Goal: Task Accomplishment & Management: Manage account settings

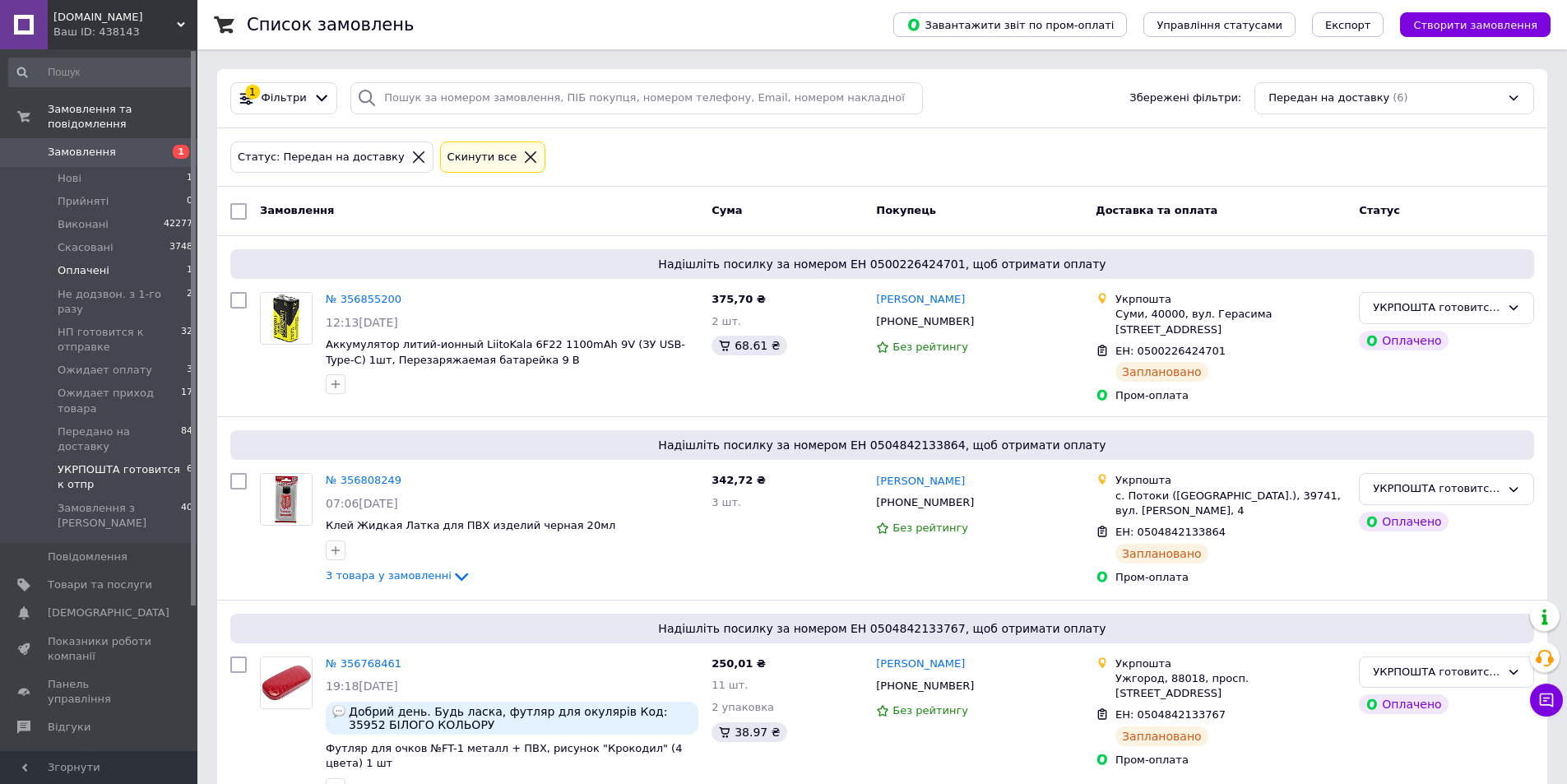
click at [93, 263] on span "Оплачені" at bounding box center [84, 270] width 52 height 14
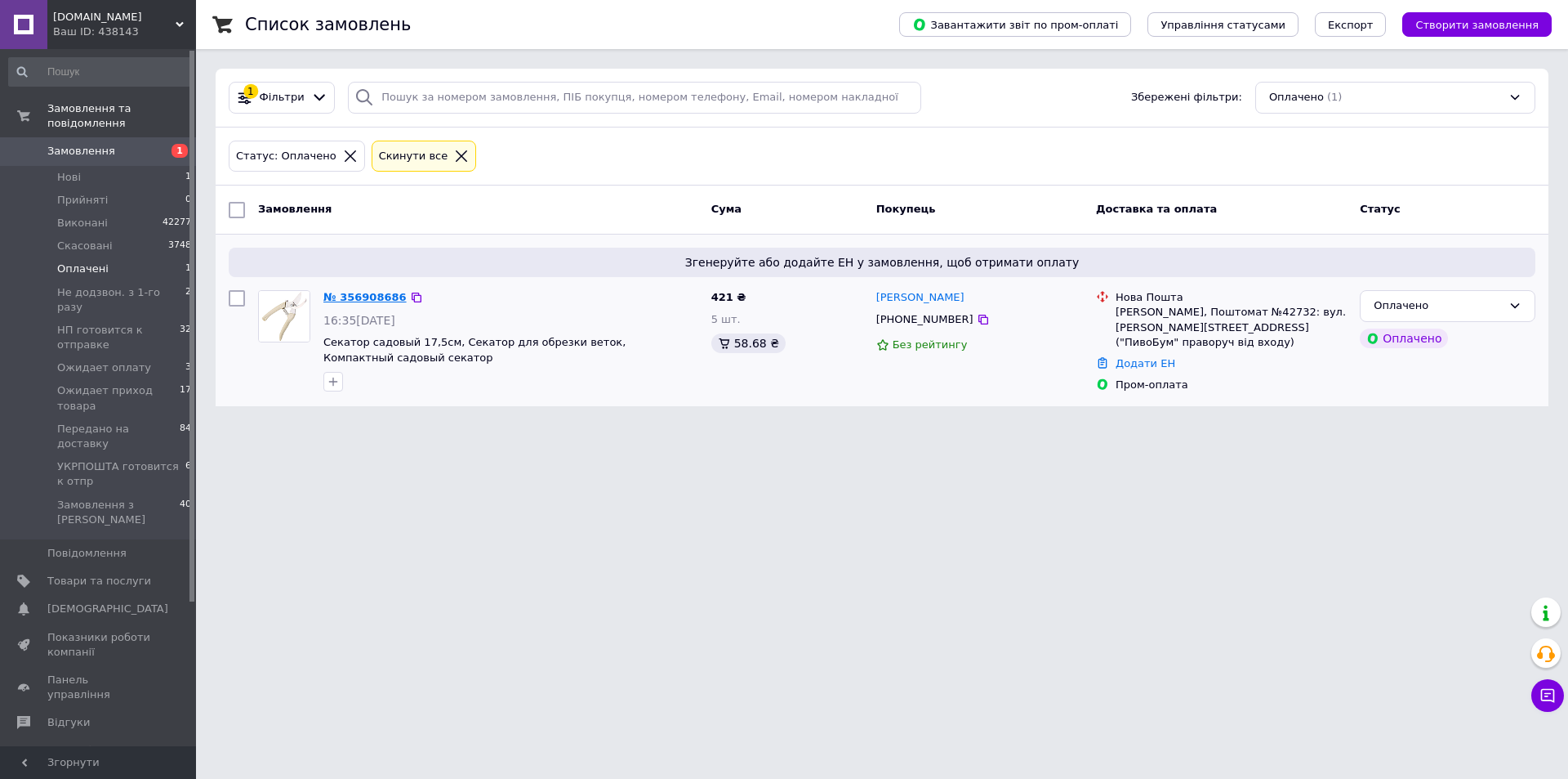
click at [373, 298] on link "№ 356908686" at bounding box center [364, 297] width 83 height 12
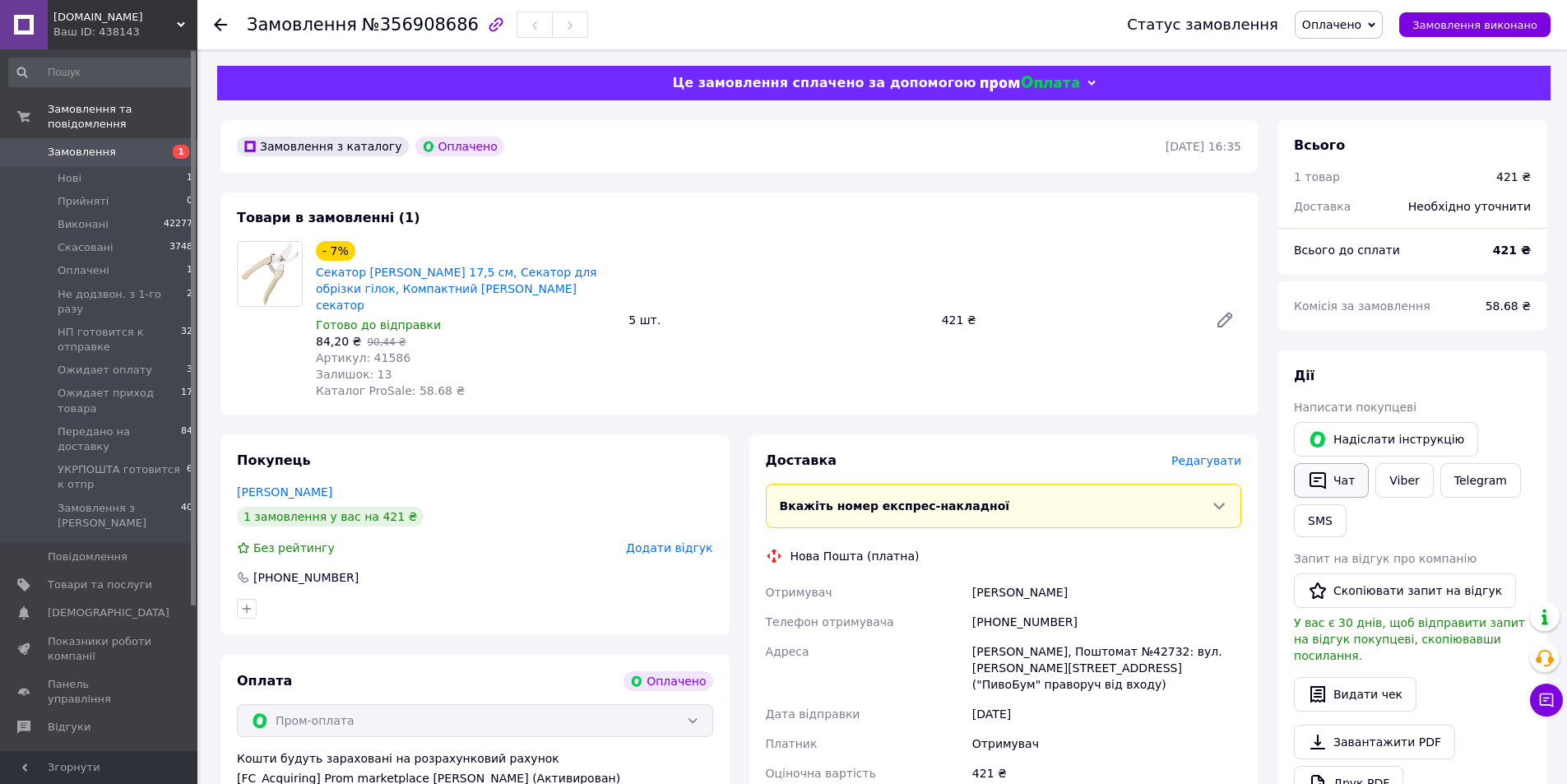
click at [1339, 482] on button "Чат" at bounding box center [1332, 481] width 75 height 35
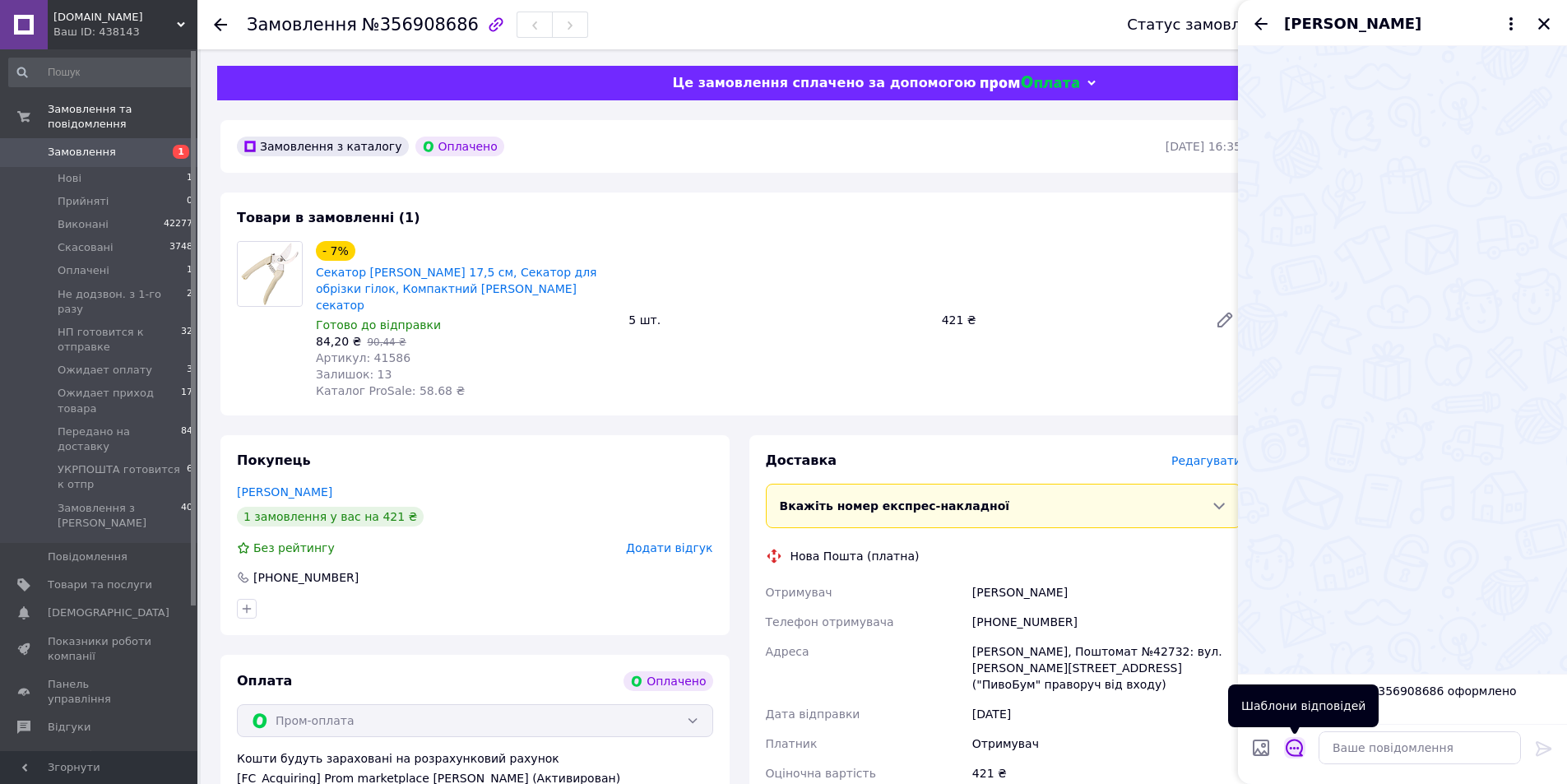
click at [1301, 755] on icon "Відкрити шаблони відповідей" at bounding box center [1294, 748] width 17 height 17
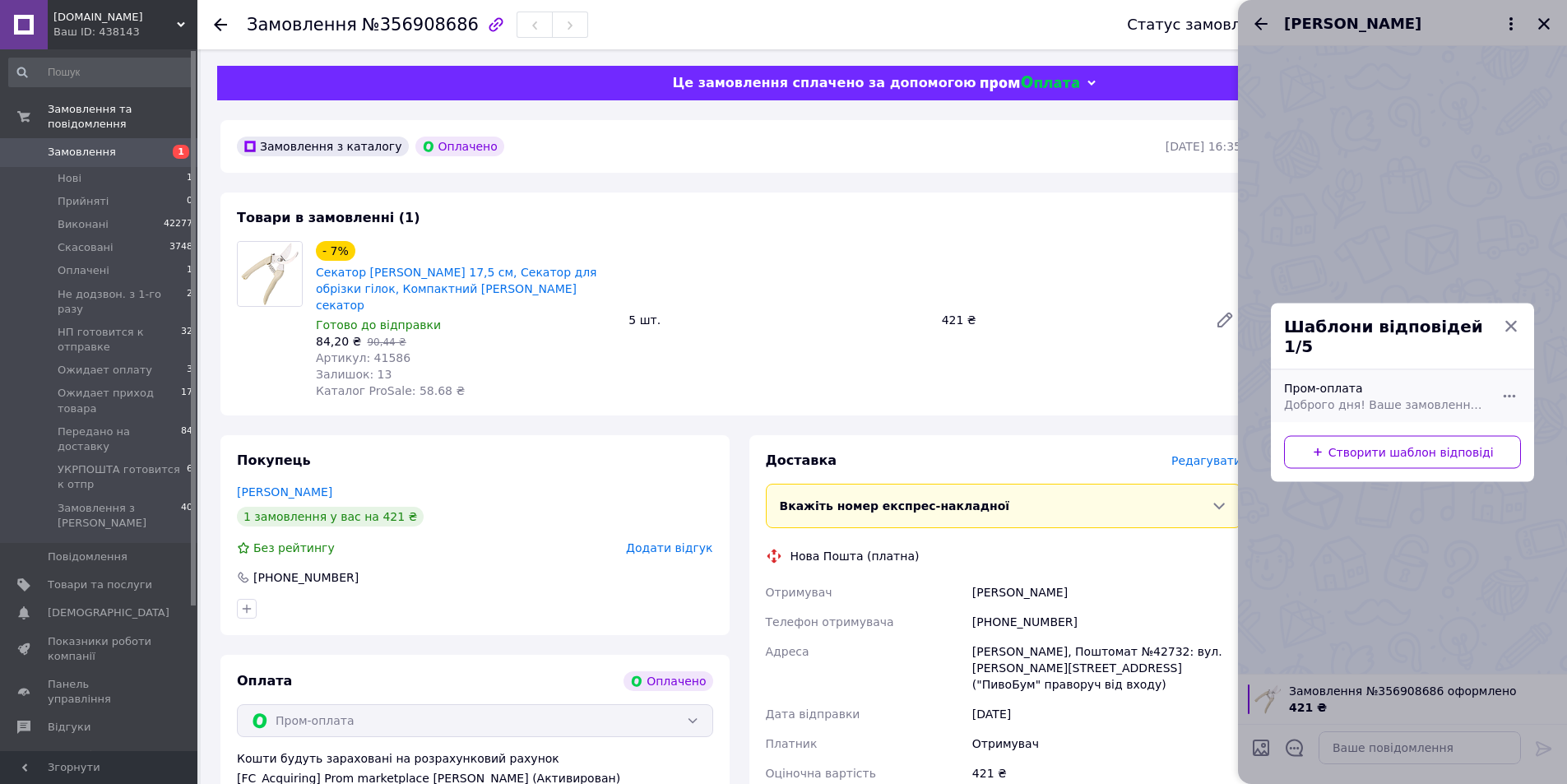
click at [1382, 396] on span "Доброго дня! Ваше замовлення успішно оброблено в автоматичному режимі. Товар є …" at bounding box center [1385, 404] width 200 height 16
type textarea "Доброго дня! Ваше замовлення успішно оброблено в автоматичному режимі. Товар є …"
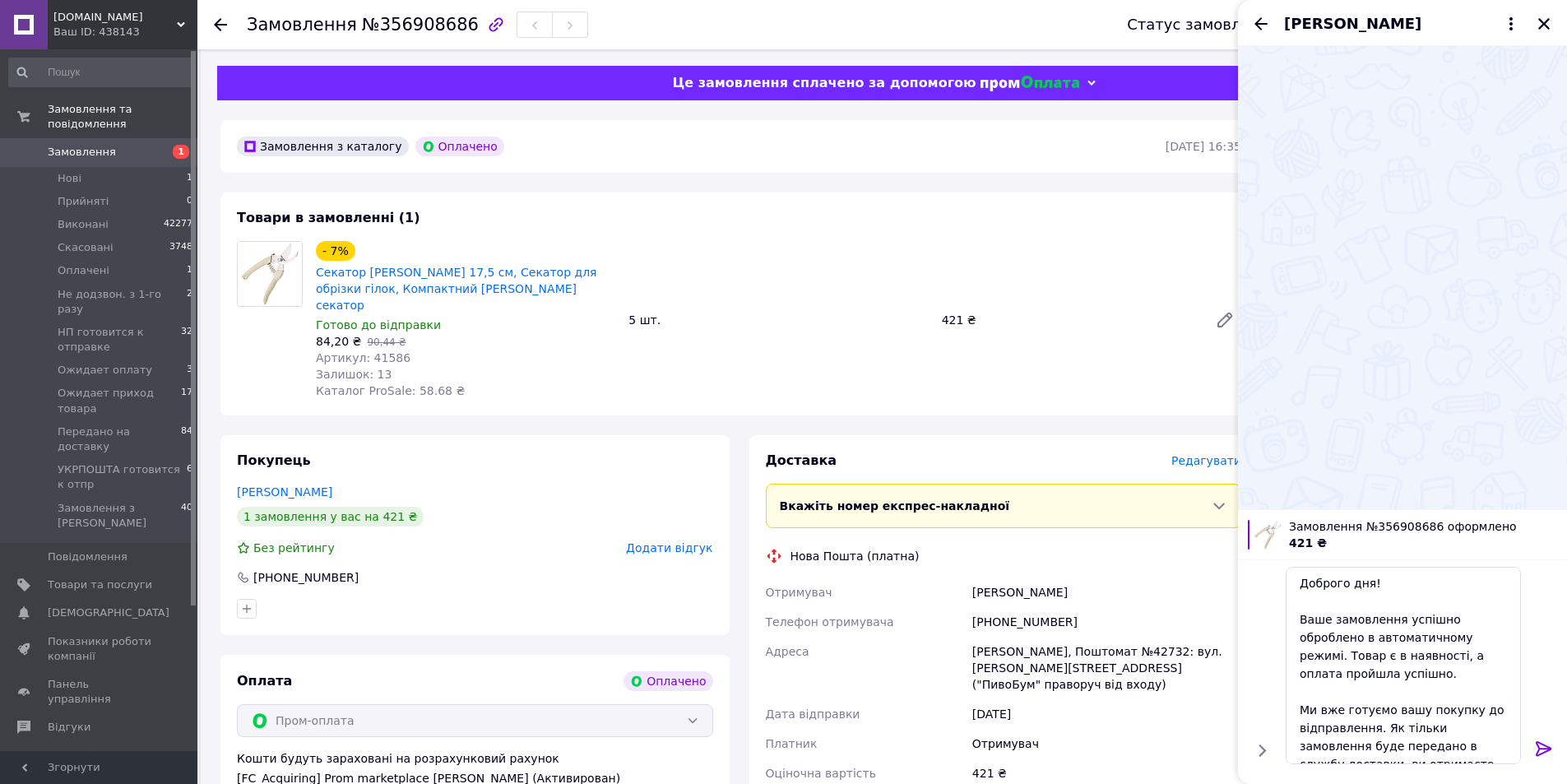
click at [1544, 745] on icon at bounding box center [1544, 747] width 15 height 14
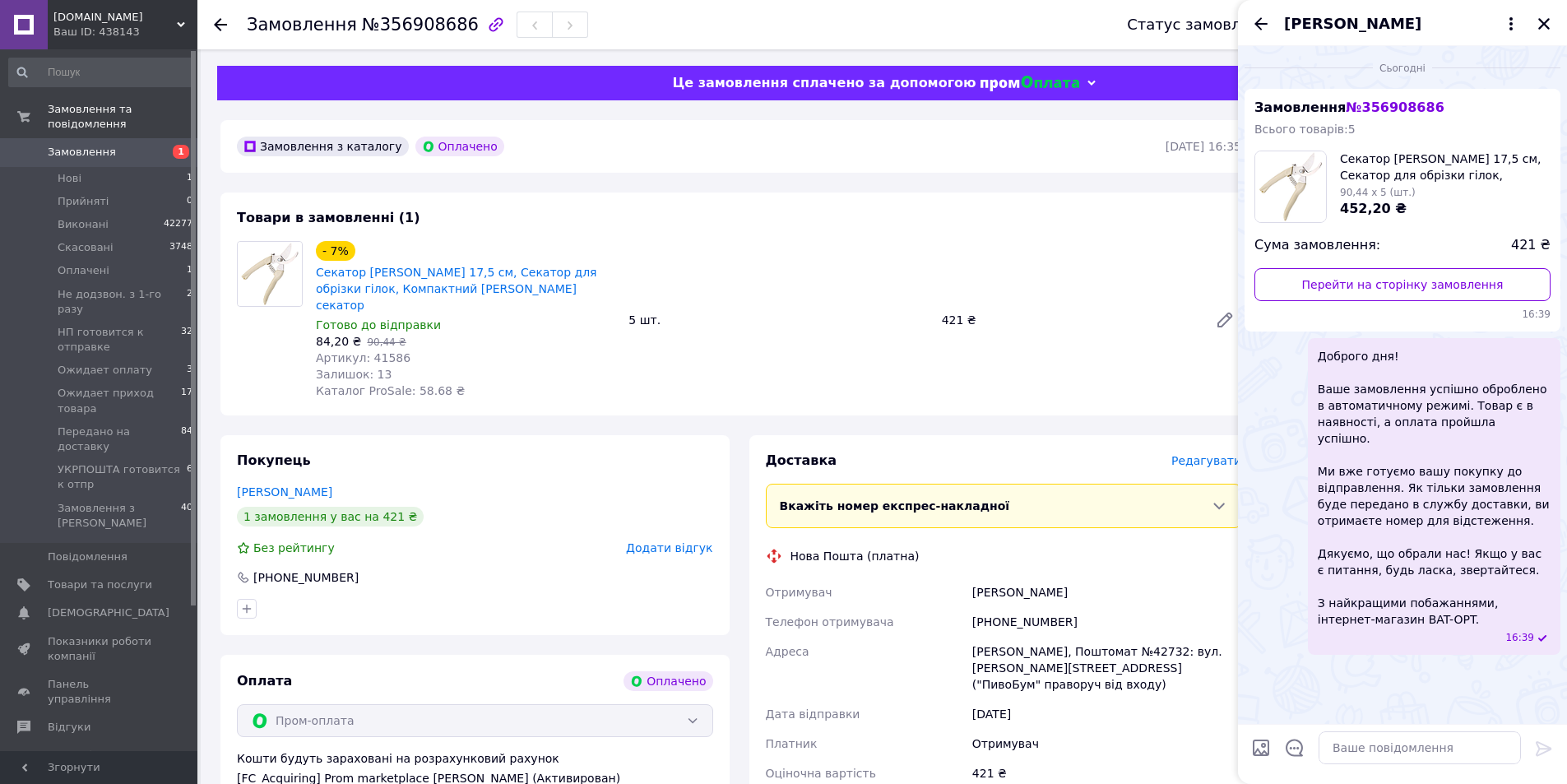
click at [1545, 18] on icon "Закрити" at bounding box center [1544, 23] width 14 height 14
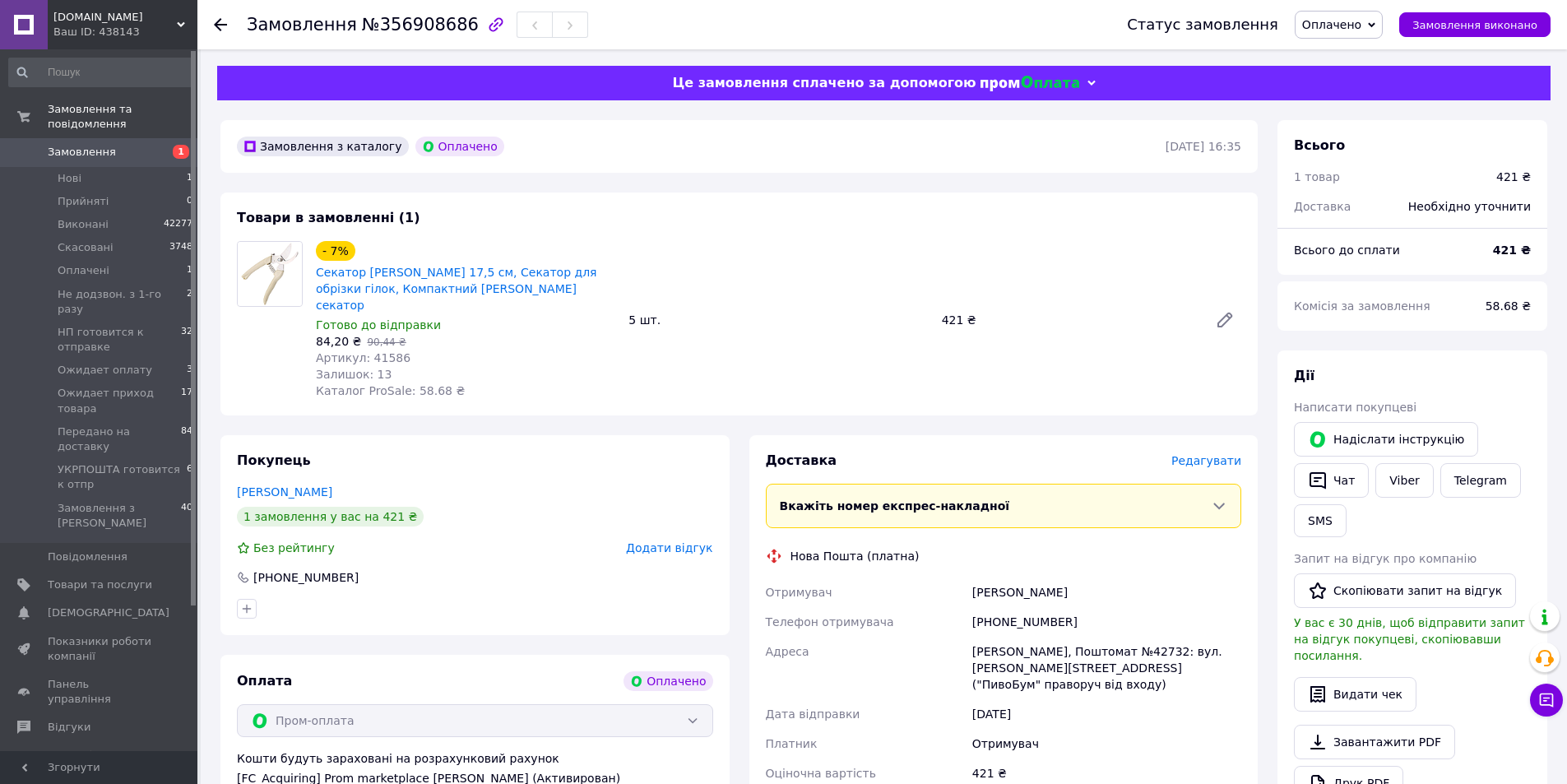
click at [1350, 35] on span "Оплачено" at bounding box center [1339, 24] width 88 height 28
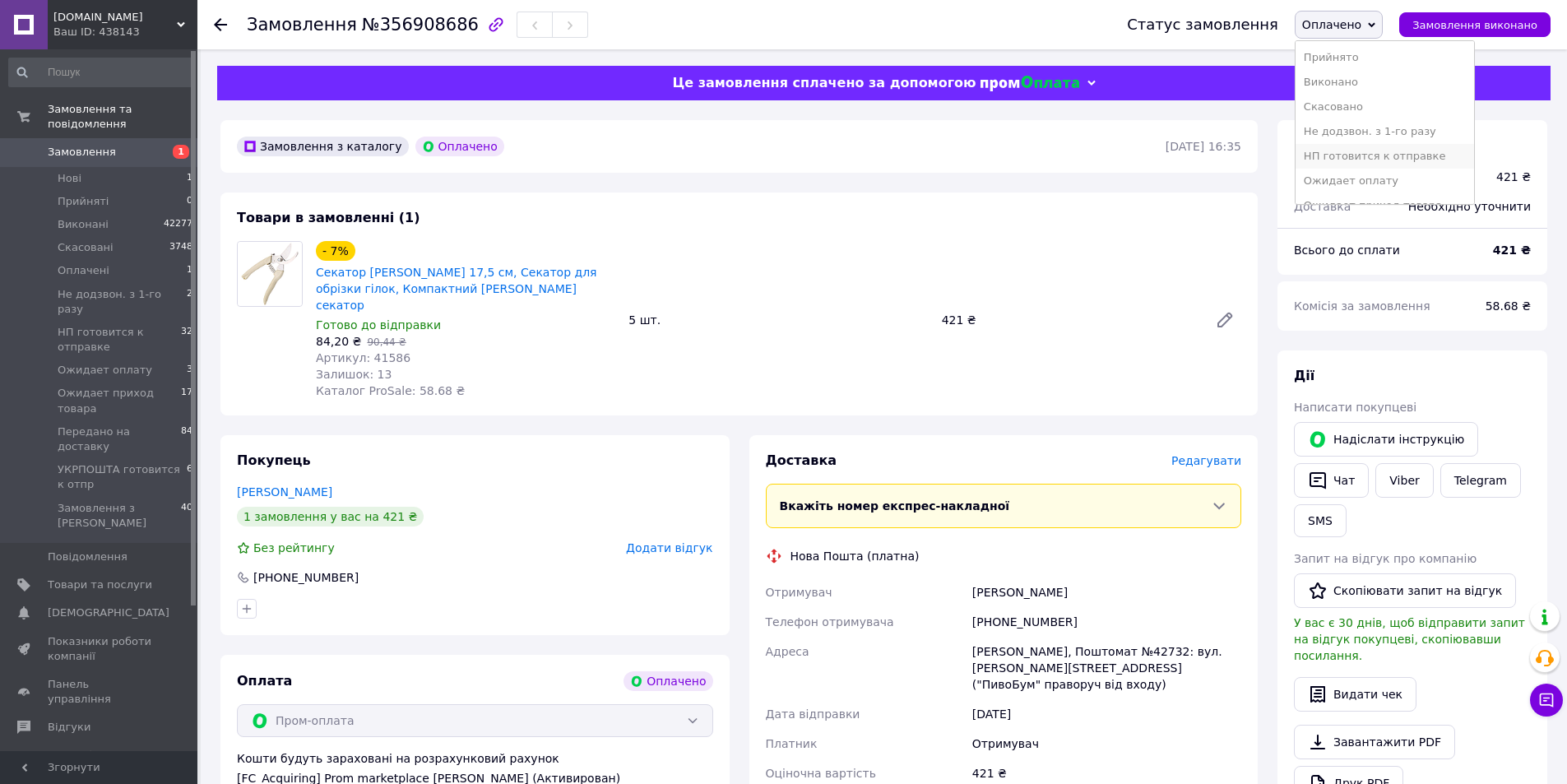
click at [1357, 151] on li "НП готовится к отправке" at bounding box center [1385, 156] width 178 height 25
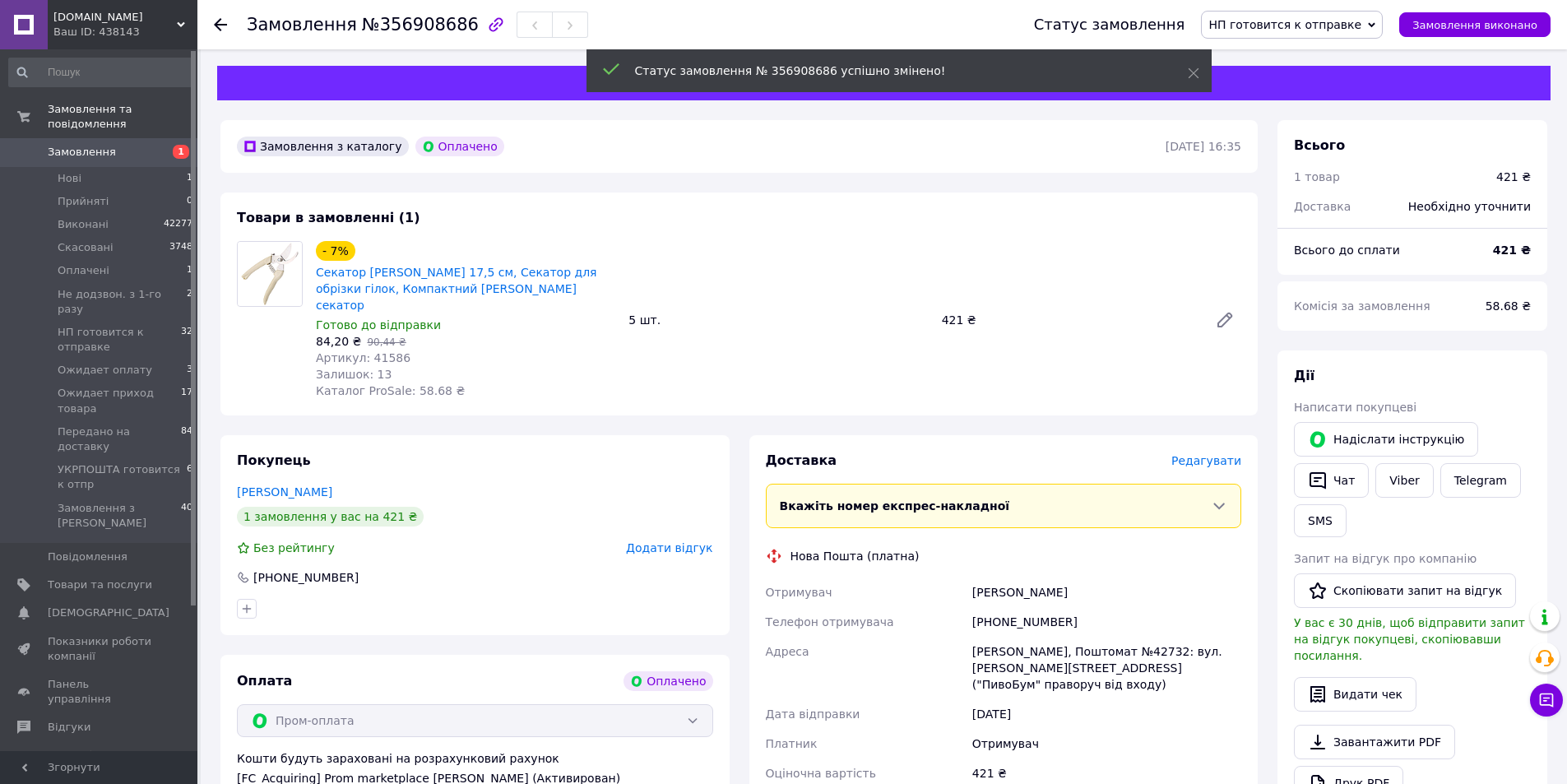
click at [220, 22] on icon at bounding box center [221, 25] width 13 height 13
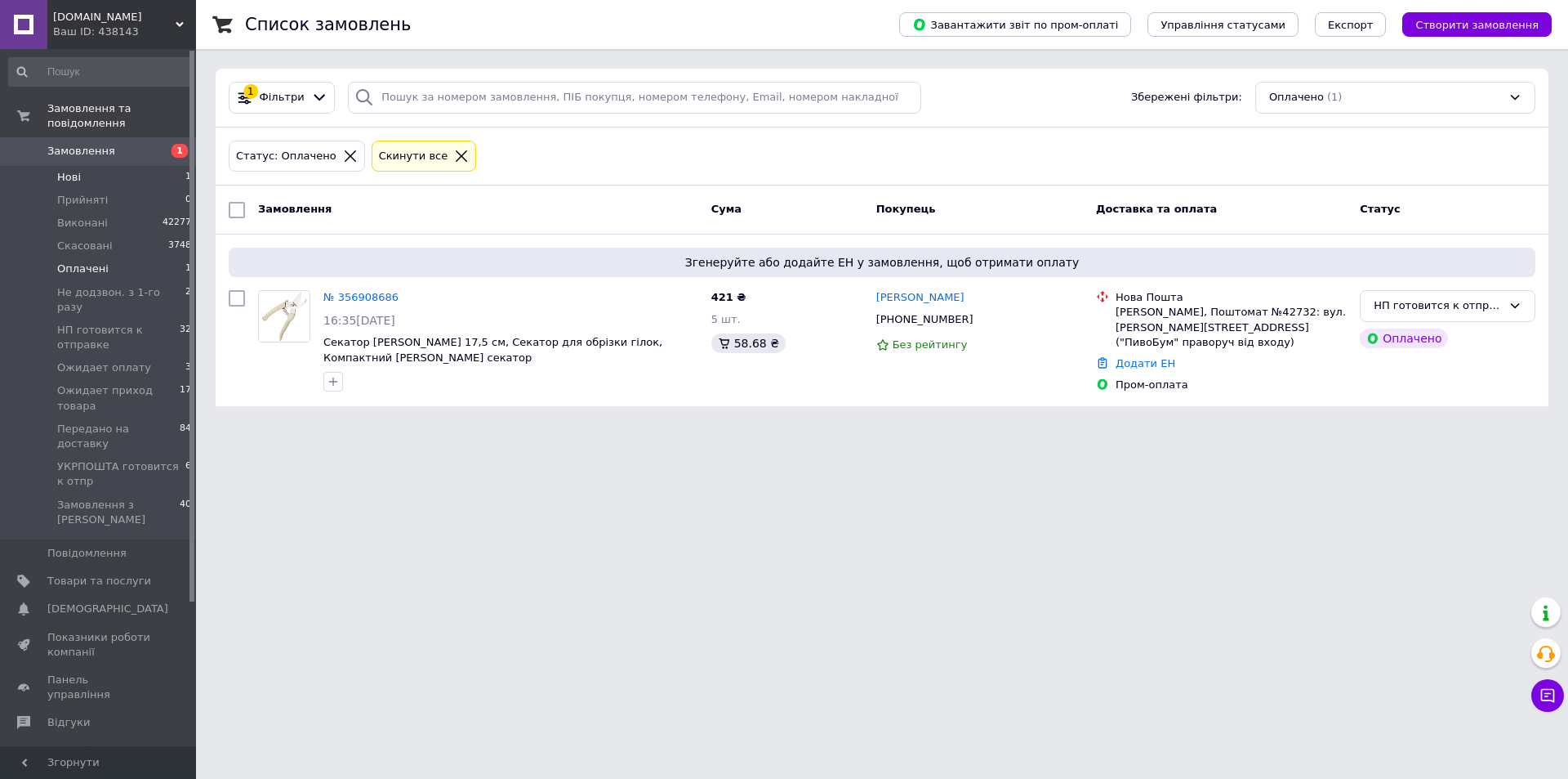
click at [67, 170] on span "Нові" at bounding box center [69, 177] width 24 height 14
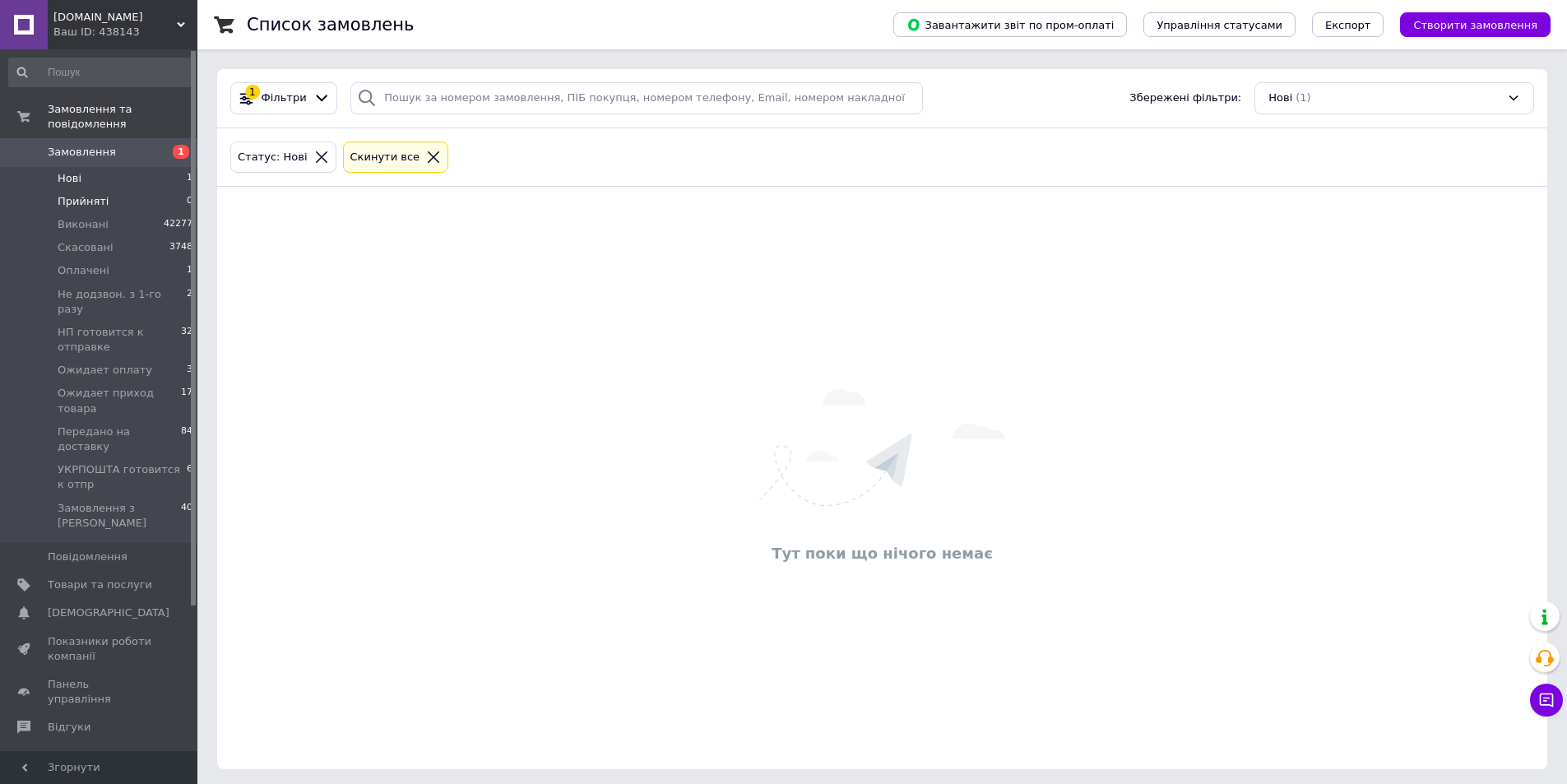
click at [77, 194] on span "Прийняті" at bounding box center [83, 200] width 51 height 14
click at [92, 259] on li "Оплачені 1" at bounding box center [101, 271] width 202 height 23
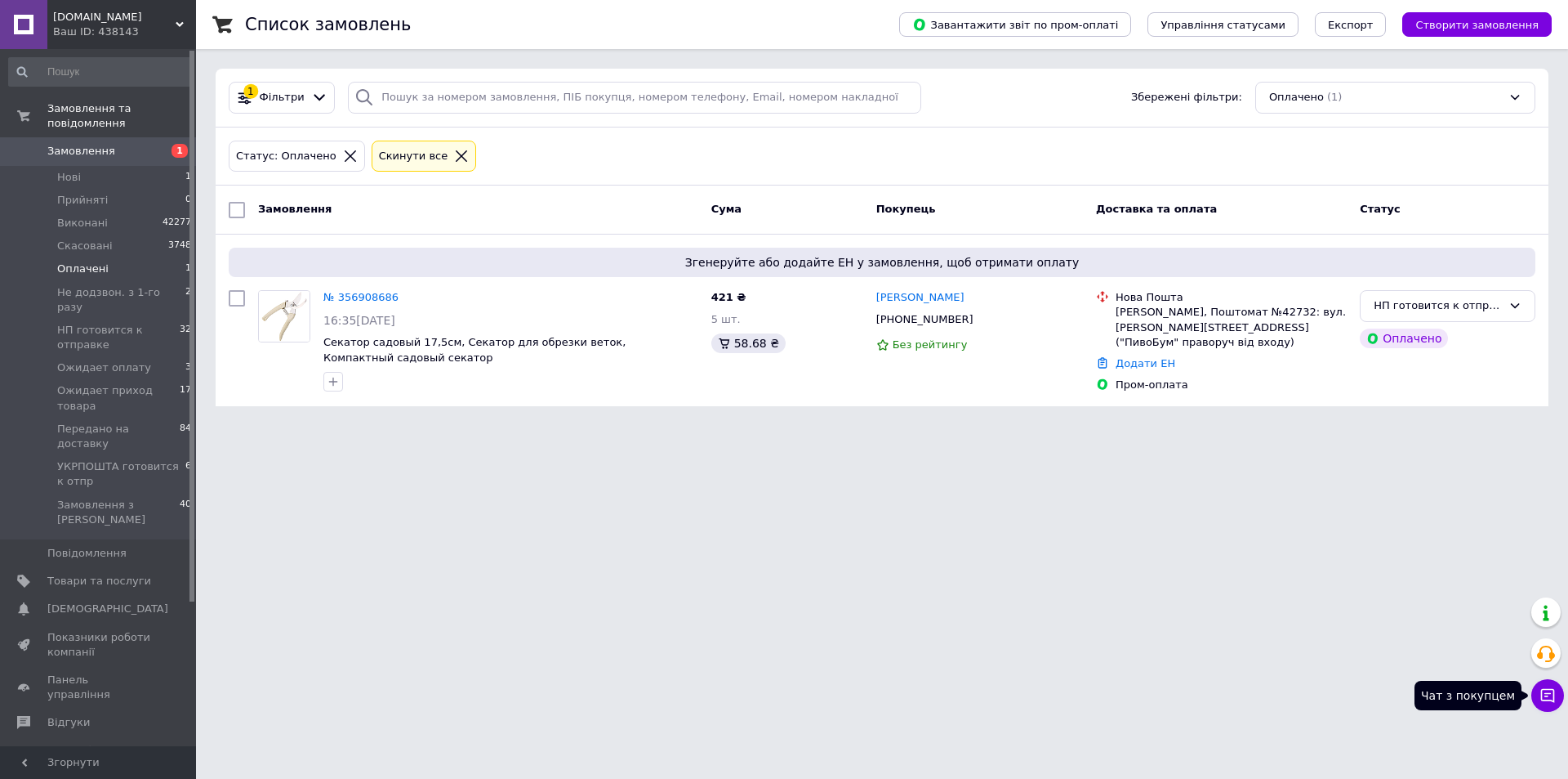
click at [1548, 687] on icon at bounding box center [1547, 695] width 16 height 16
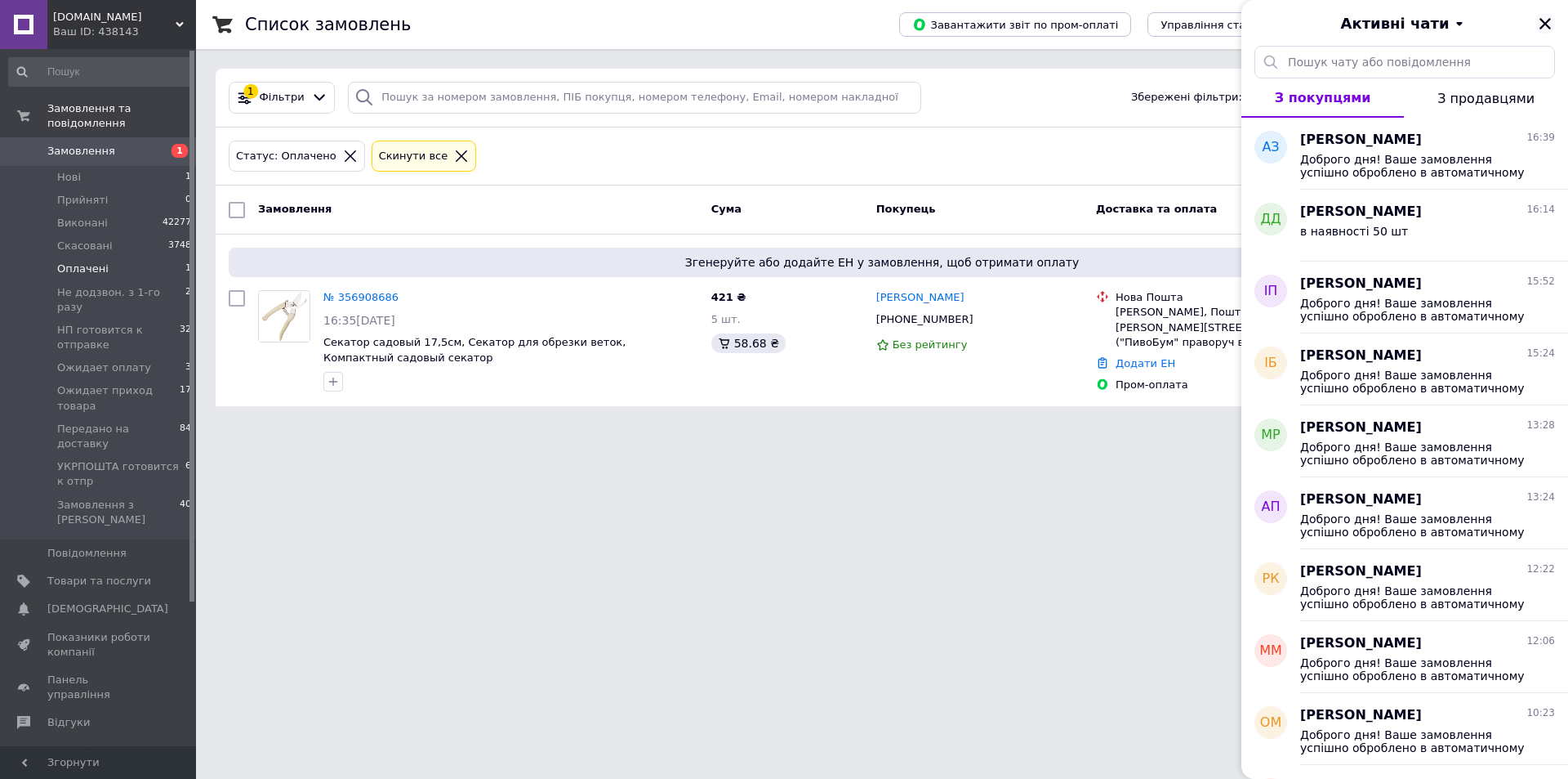
click at [1550, 19] on icon "Закрити" at bounding box center [1545, 24] width 11 height 11
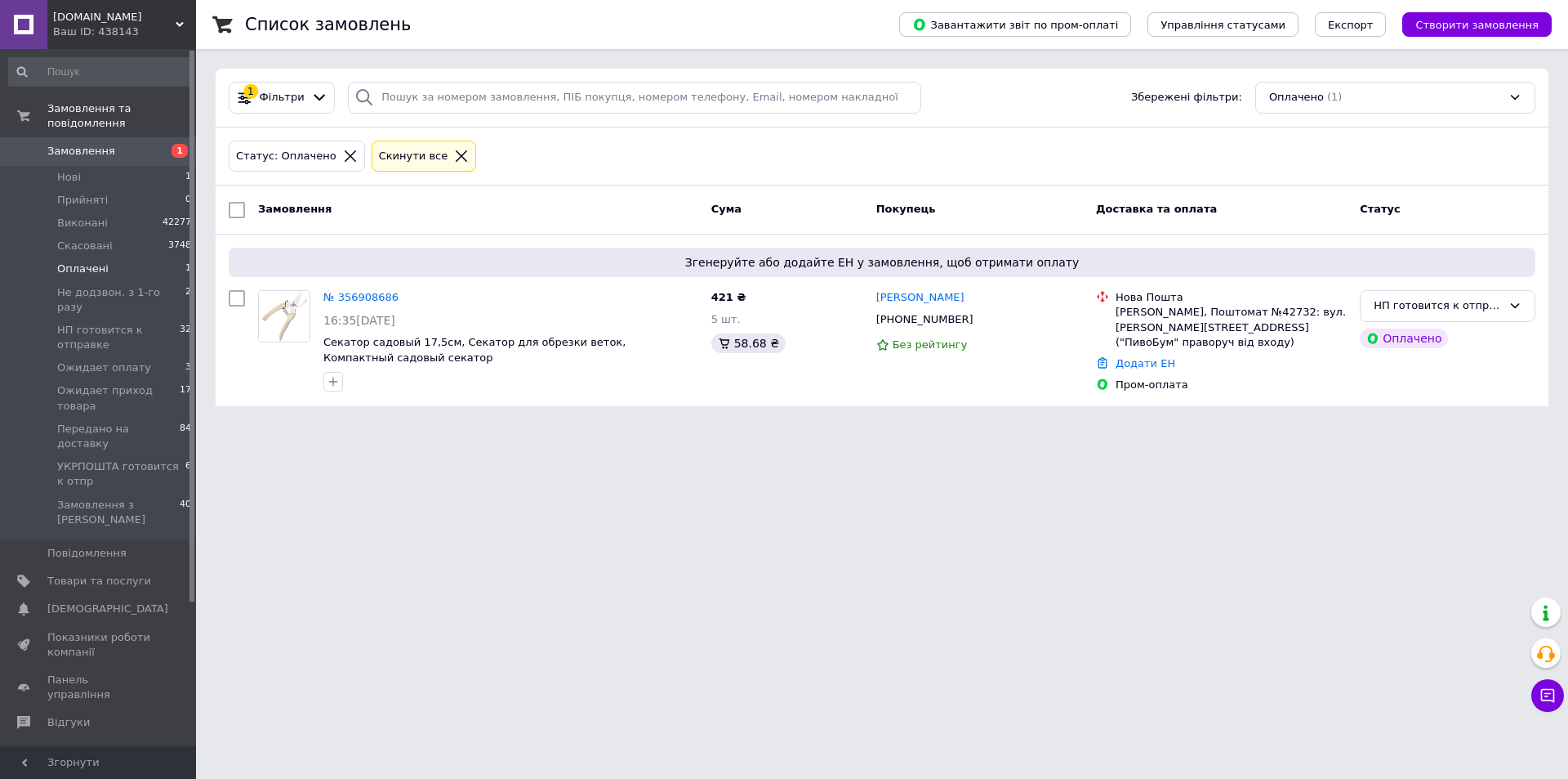
click at [83, 261] on span "Оплачені" at bounding box center [83, 268] width 52 height 14
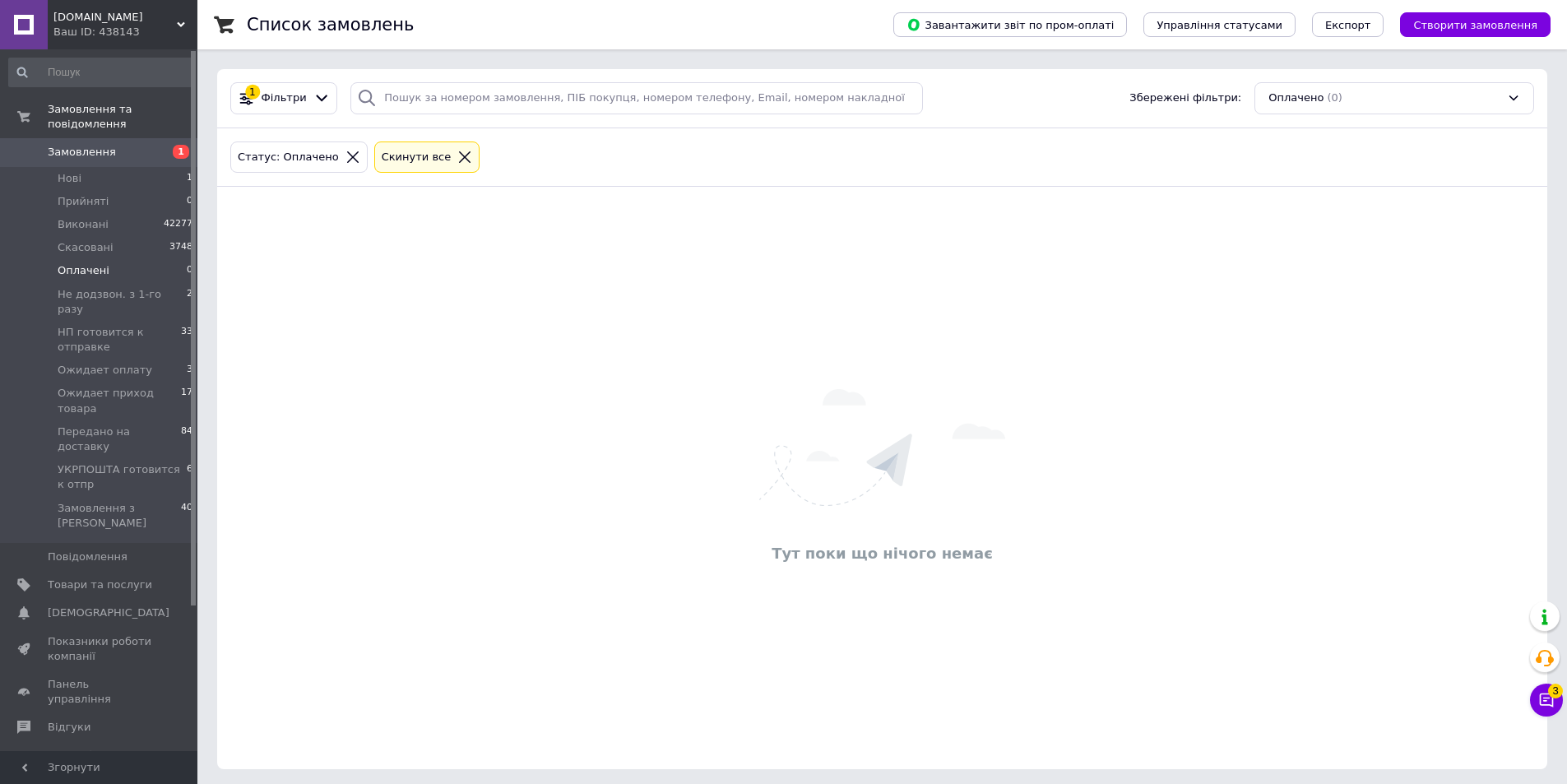
click at [82, 144] on span "Замовлення" at bounding box center [82, 151] width 68 height 14
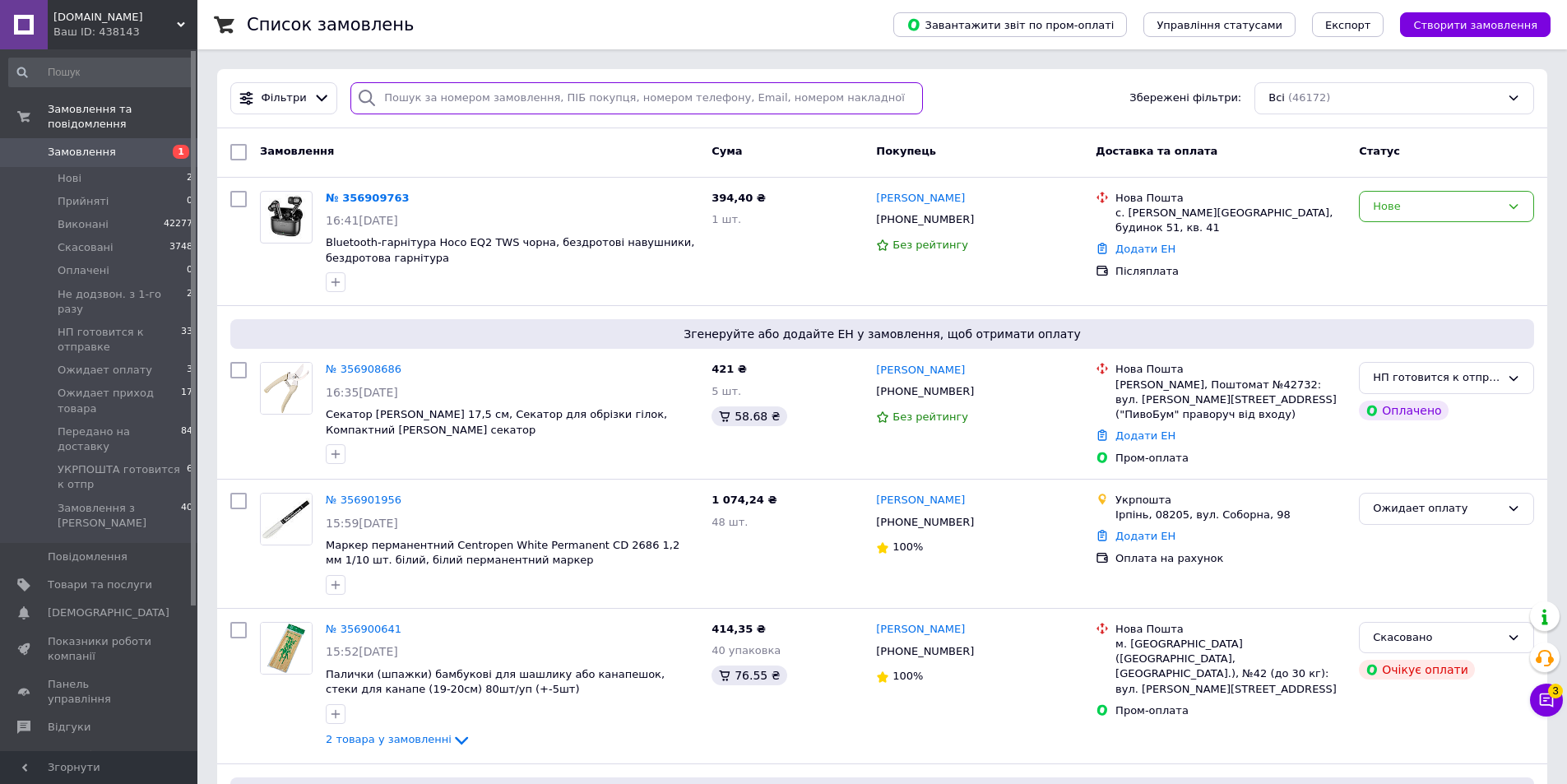
click at [389, 88] on input "search" at bounding box center [637, 97] width 572 height 32
paste input "Кравченко Анастасія 0992304868"
type input "Кравченко Анастасія 0992304868"
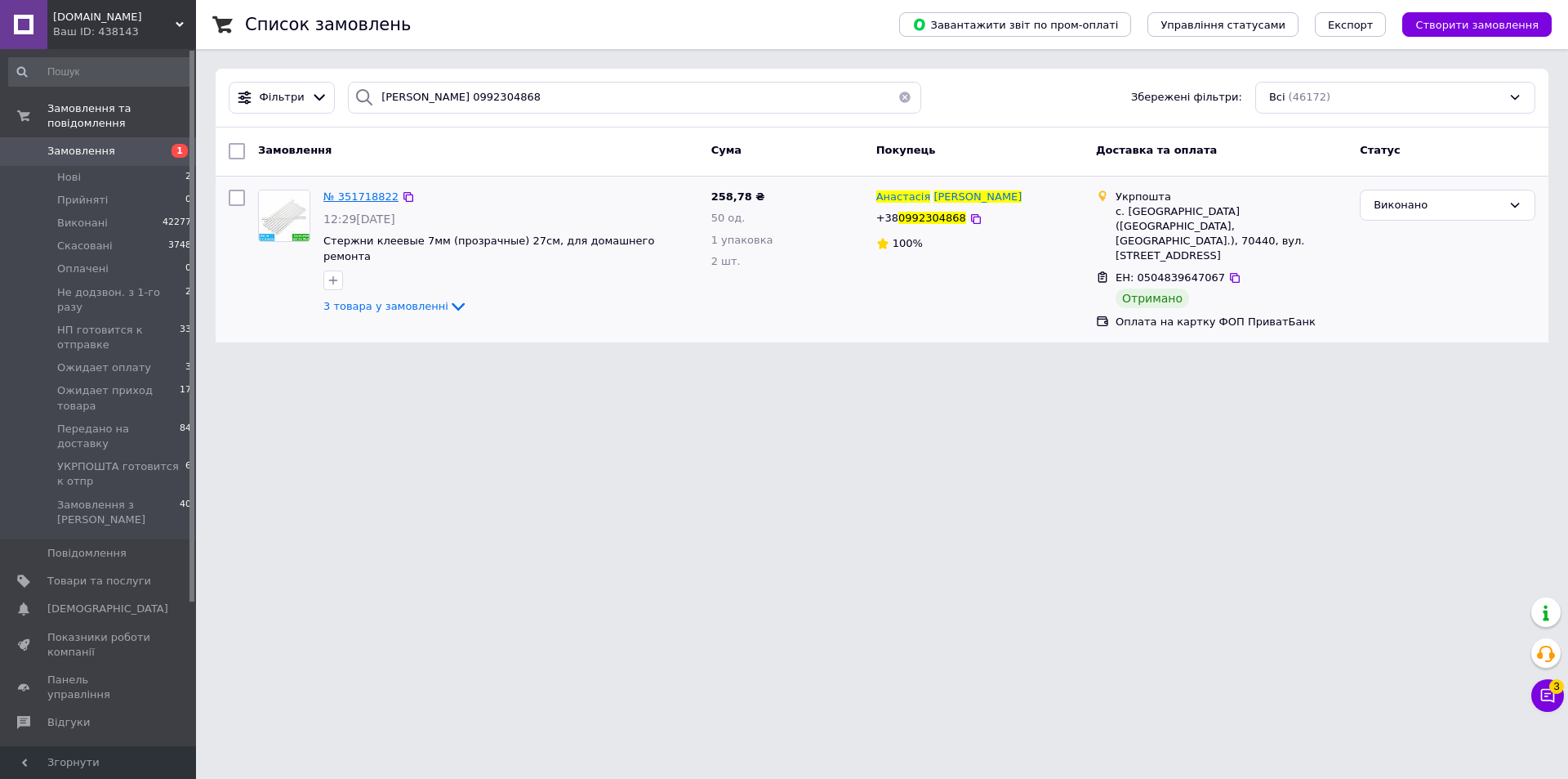
click at [354, 192] on span "№ 351718822" at bounding box center [361, 196] width 76 height 12
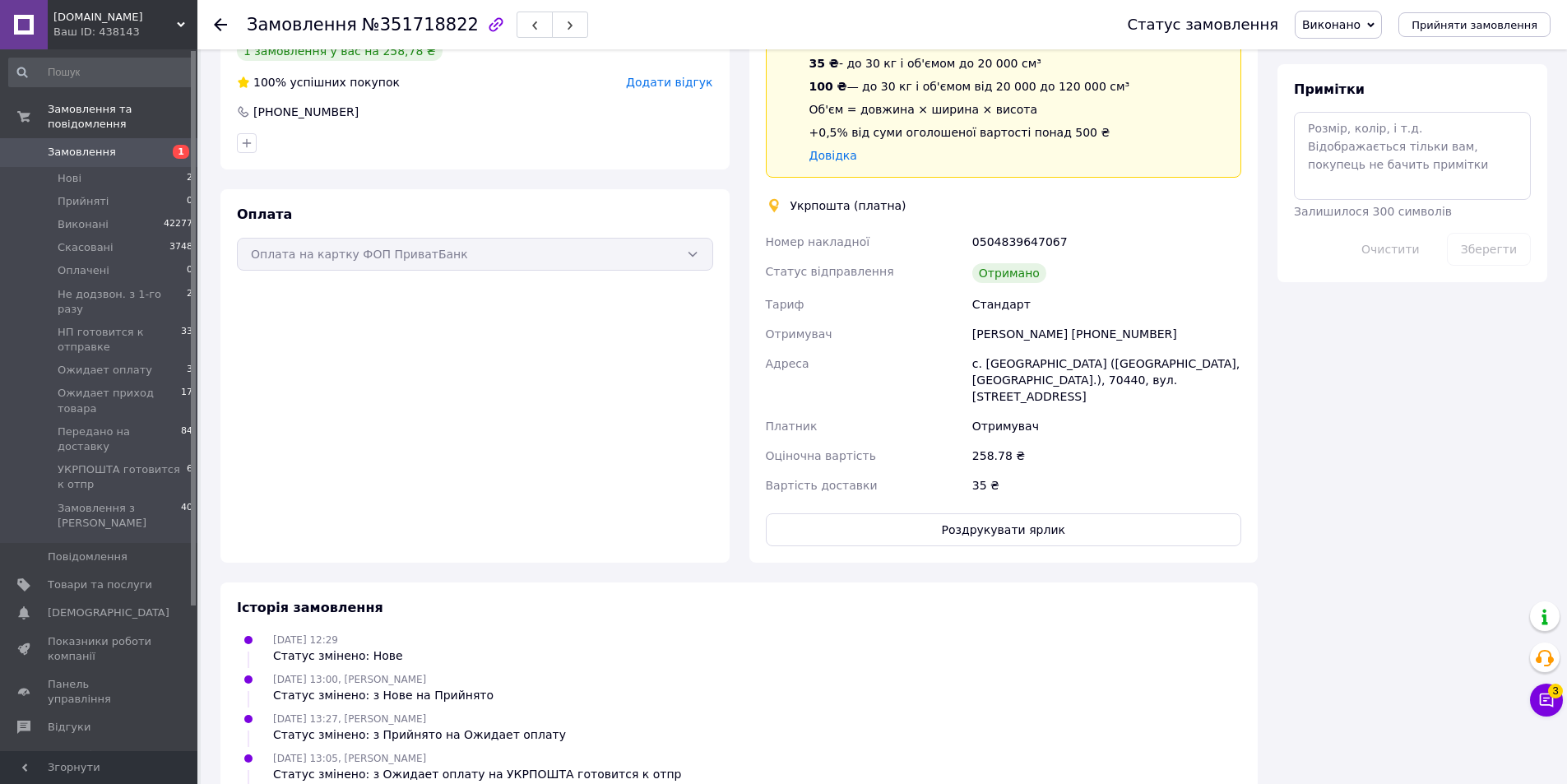
scroll to position [823, 0]
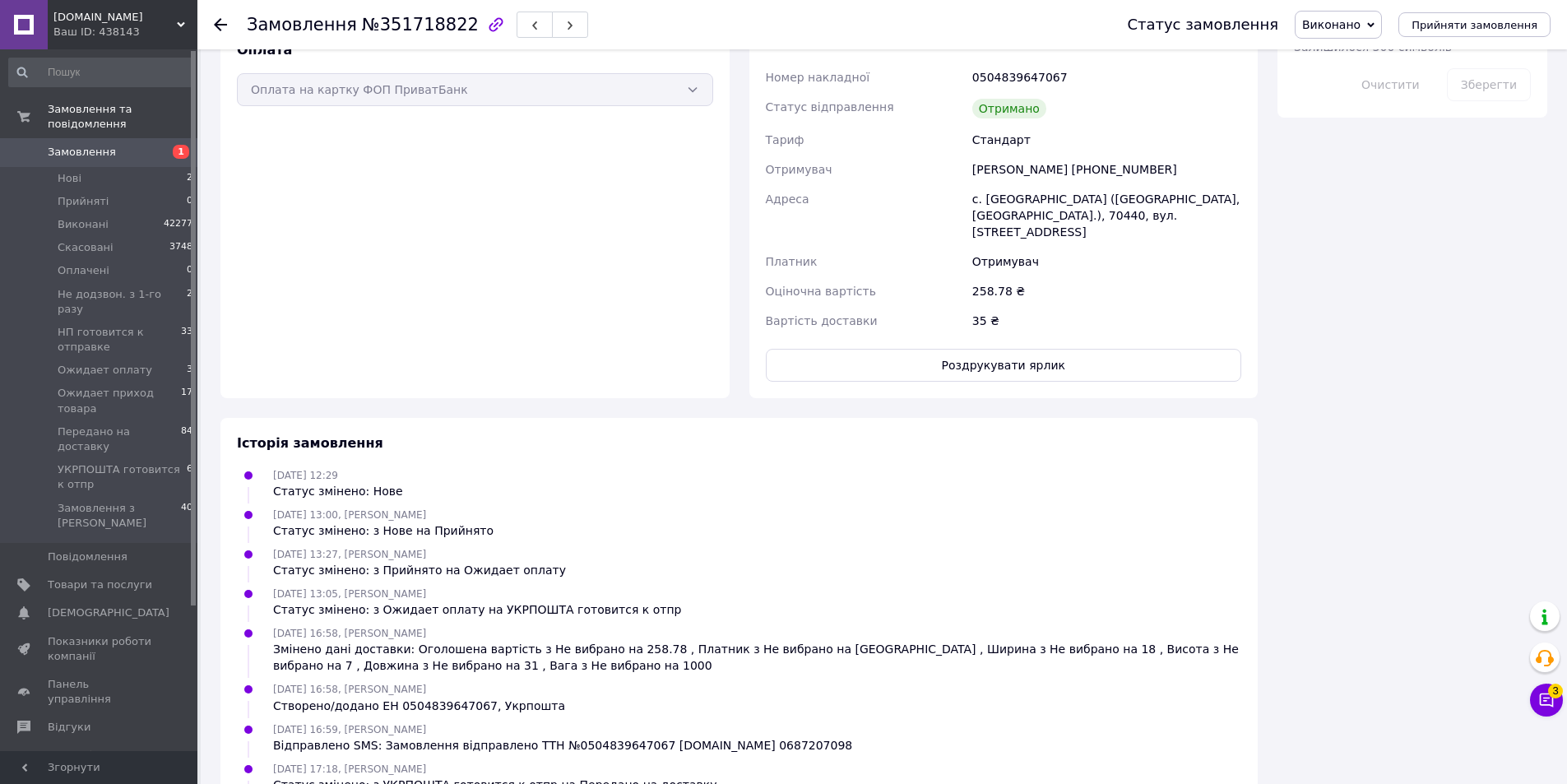
click at [222, 30] on div at bounding box center [221, 24] width 13 height 16
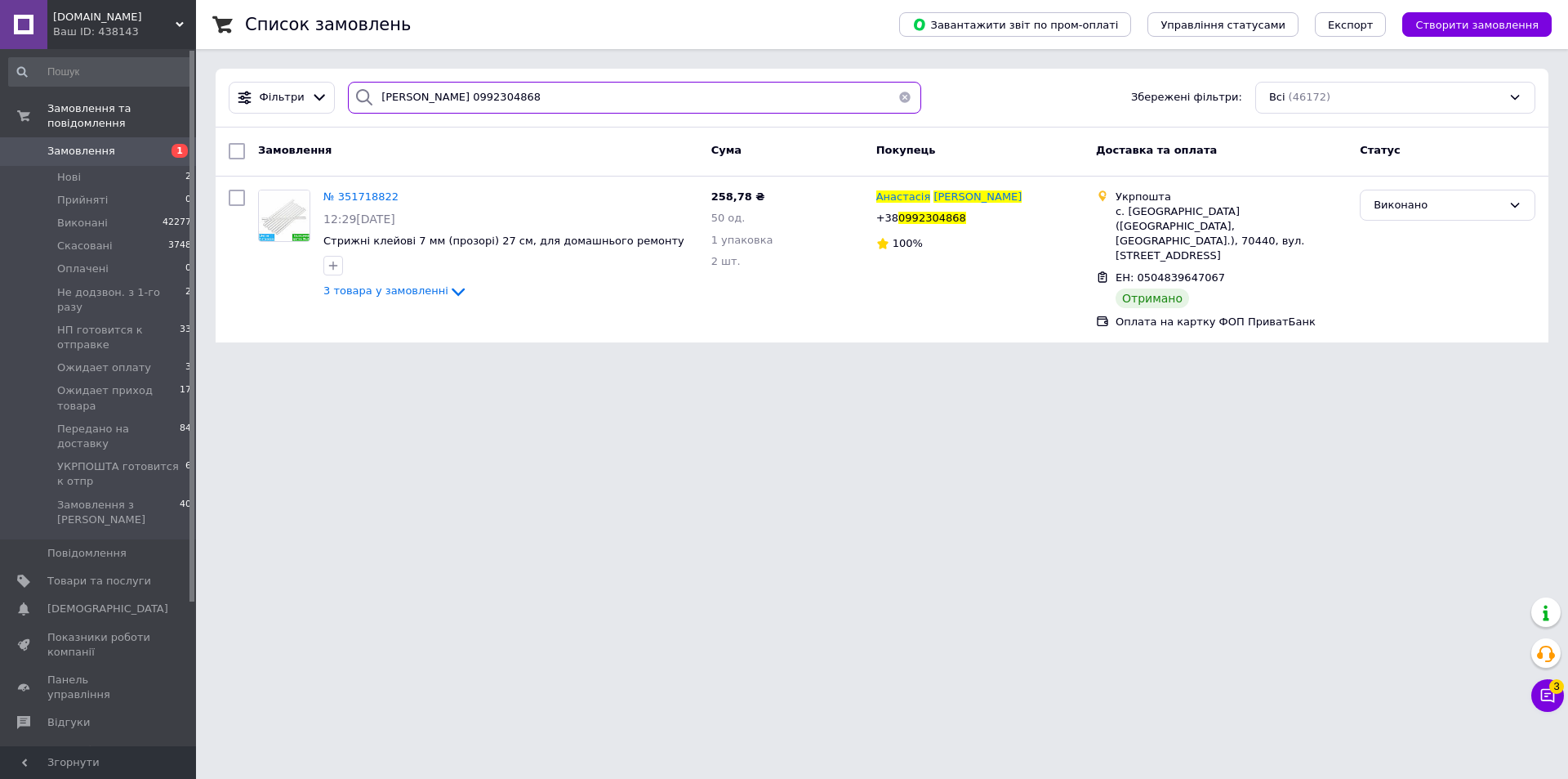
click at [540, 92] on input "Кравченко Анастасія 0992304868" at bounding box center [634, 97] width 573 height 32
drag, startPoint x: 408, startPoint y: 93, endPoint x: 322, endPoint y: 100, distance: 86.3
click at [322, 100] on div "Фільтри Кравченко Анастасія 0992304868 Збережені фільтри: Всі (46172)" at bounding box center [882, 97] width 1320 height 32
paste input "ономаренко Юрій 0675779719"
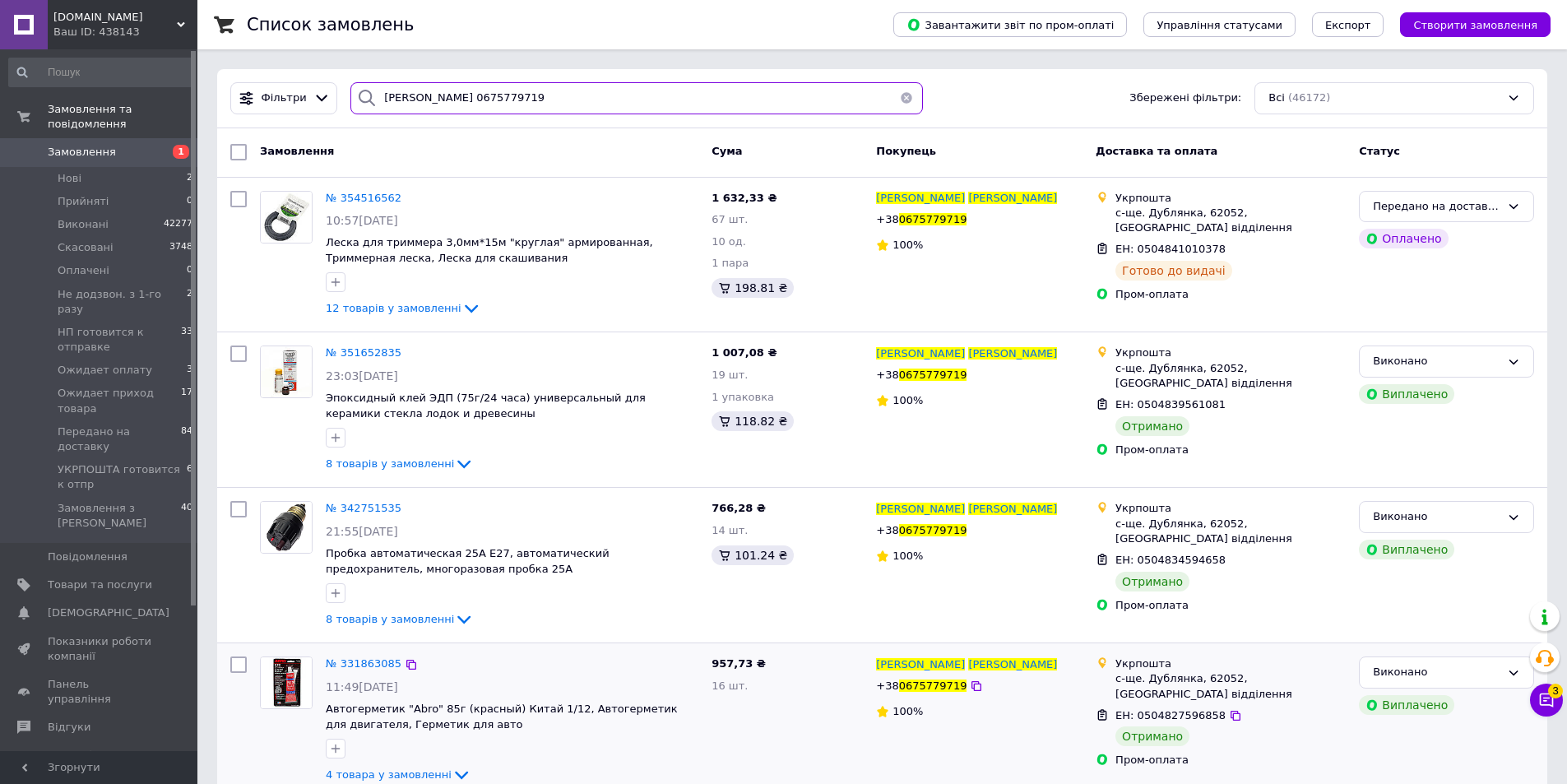
type input "Пономаренко Юрій 0675779719"
click at [1550, 703] on icon at bounding box center [1547, 699] width 16 height 16
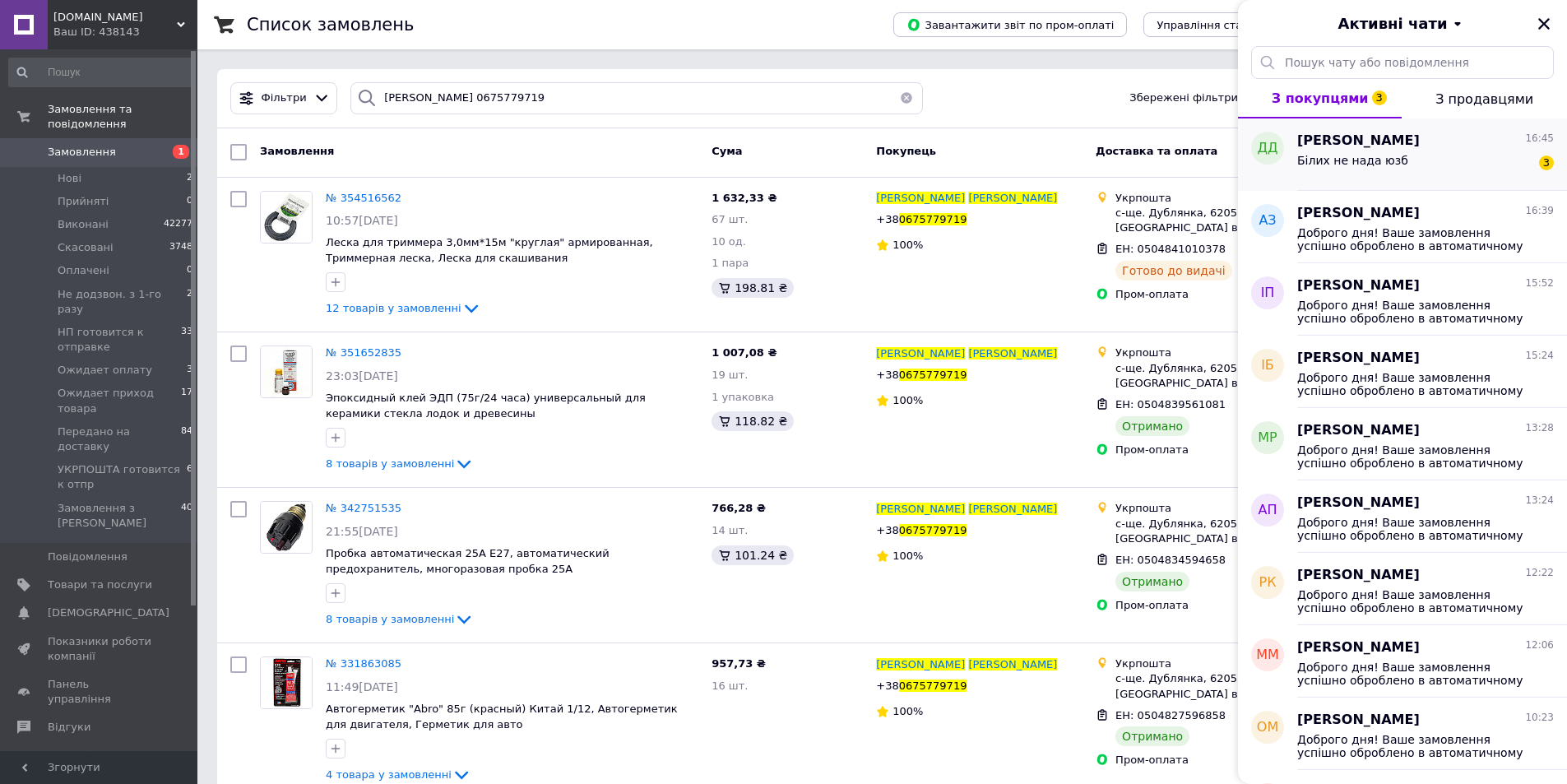
click at [1411, 165] on div "Білих не нада юзб 3" at bounding box center [1425, 163] width 256 height 26
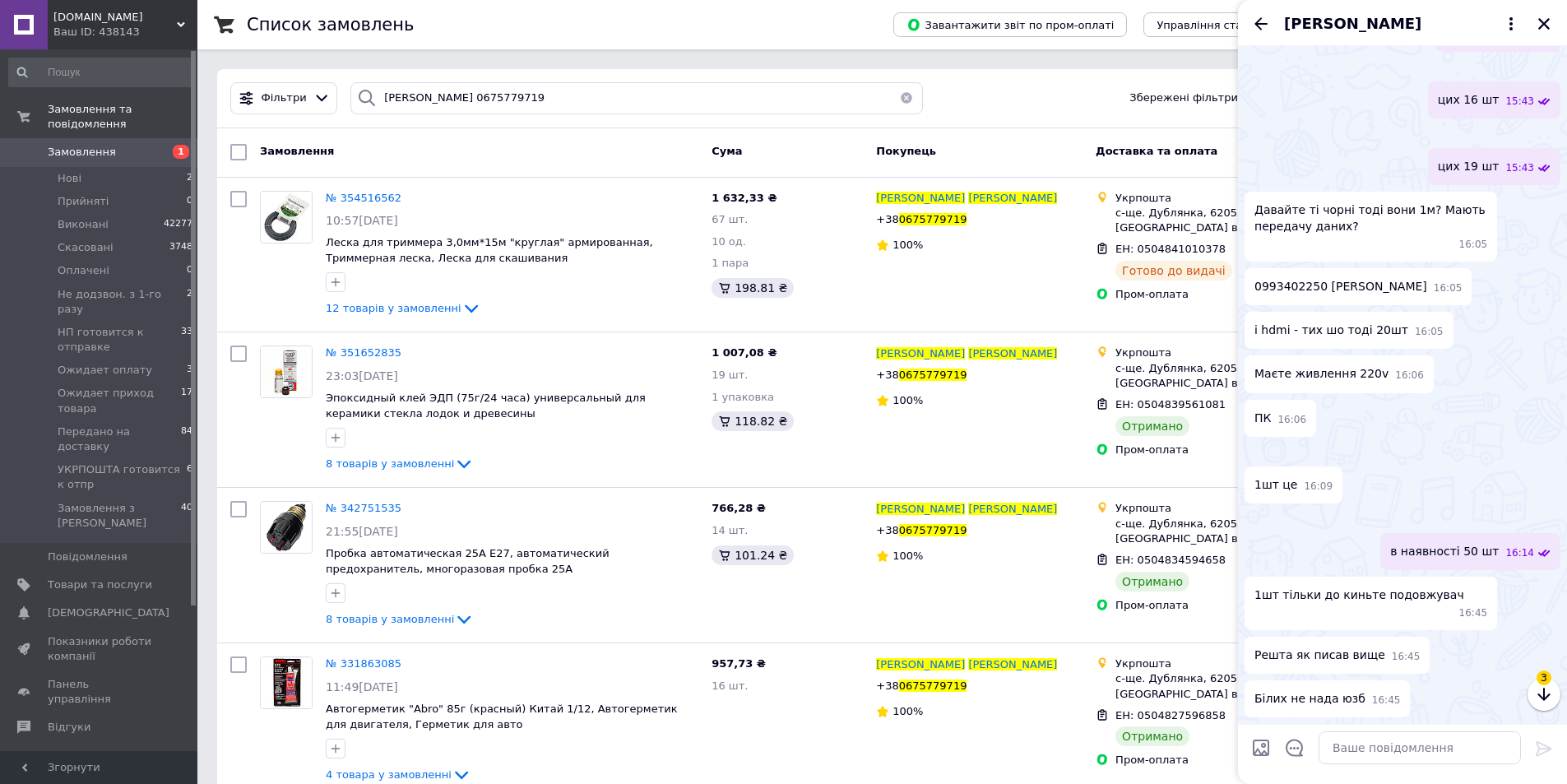
scroll to position [4823, 0]
click at [1539, 683] on span "3" at bounding box center [1544, 677] width 14 height 14
click at [1540, 695] on icon "button" at bounding box center [1544, 694] width 13 height 13
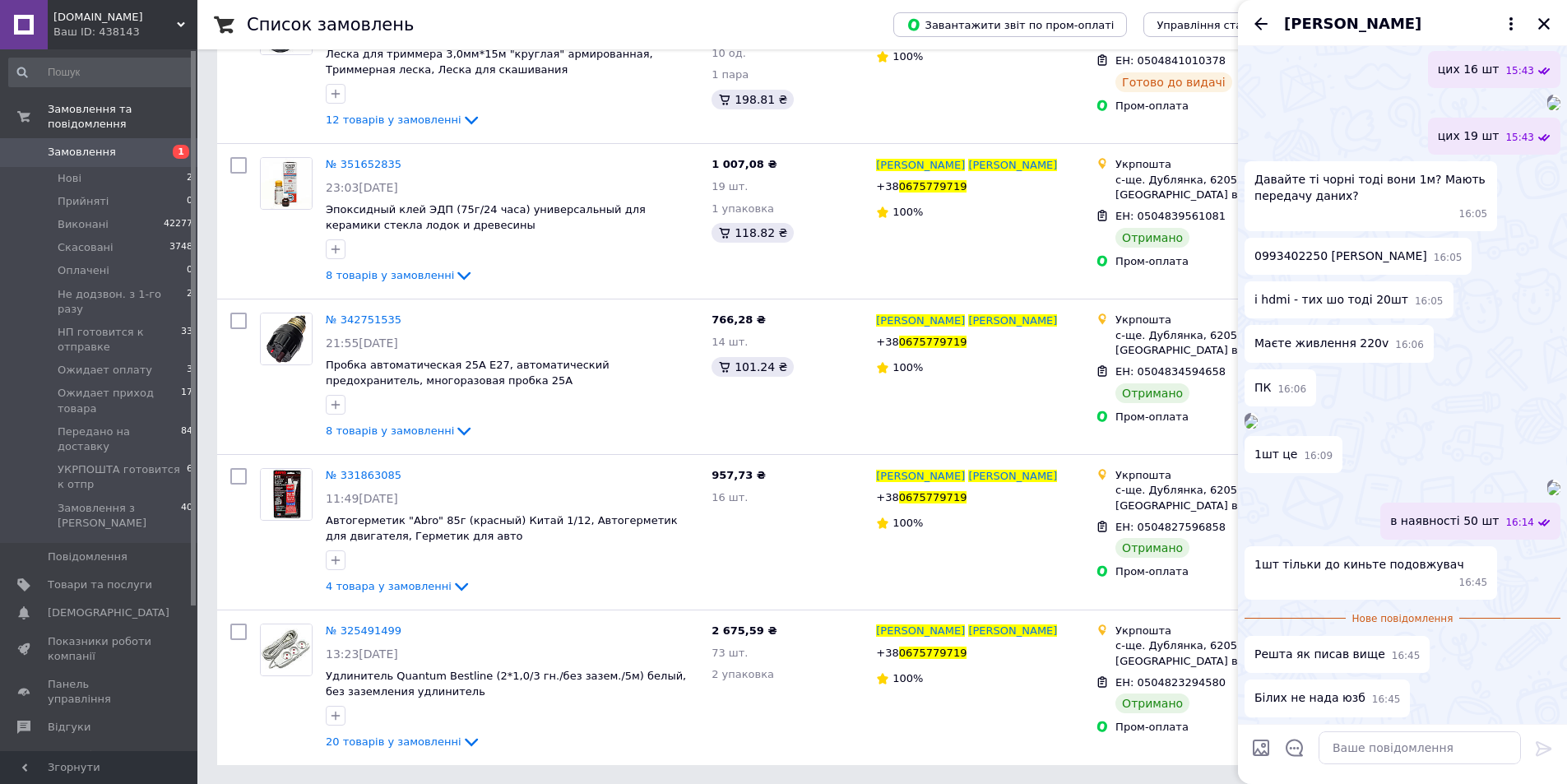
scroll to position [5919, 0]
click at [1397, 750] on textarea at bounding box center [1421, 747] width 202 height 33
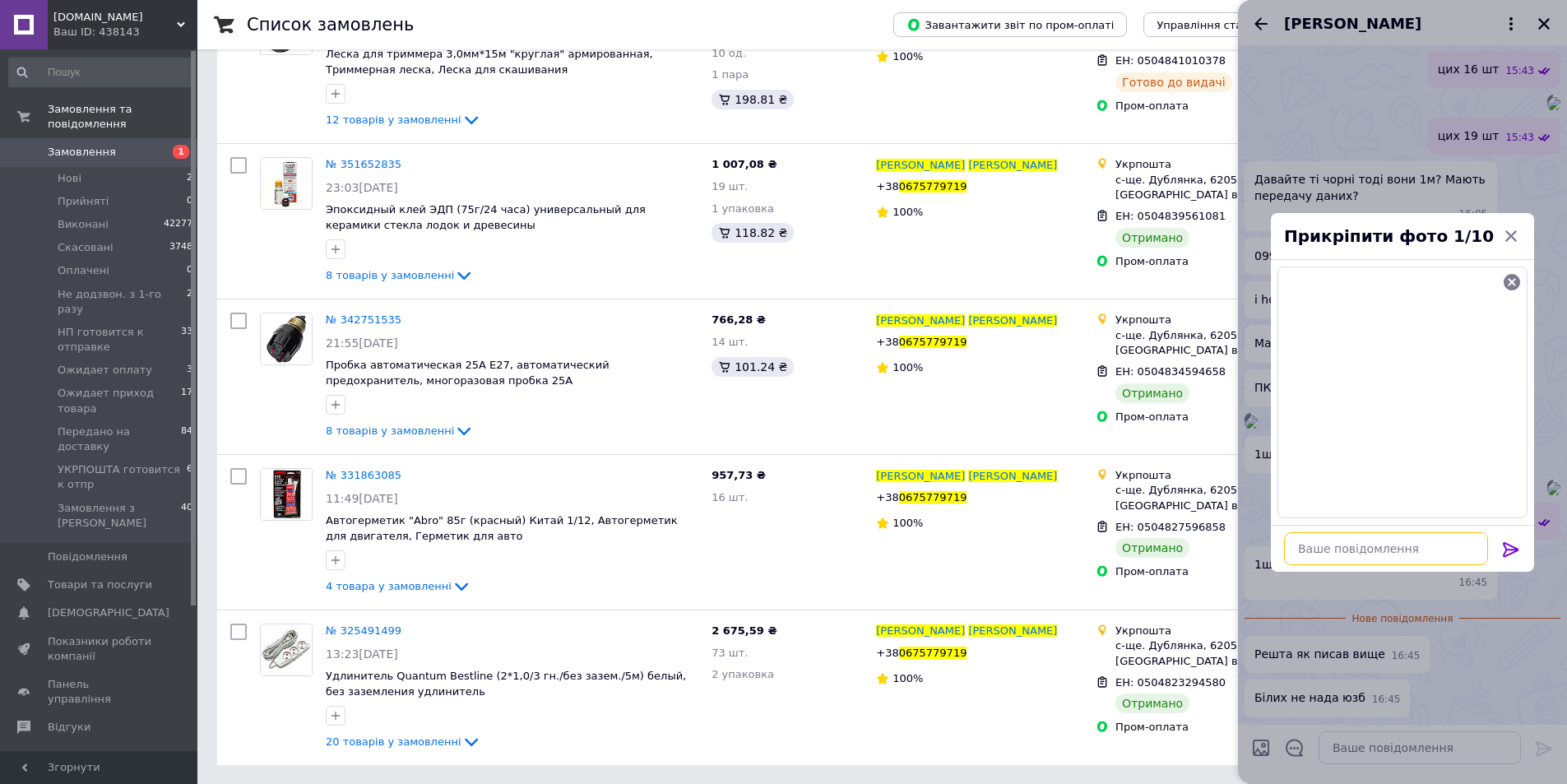
click at [1372, 545] on textarea at bounding box center [1387, 548] width 204 height 33
type textarea "перевірте"
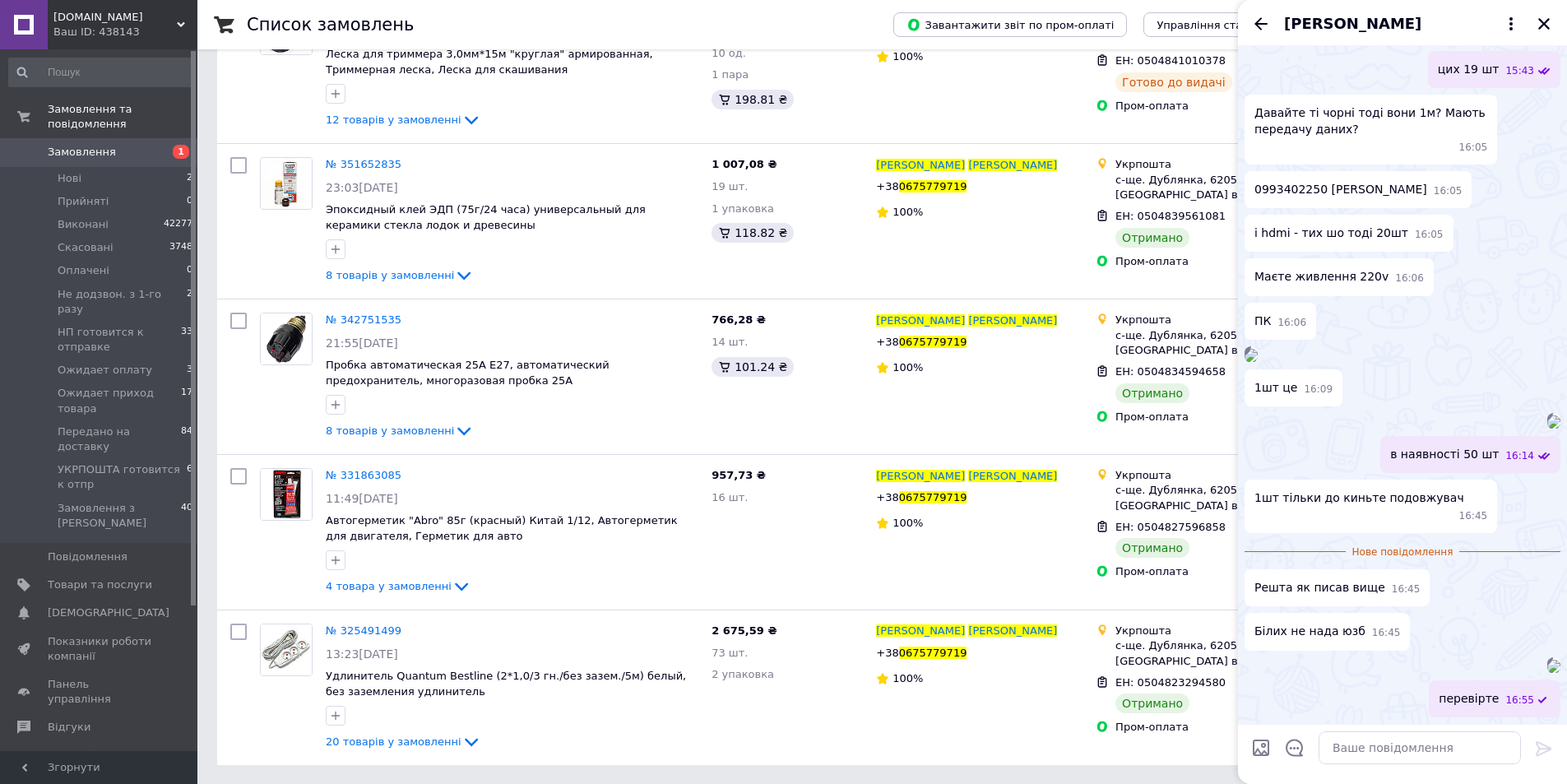
scroll to position [6724, 0]
click at [1367, 749] on textarea at bounding box center [1421, 747] width 202 height 33
type textarea "Так?"
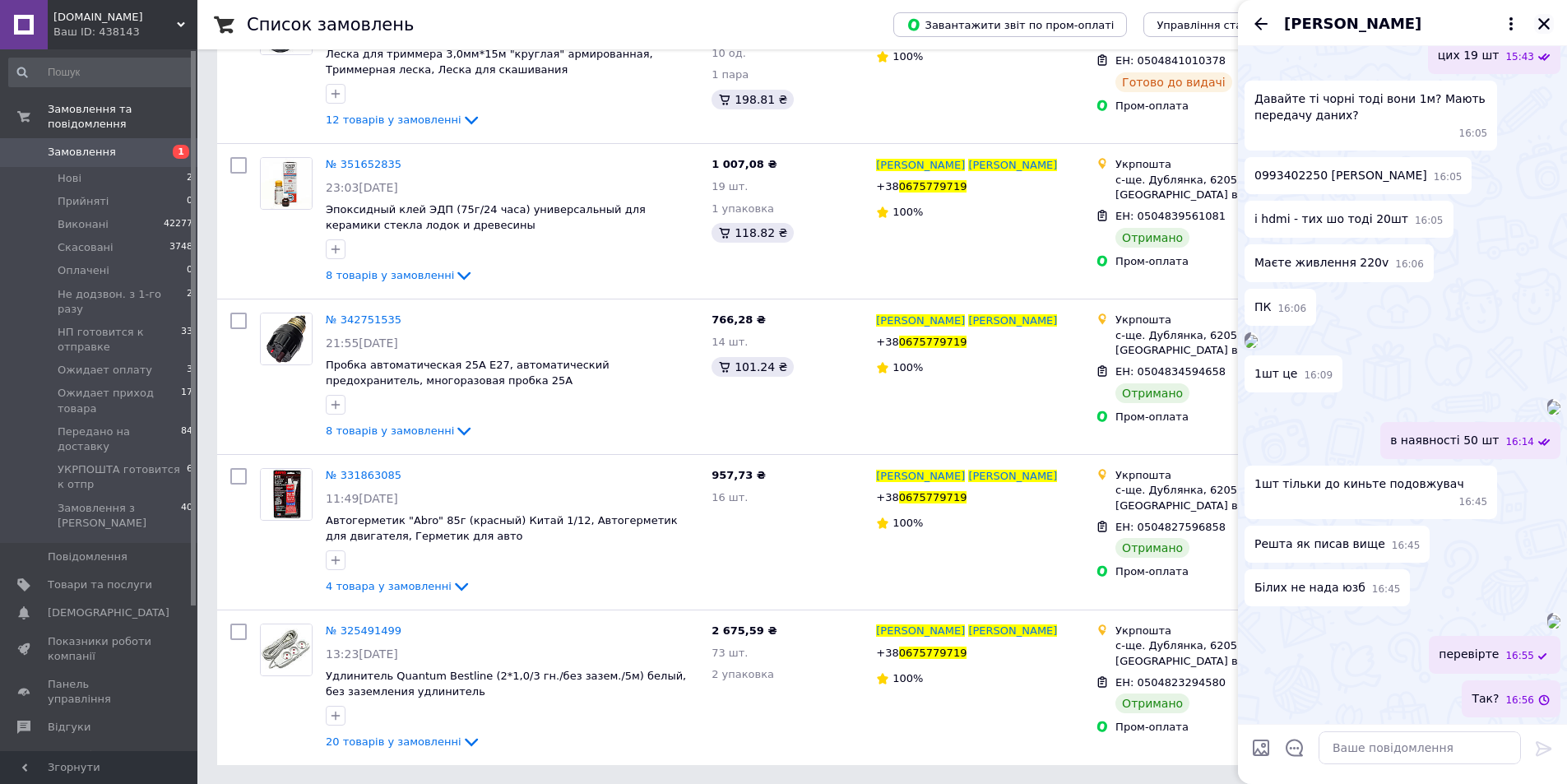
click at [1548, 22] on icon "Закрити" at bounding box center [1544, 23] width 14 height 14
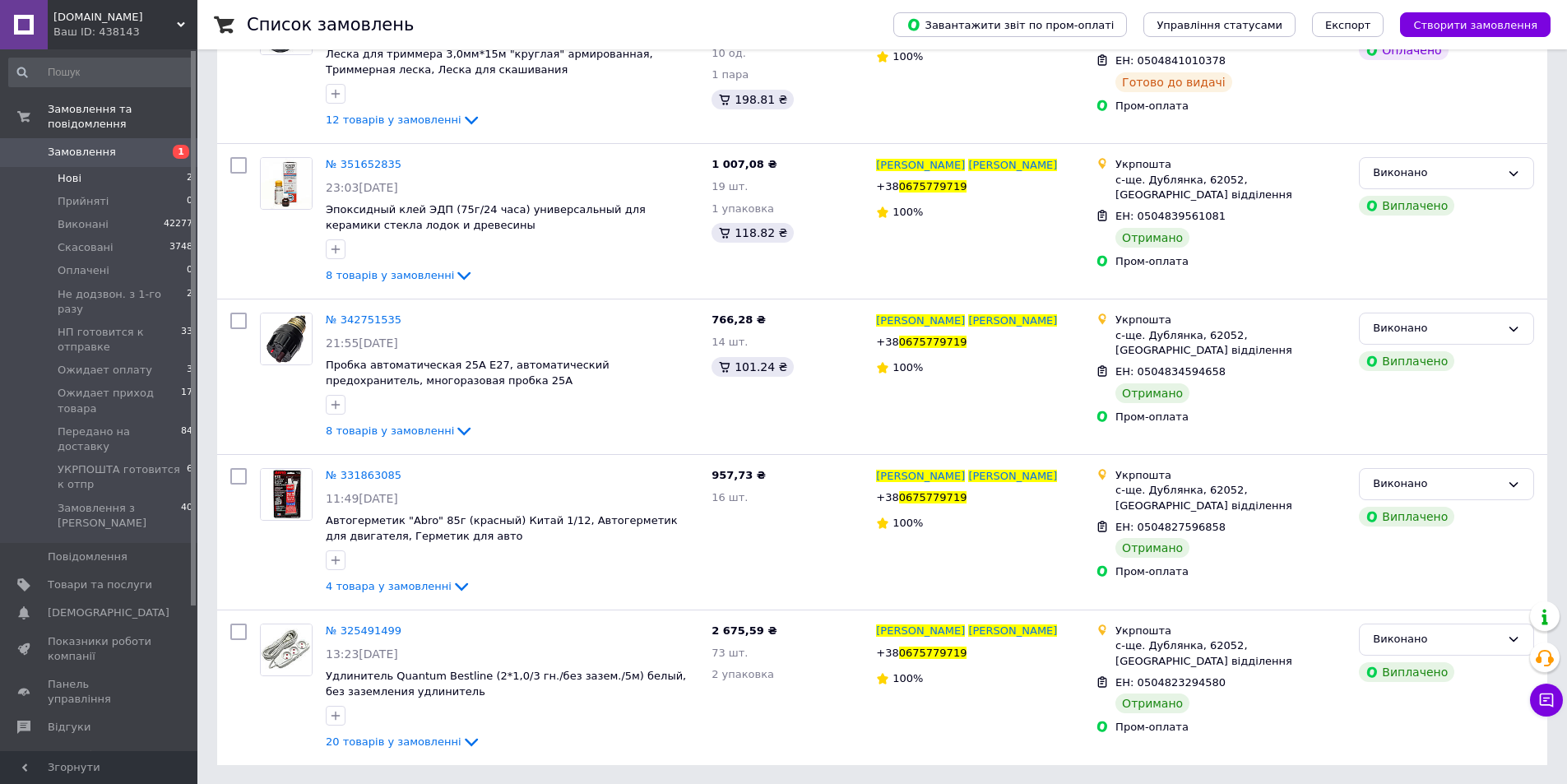
click at [78, 171] on span "Нові" at bounding box center [69, 178] width 24 height 14
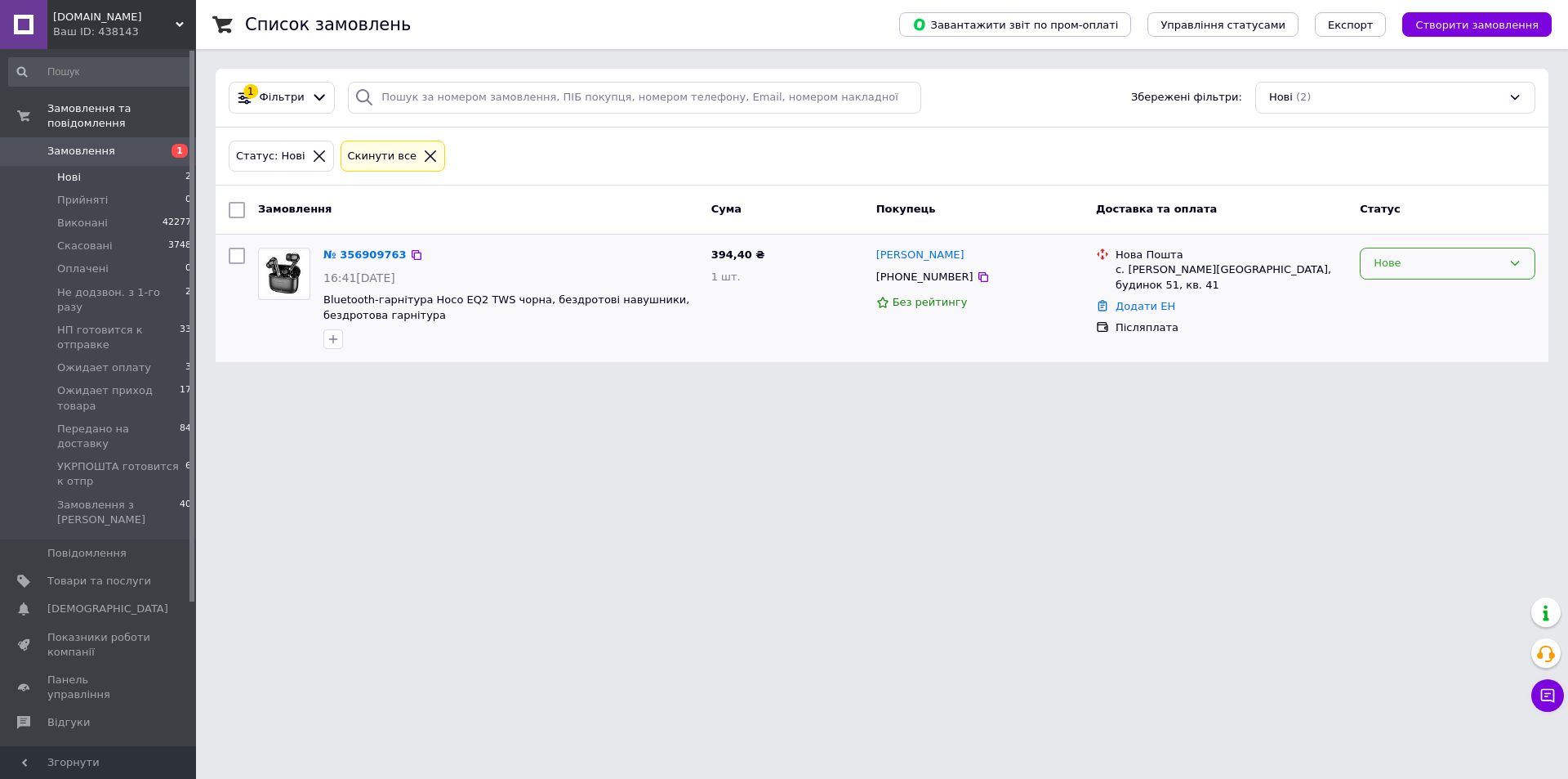
click at [1398, 254] on div "Нове" at bounding box center [1448, 263] width 176 height 32
click at [1405, 303] on li "Прийнято" at bounding box center [1447, 298] width 174 height 31
click at [977, 272] on icon at bounding box center [983, 278] width 13 height 13
click at [1420, 277] on div "Прийнято" at bounding box center [1448, 263] width 176 height 32
click at [1411, 382] on li "Не додзвон. з 1-го разу" at bounding box center [1447, 387] width 174 height 31
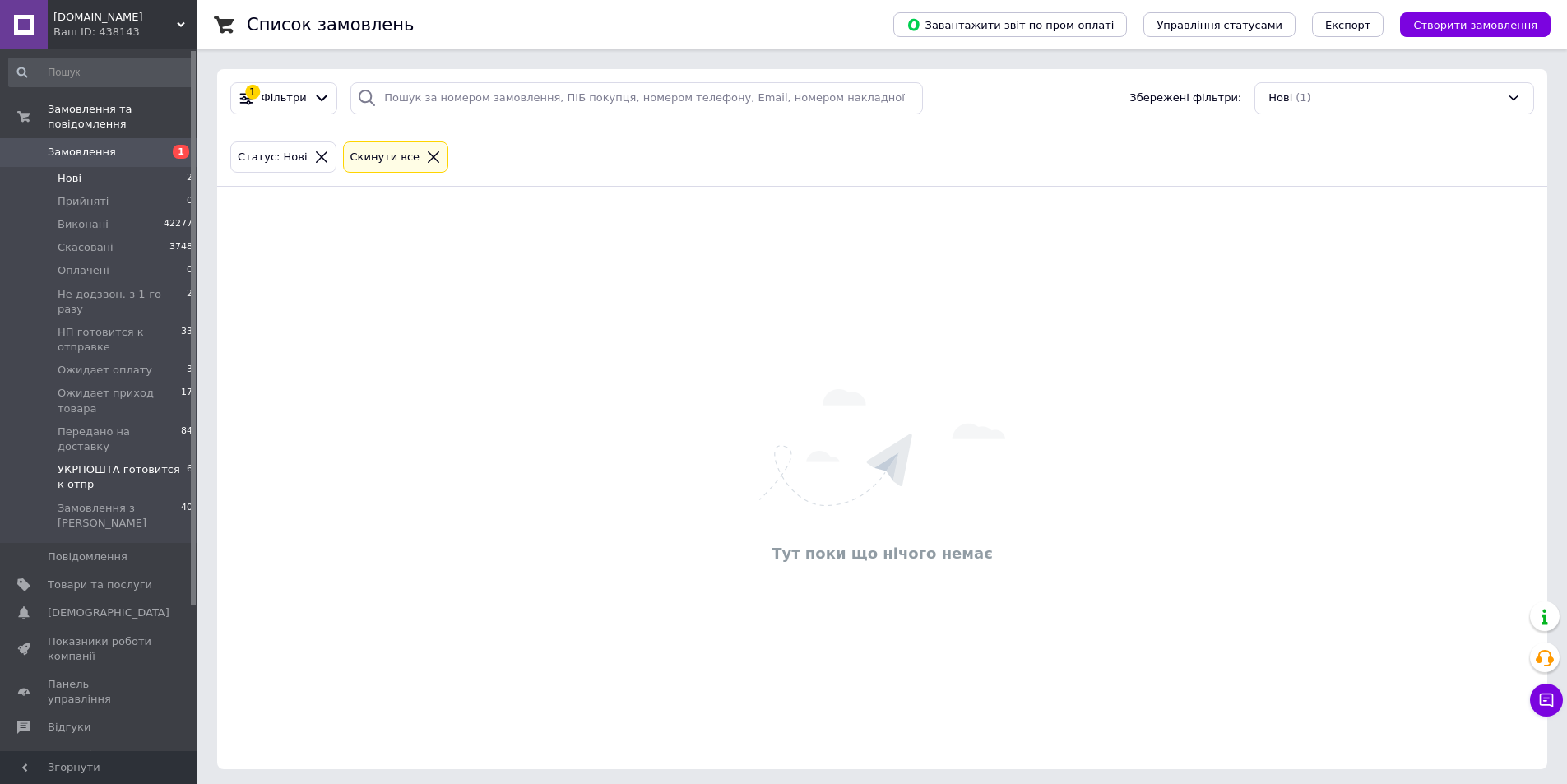
click at [146, 462] on span "УКРПОШТА готовится к отпр" at bounding box center [122, 477] width 129 height 30
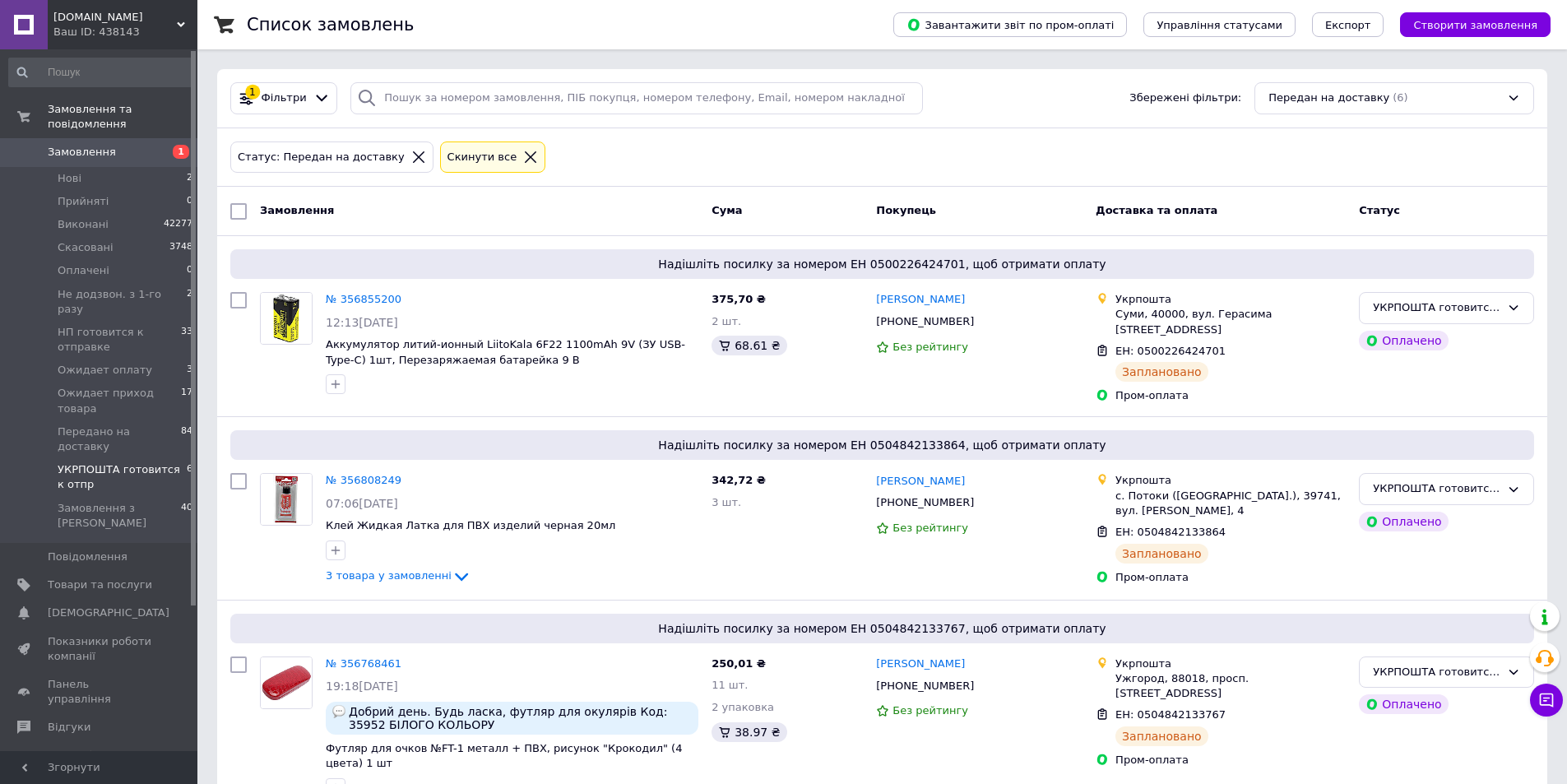
click at [237, 210] on input "checkbox" at bounding box center [238, 211] width 16 height 16
checkbox input "true"
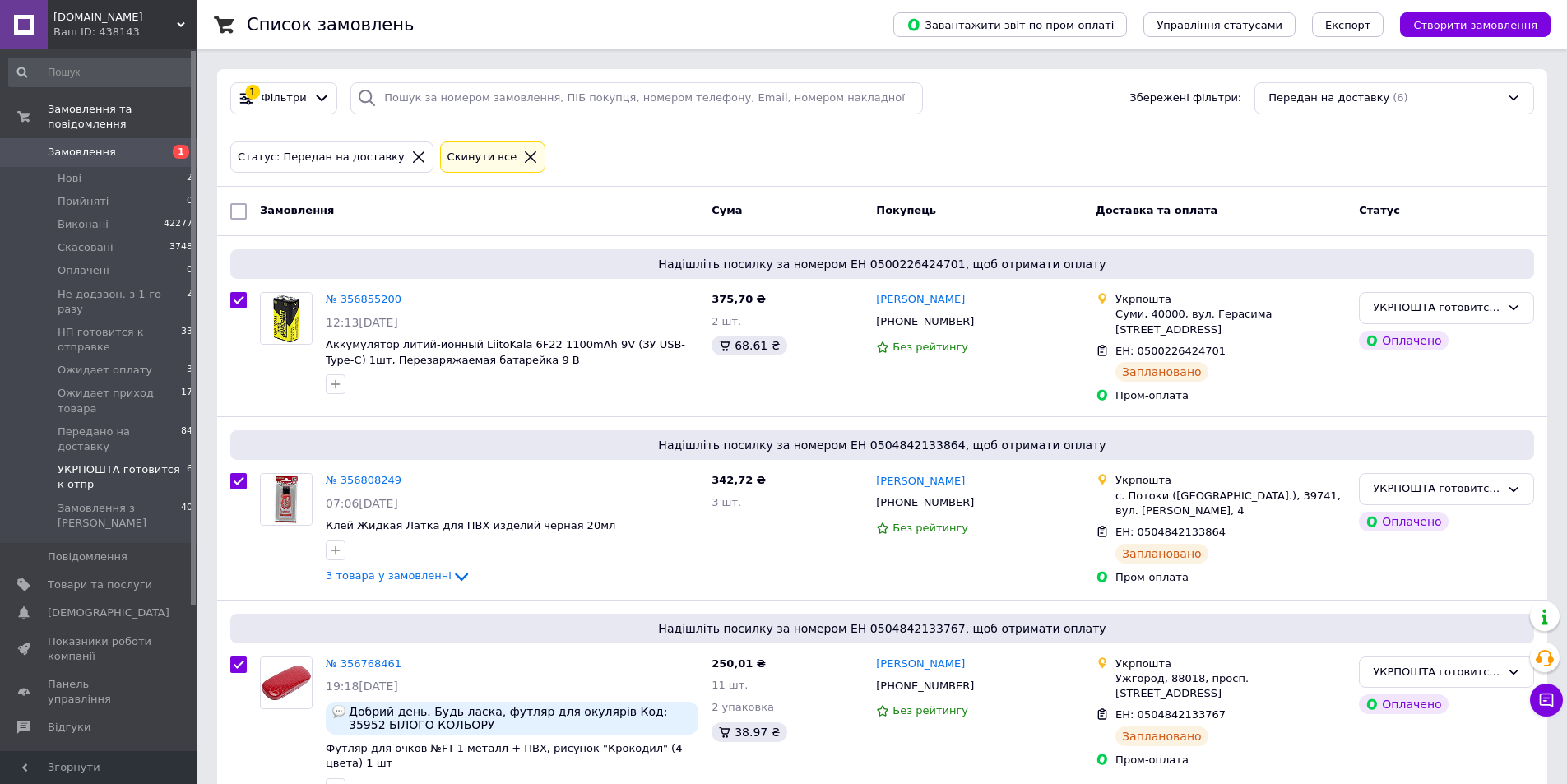
checkbox input "true"
click at [380, 208] on icon at bounding box center [384, 211] width 9 height 9
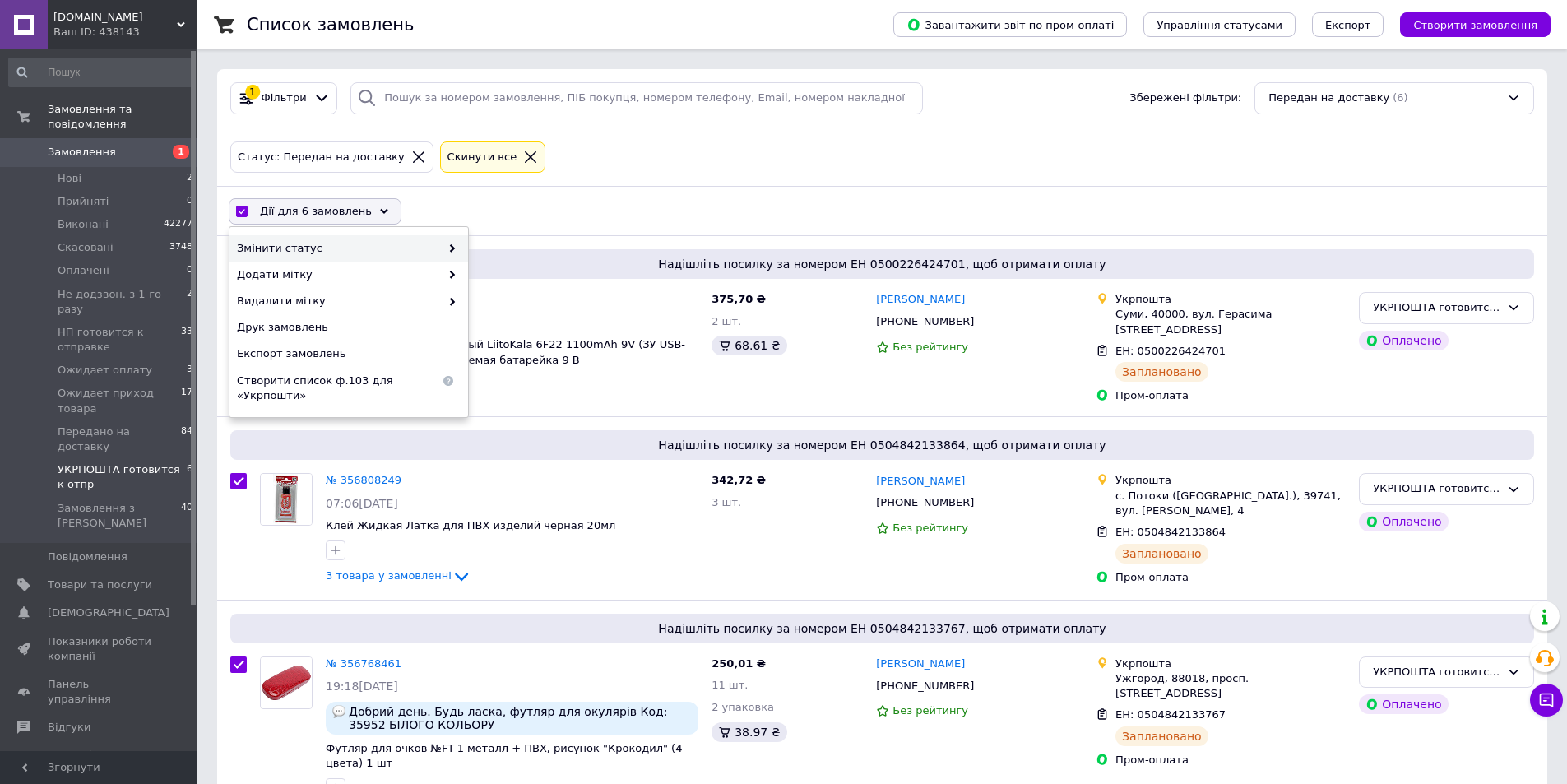
click at [452, 248] on use at bounding box center [452, 248] width 5 height 9
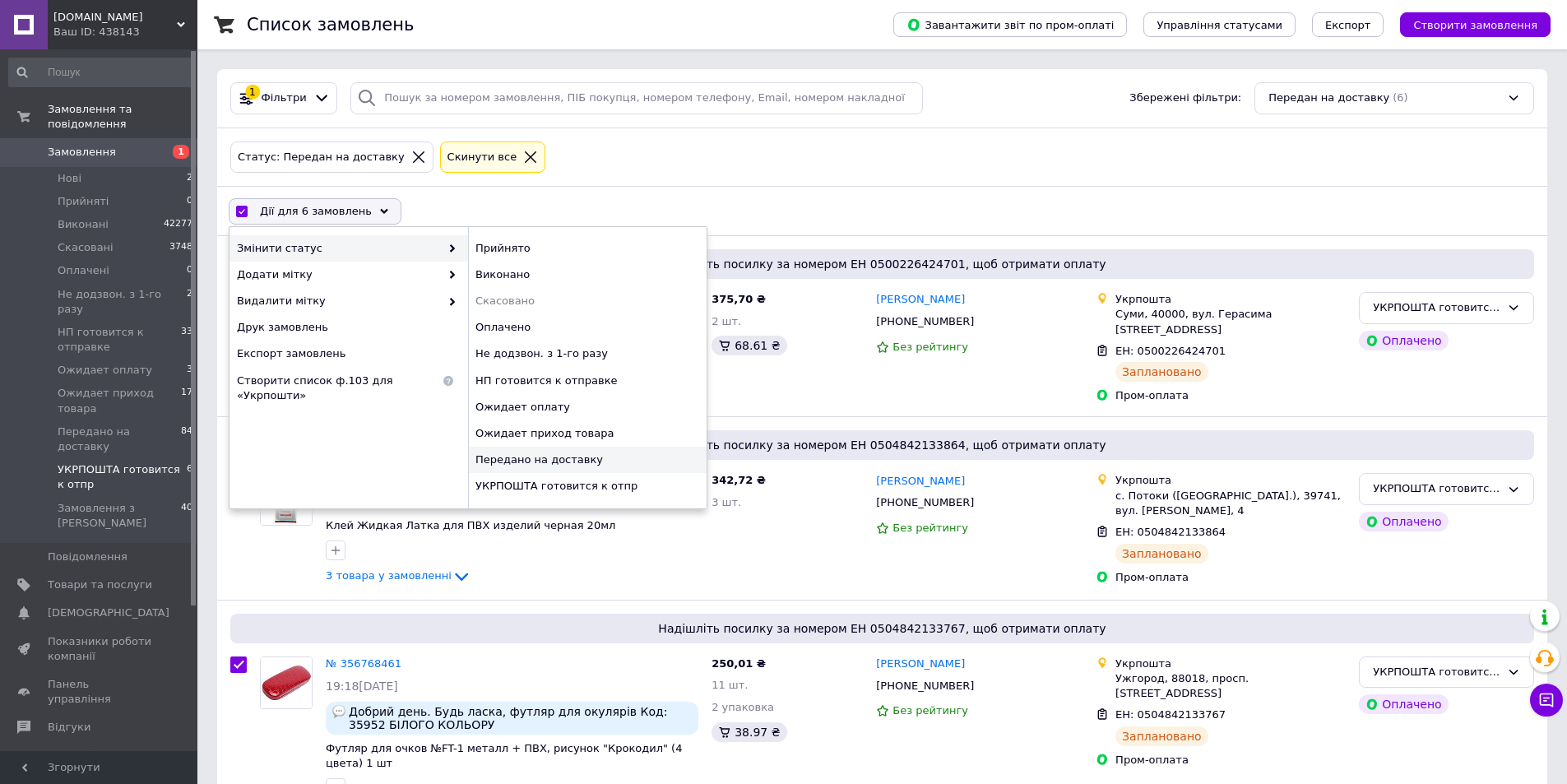
click at [518, 458] on div "Передано на доставку" at bounding box center [588, 459] width 239 height 26
checkbox input "false"
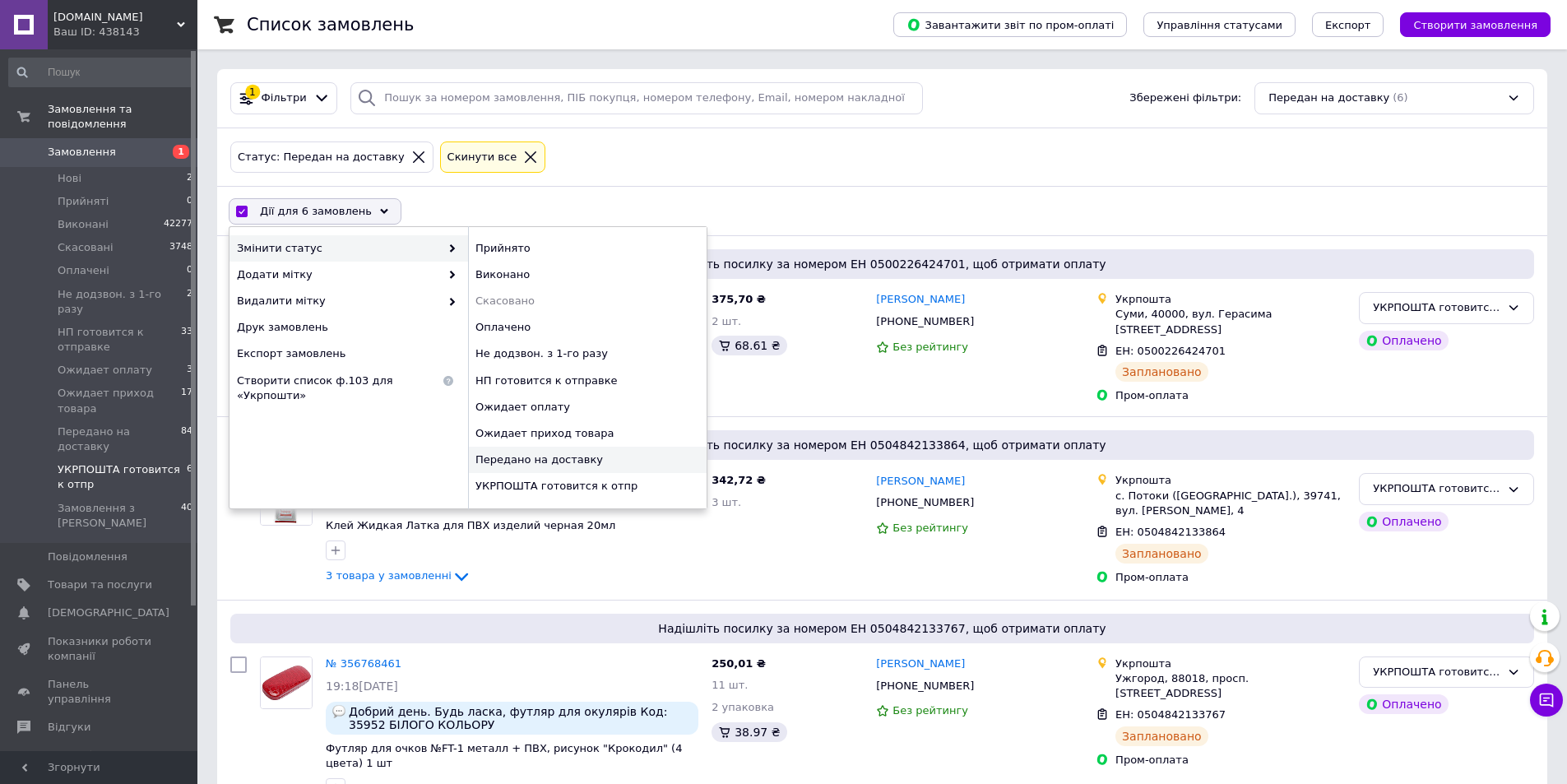
checkbox input "false"
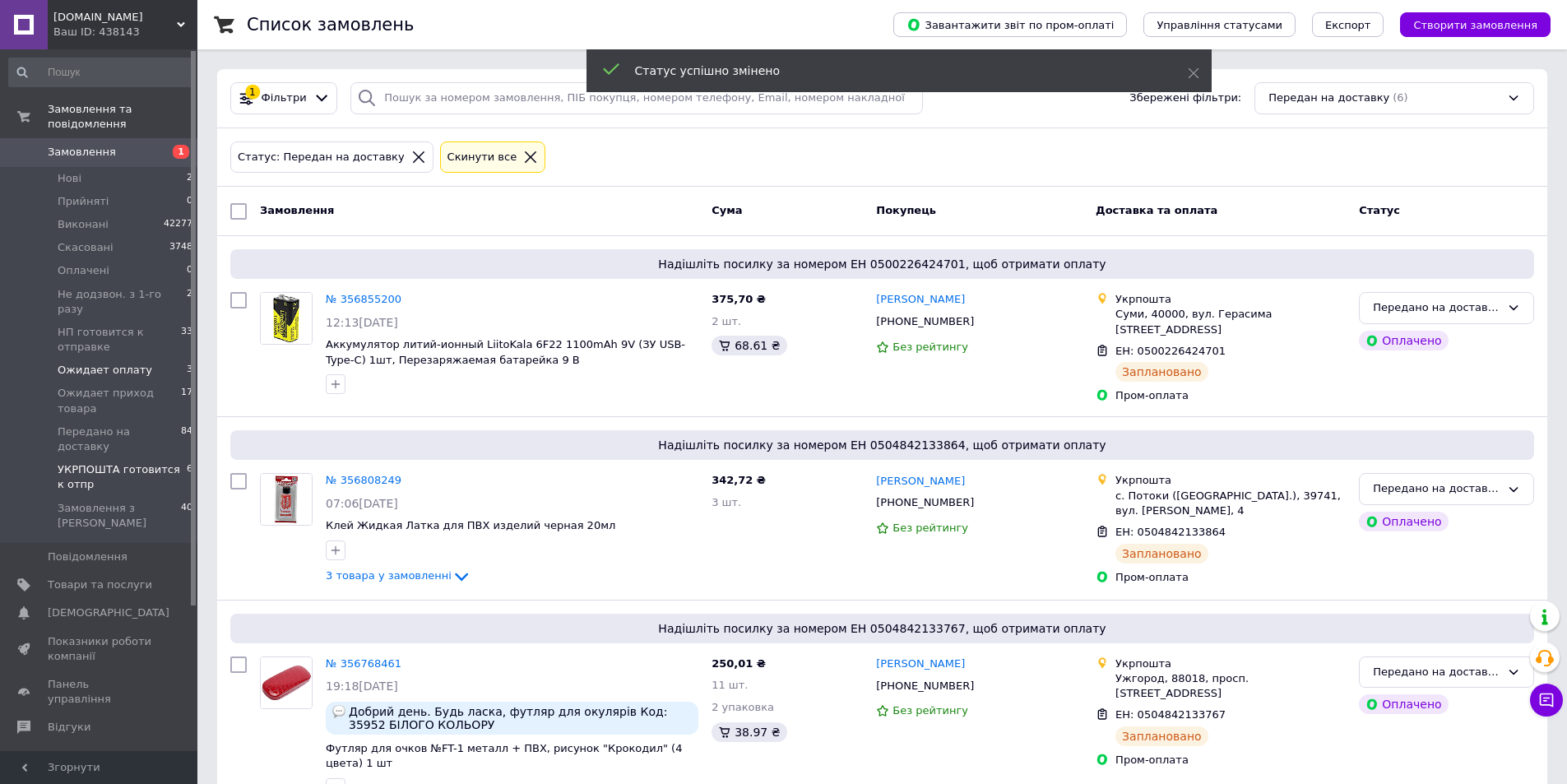
click at [115, 363] on span "Ожидает оплату" at bounding box center [105, 370] width 94 height 14
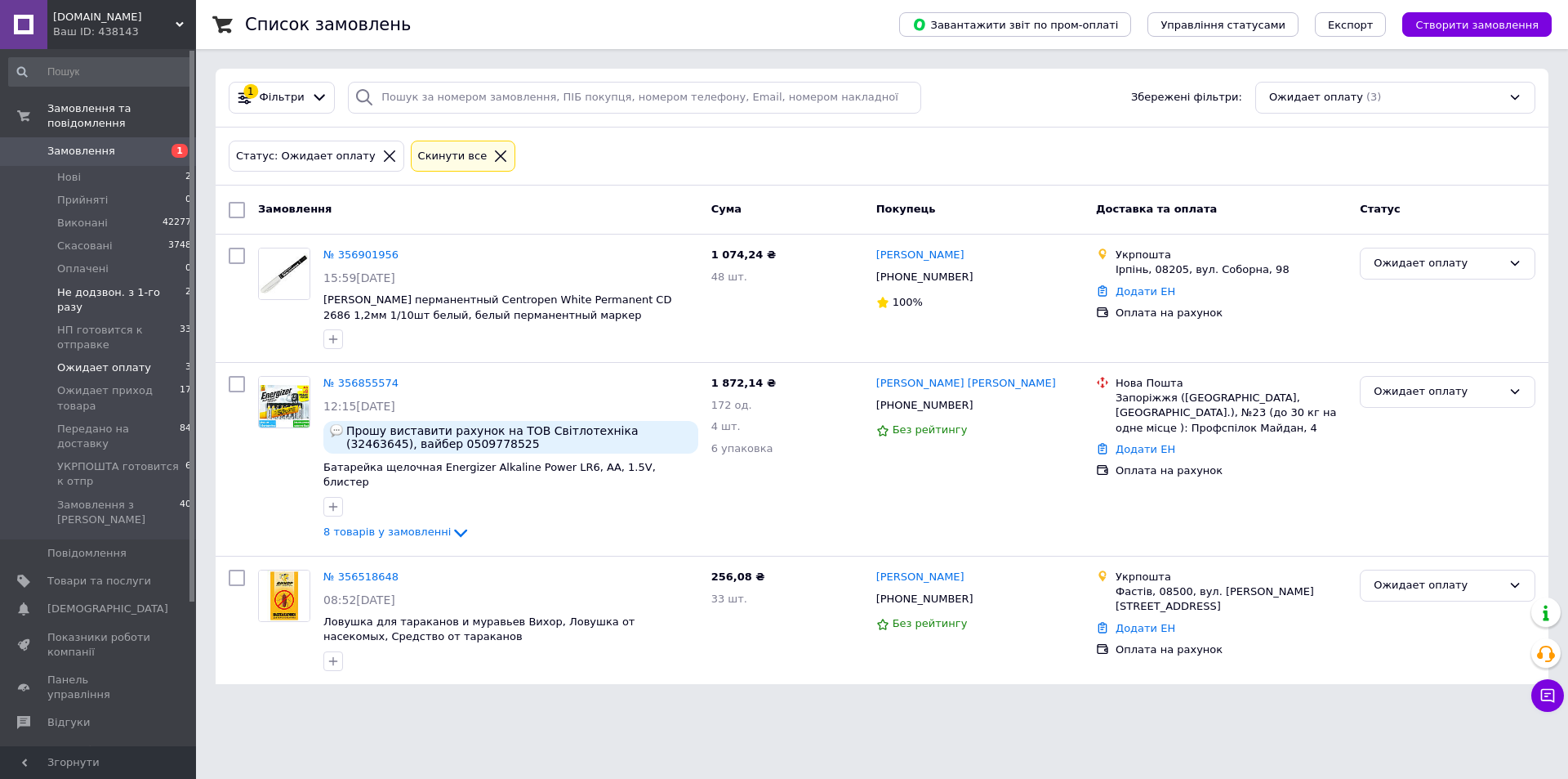
click at [154, 285] on span "Не додзвон. з 1-го разу" at bounding box center [121, 300] width 128 height 30
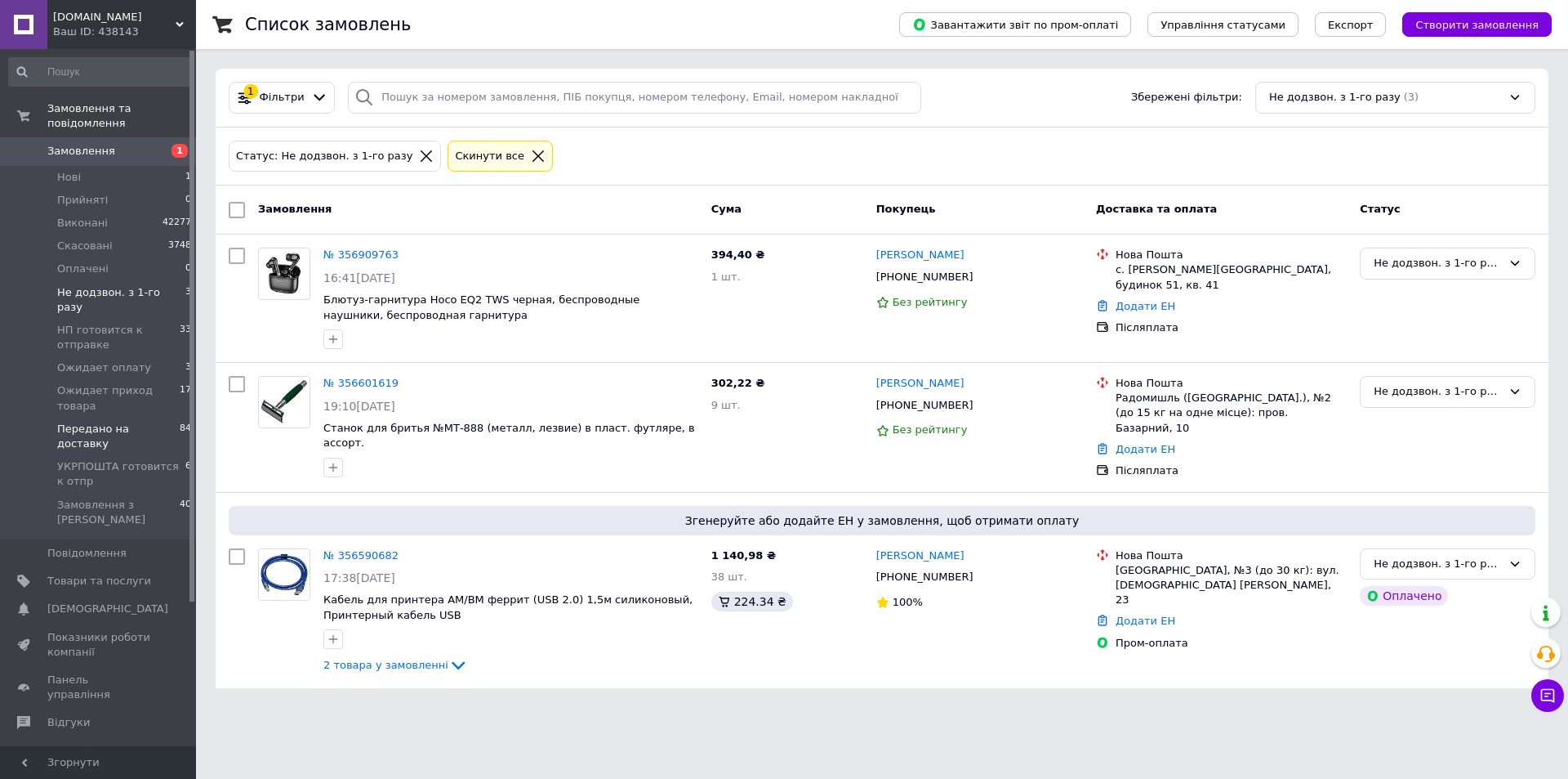
click at [135, 422] on span "Передано на доставку" at bounding box center [119, 436] width 122 height 30
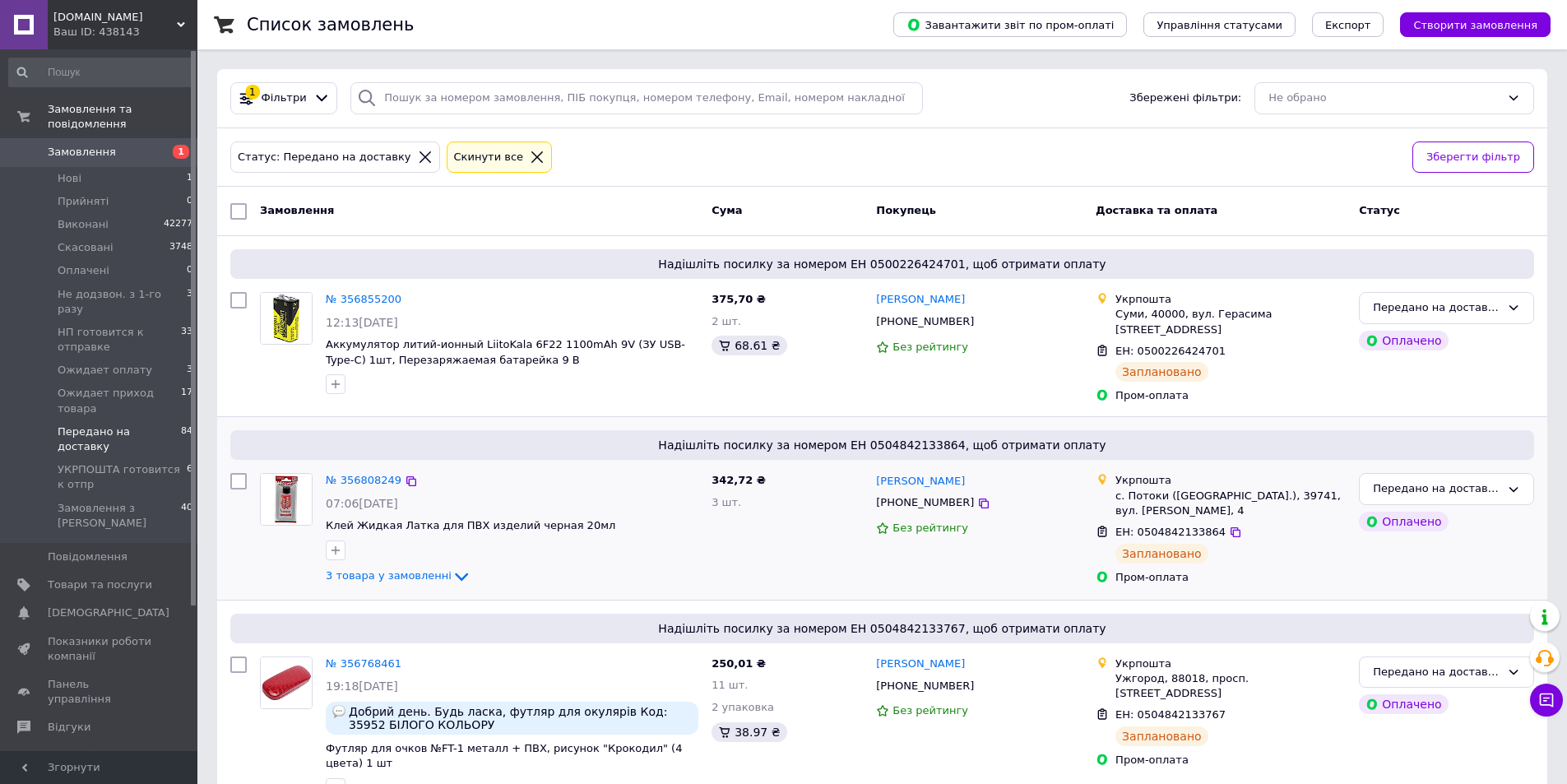
click at [1036, 508] on div "[PERSON_NAME] [PHONE_NUMBER] Без рейтингу" at bounding box center [979, 529] width 220 height 126
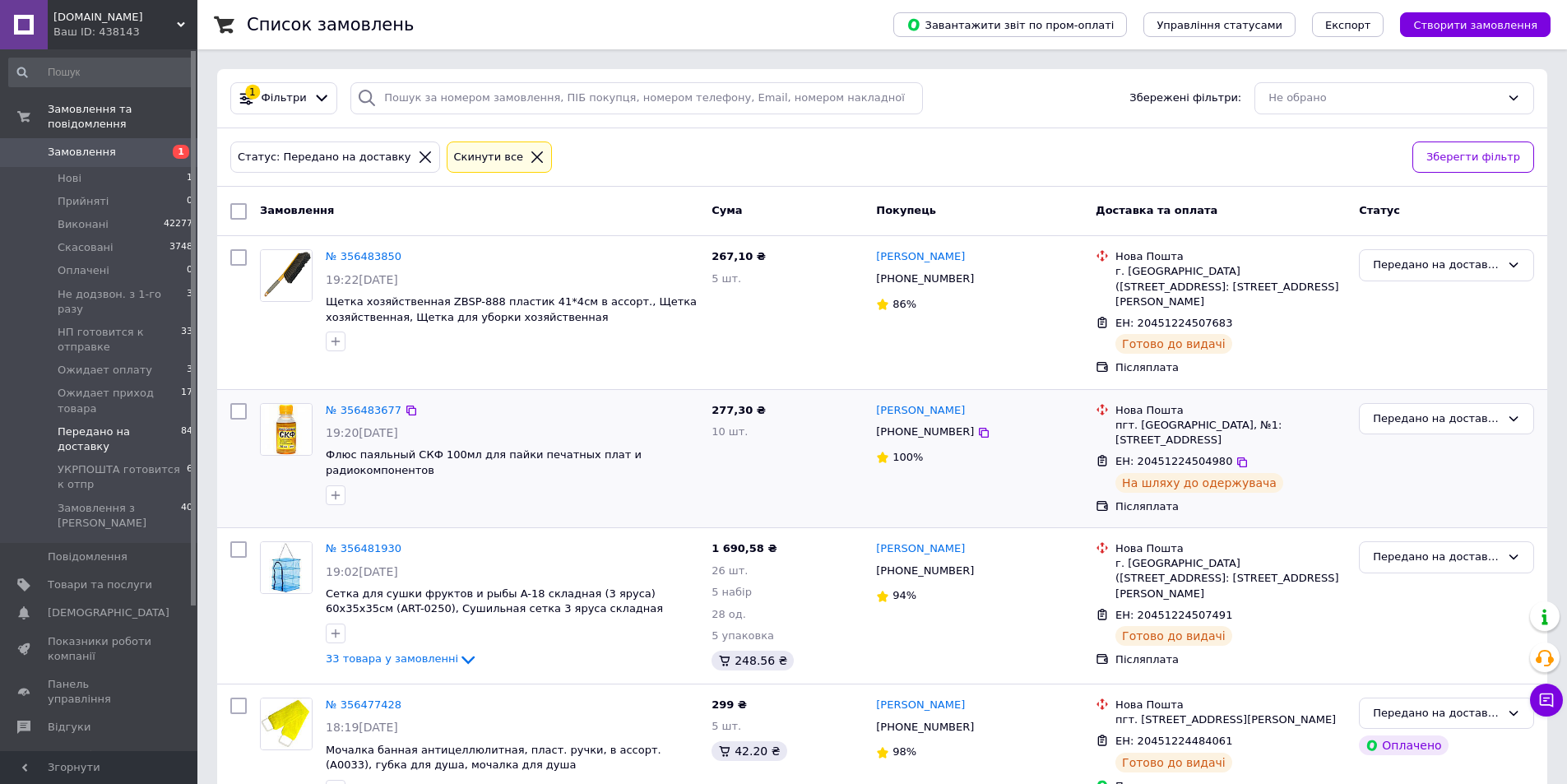
click at [1052, 404] on div "Владислав Каірський" at bounding box center [980, 411] width 210 height 19
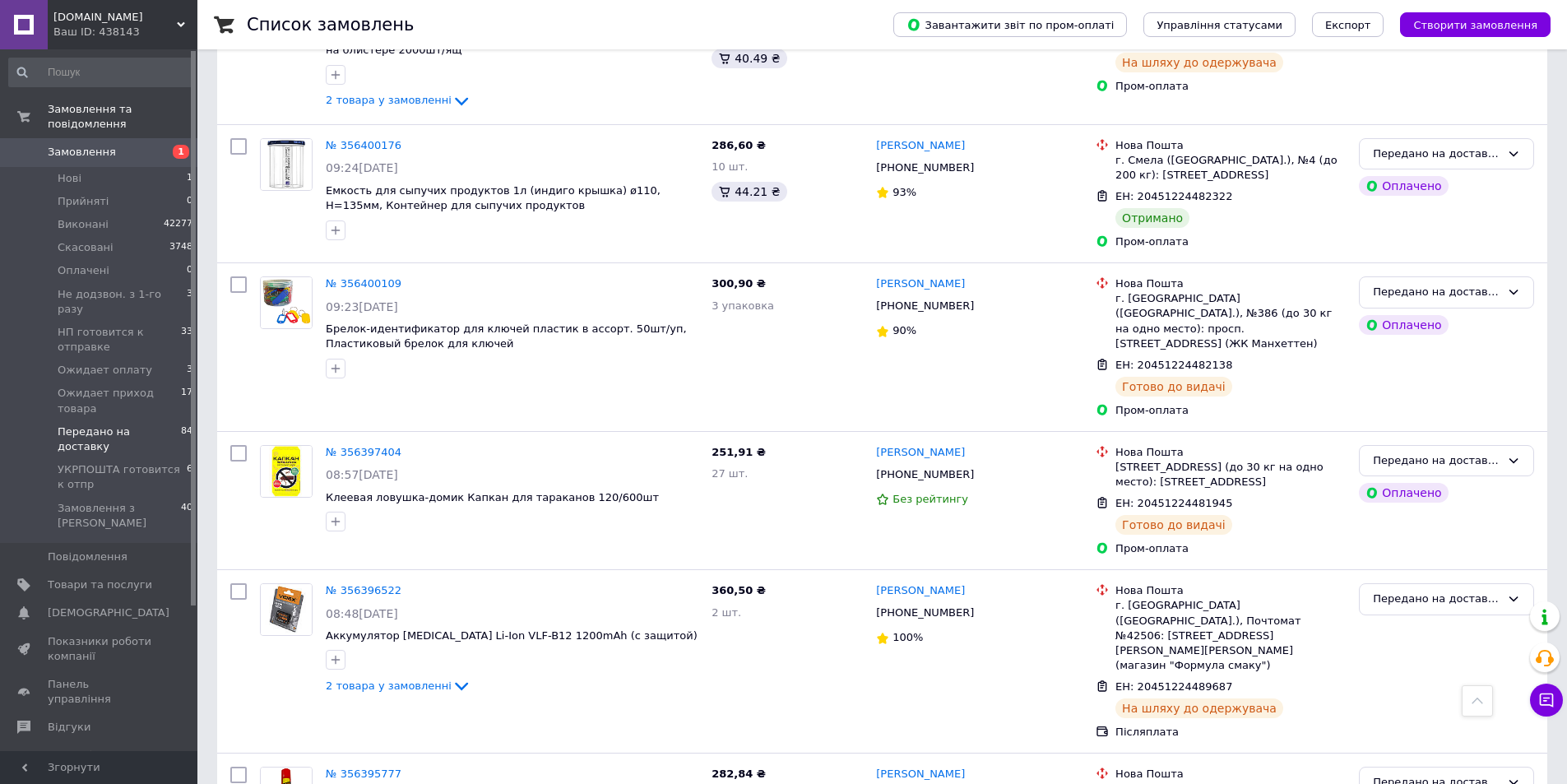
scroll to position [3272, 0]
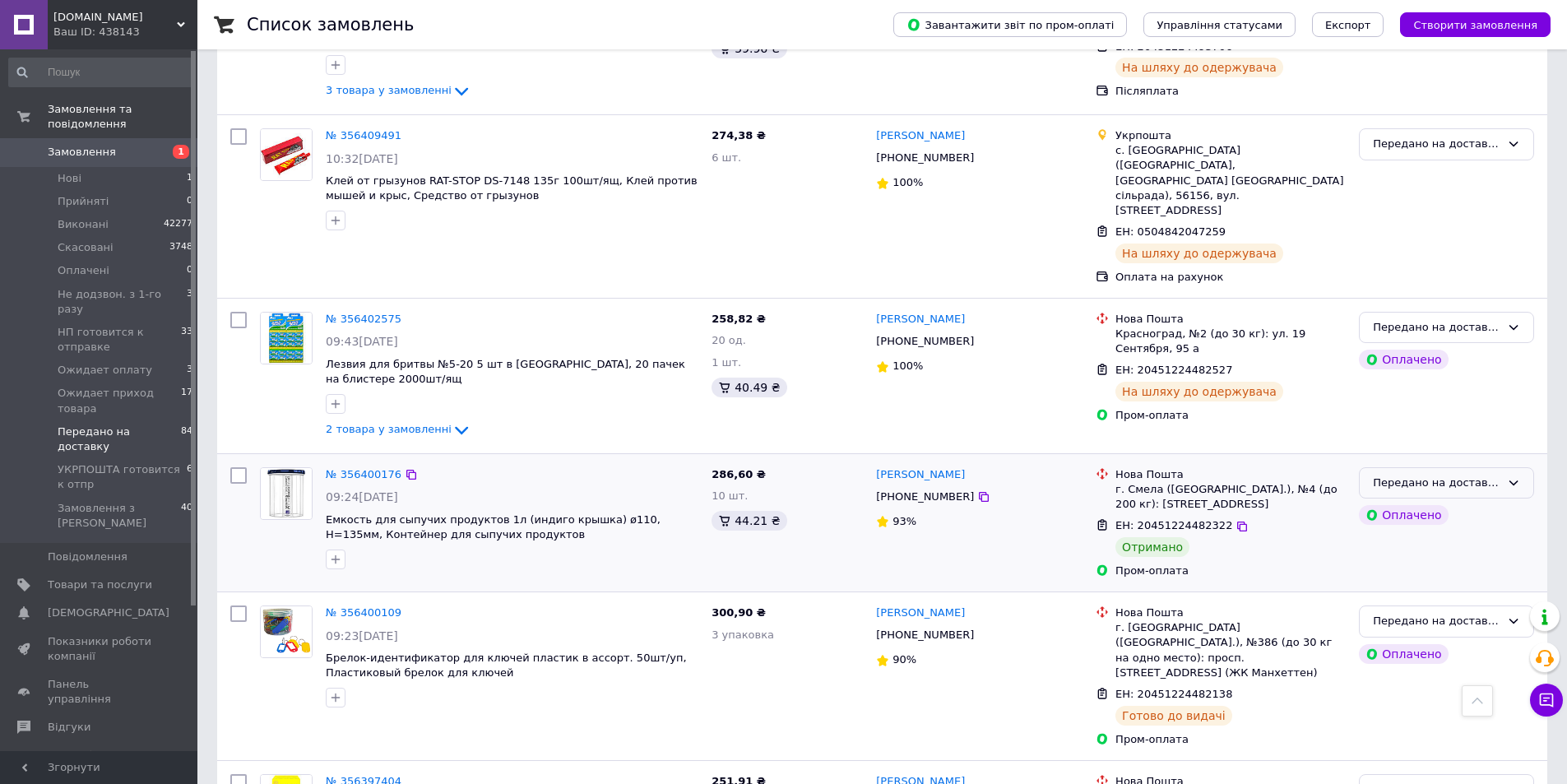
click at [1481, 475] on div "Передано на доставку" at bounding box center [1437, 483] width 127 height 17
click at [1409, 532] on li "Виконано" at bounding box center [1447, 547] width 173 height 31
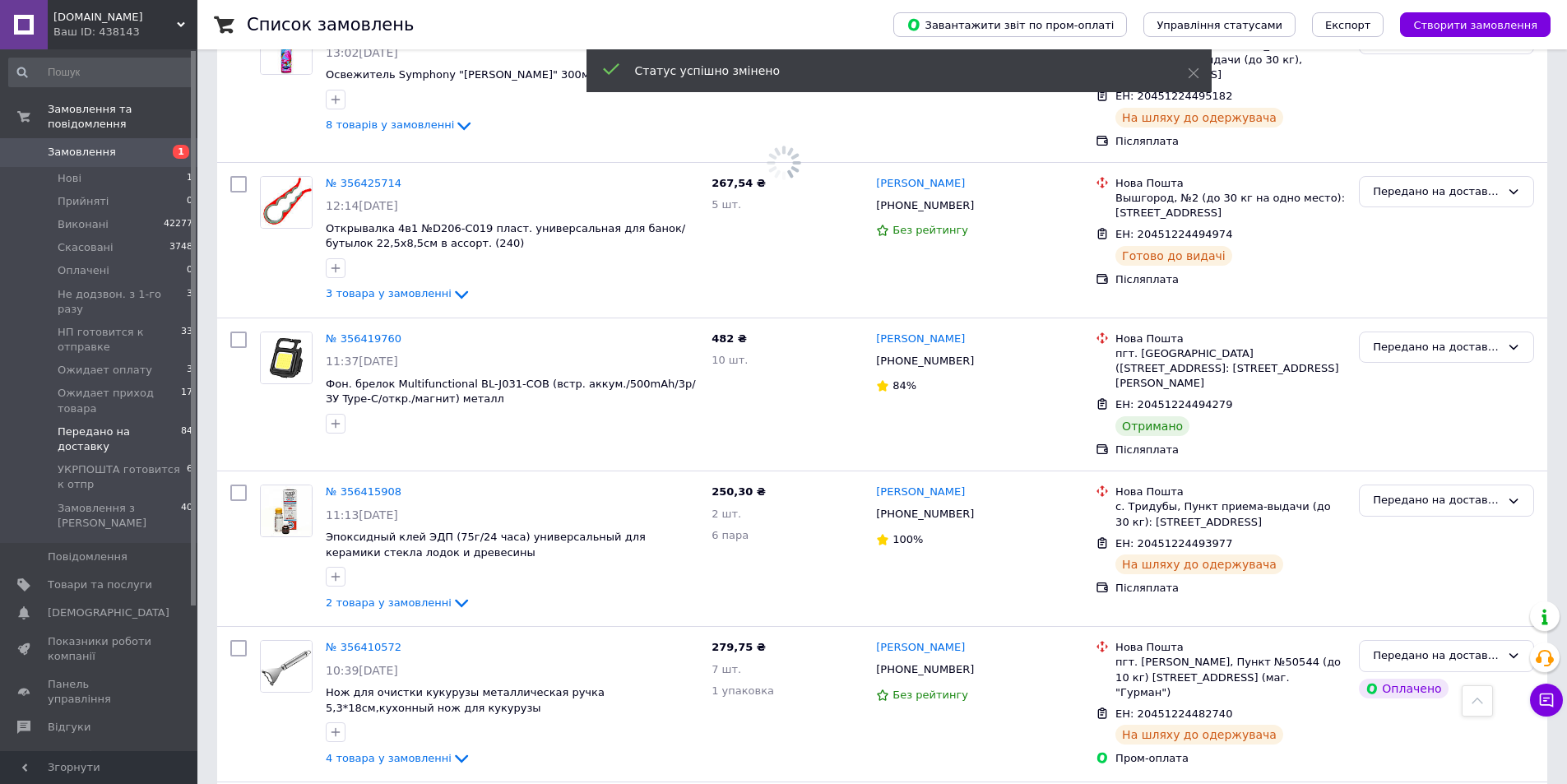
scroll to position [2367, 0]
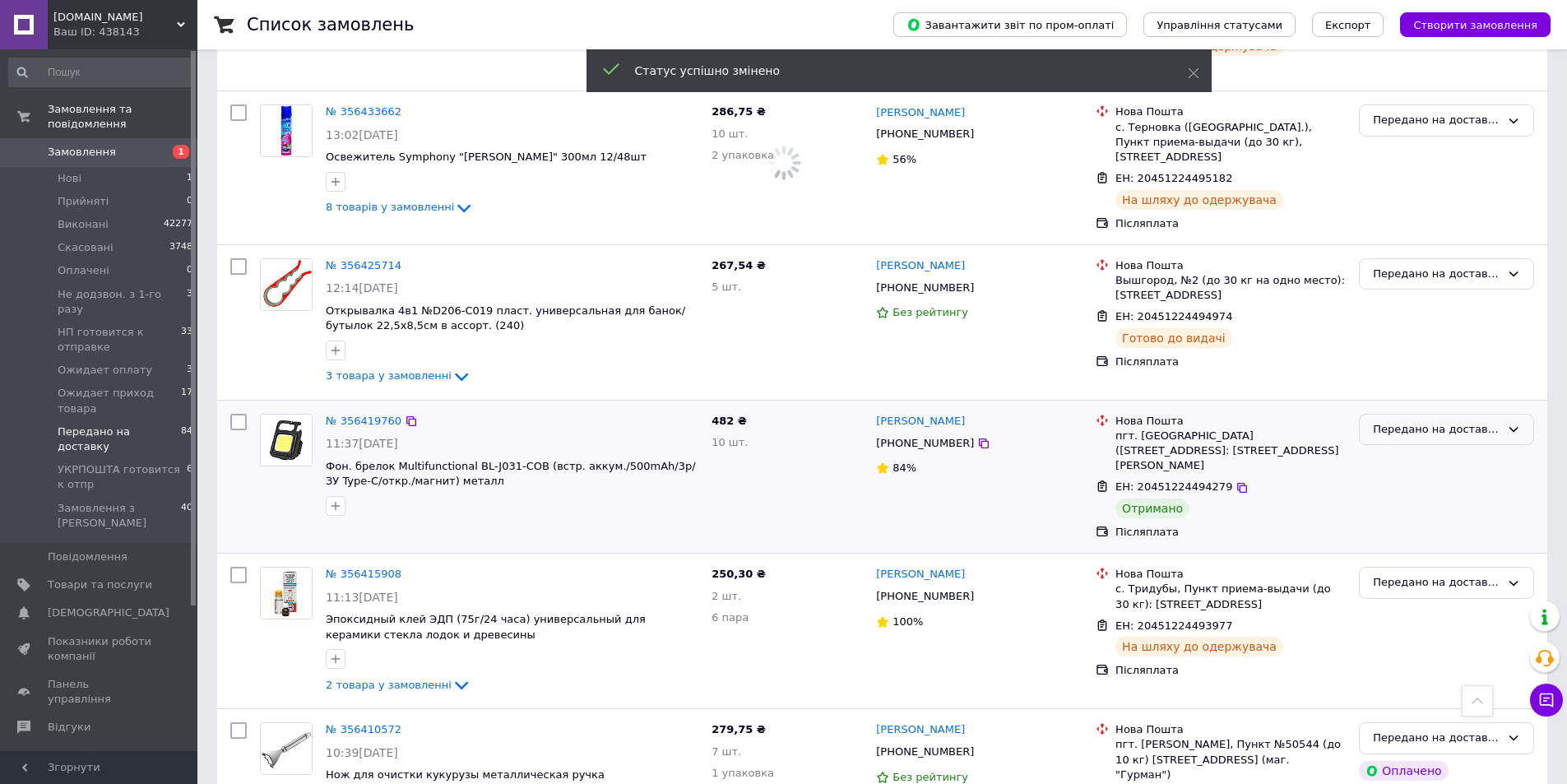
click at [1463, 421] on div "Передано на доставку" at bounding box center [1437, 430] width 127 height 17
click at [1401, 479] on li "Виконано" at bounding box center [1447, 494] width 173 height 31
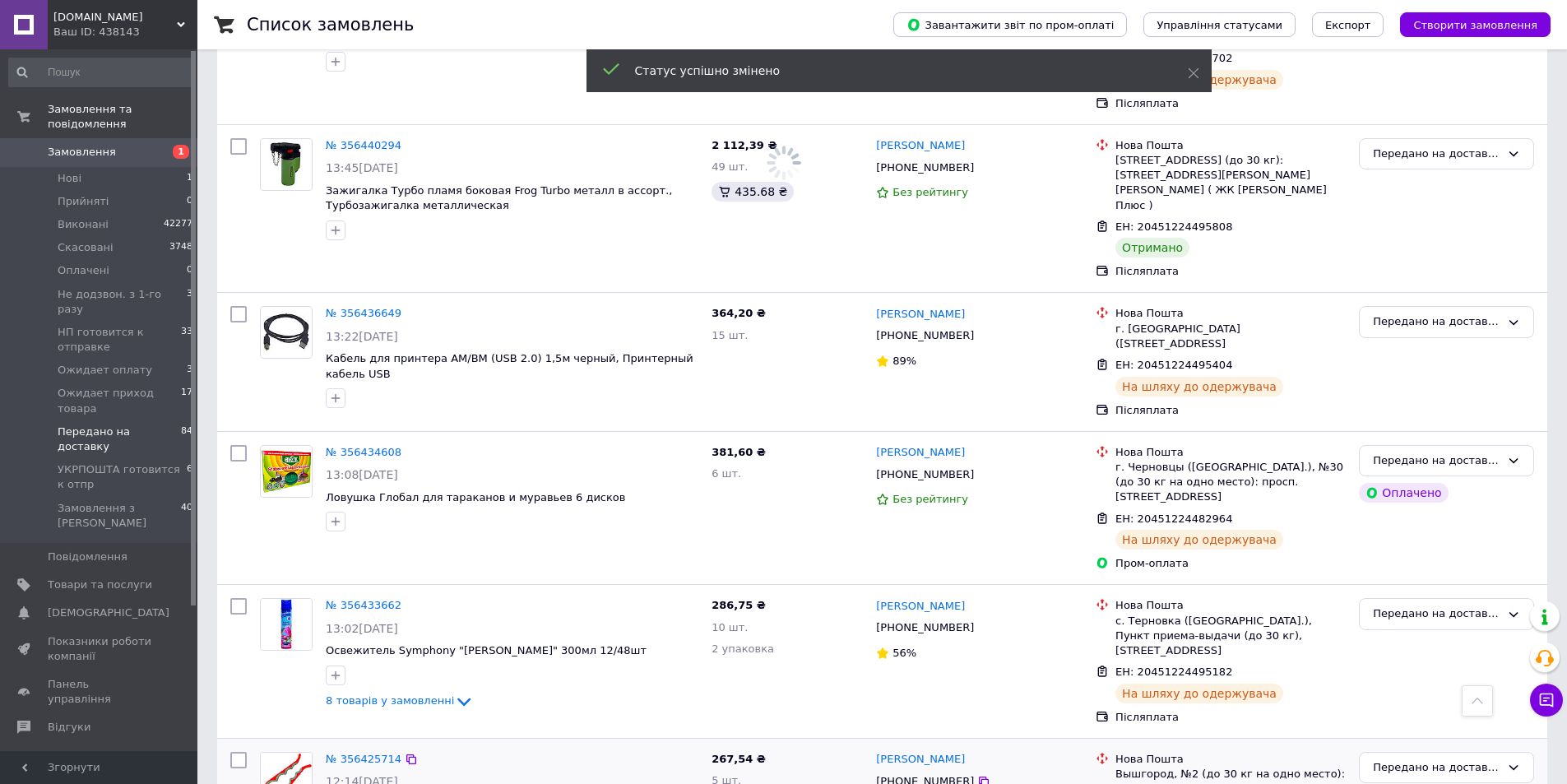
scroll to position [1791, 0]
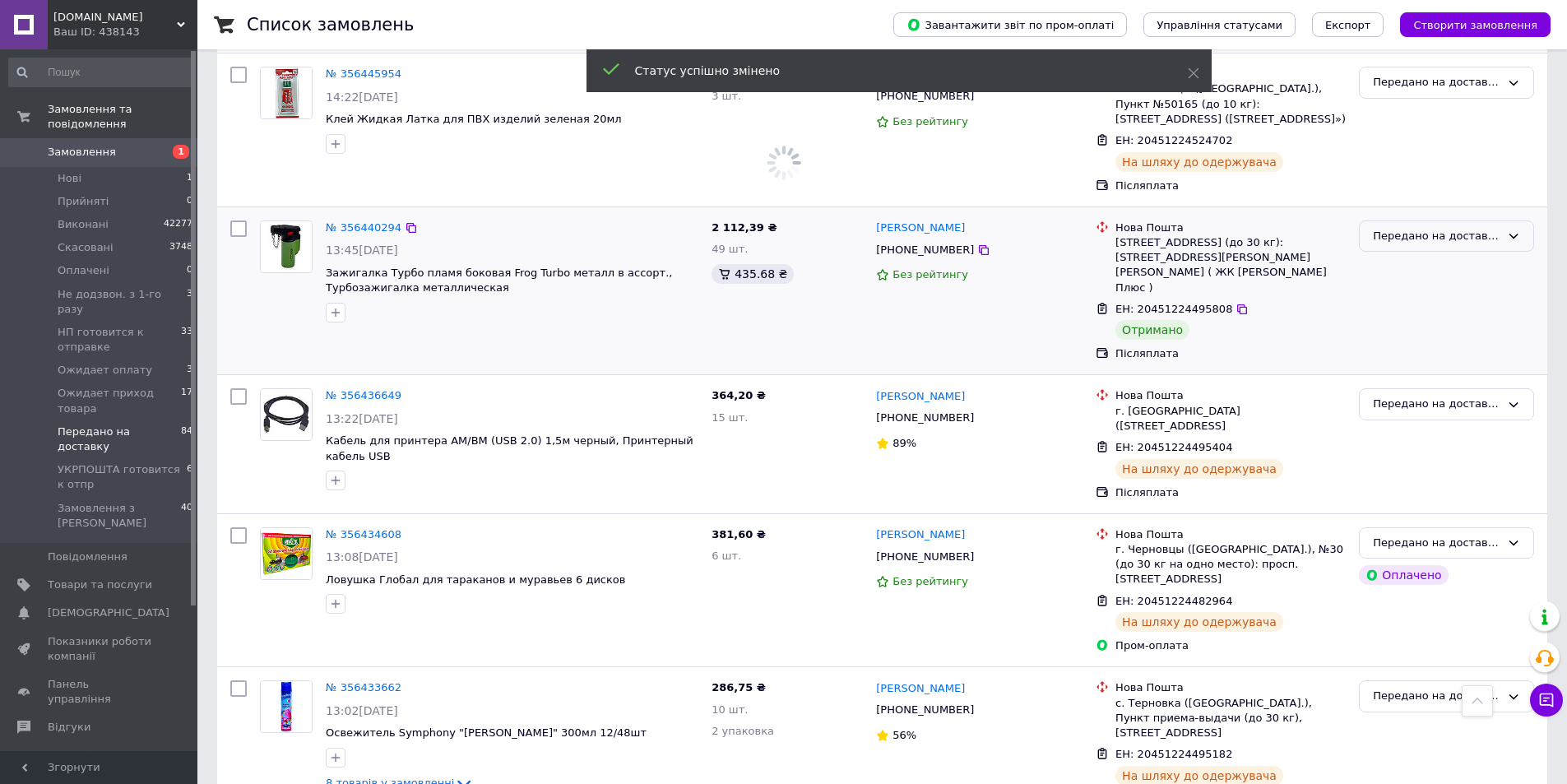
click at [1396, 228] on div "Передано на доставку" at bounding box center [1437, 237] width 127 height 17
click at [1394, 285] on li "Виконано" at bounding box center [1447, 301] width 173 height 31
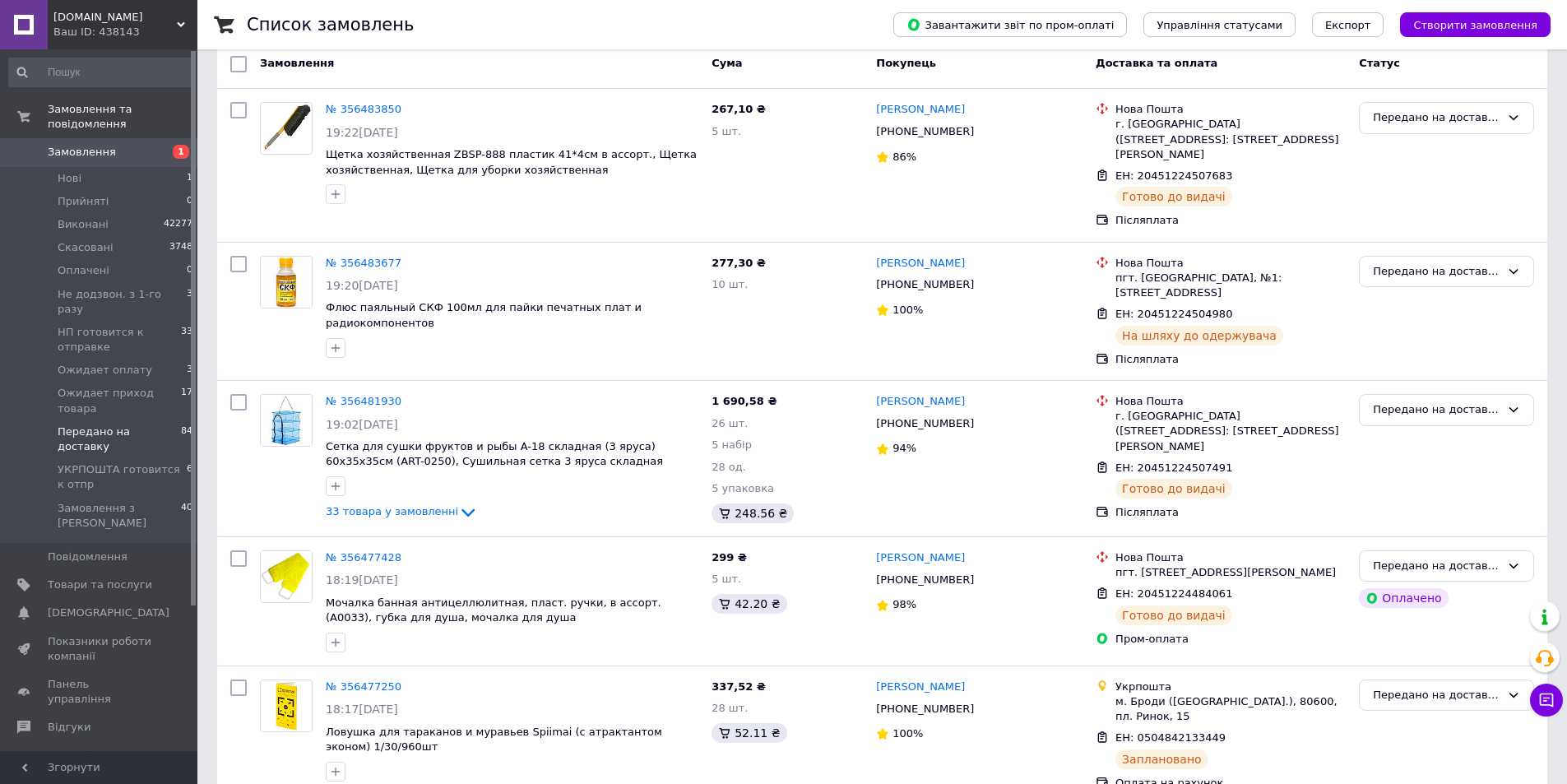
scroll to position [0, 0]
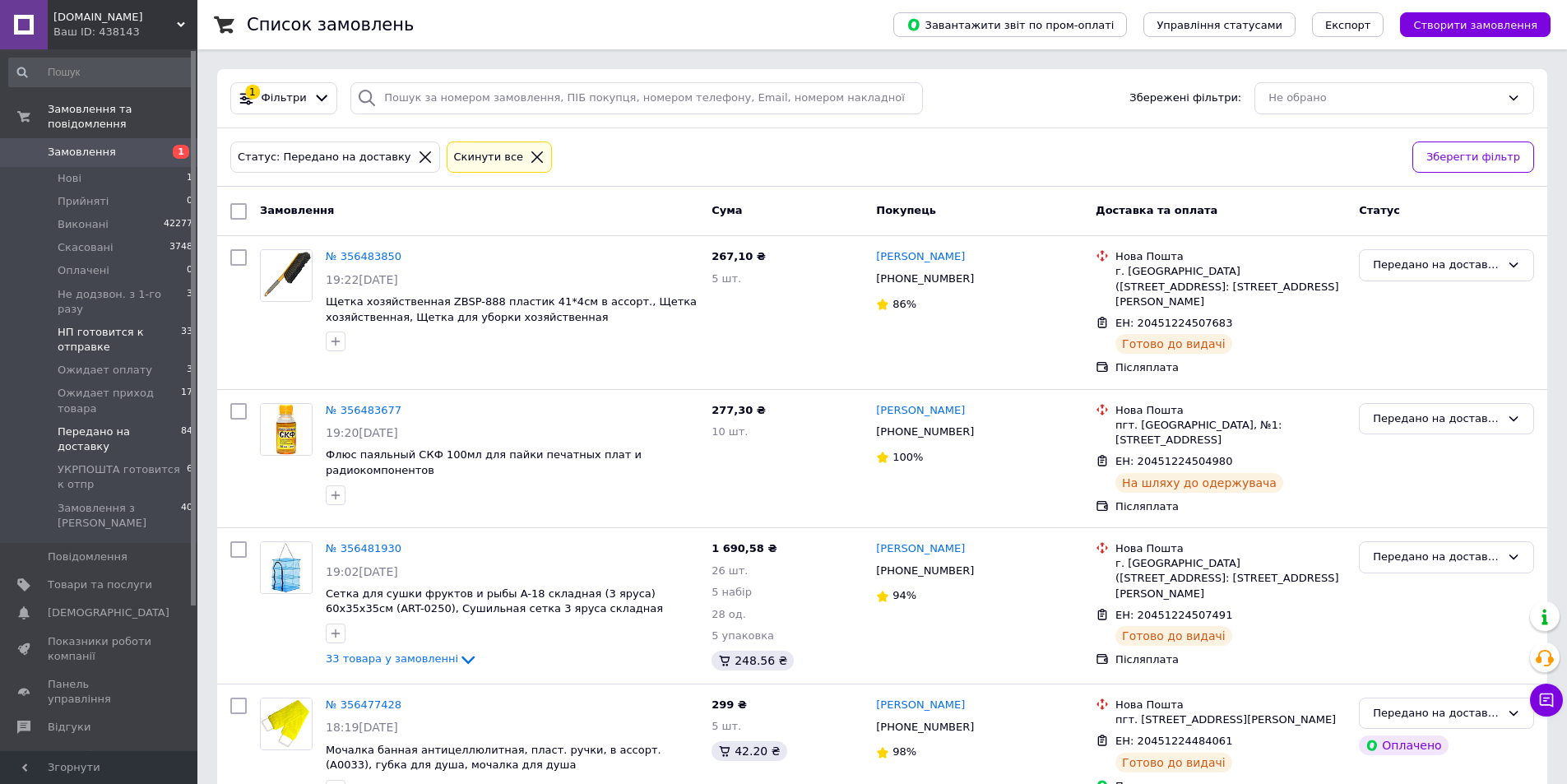
click at [116, 325] on span "НП готовится к отправке" at bounding box center [120, 339] width 123 height 30
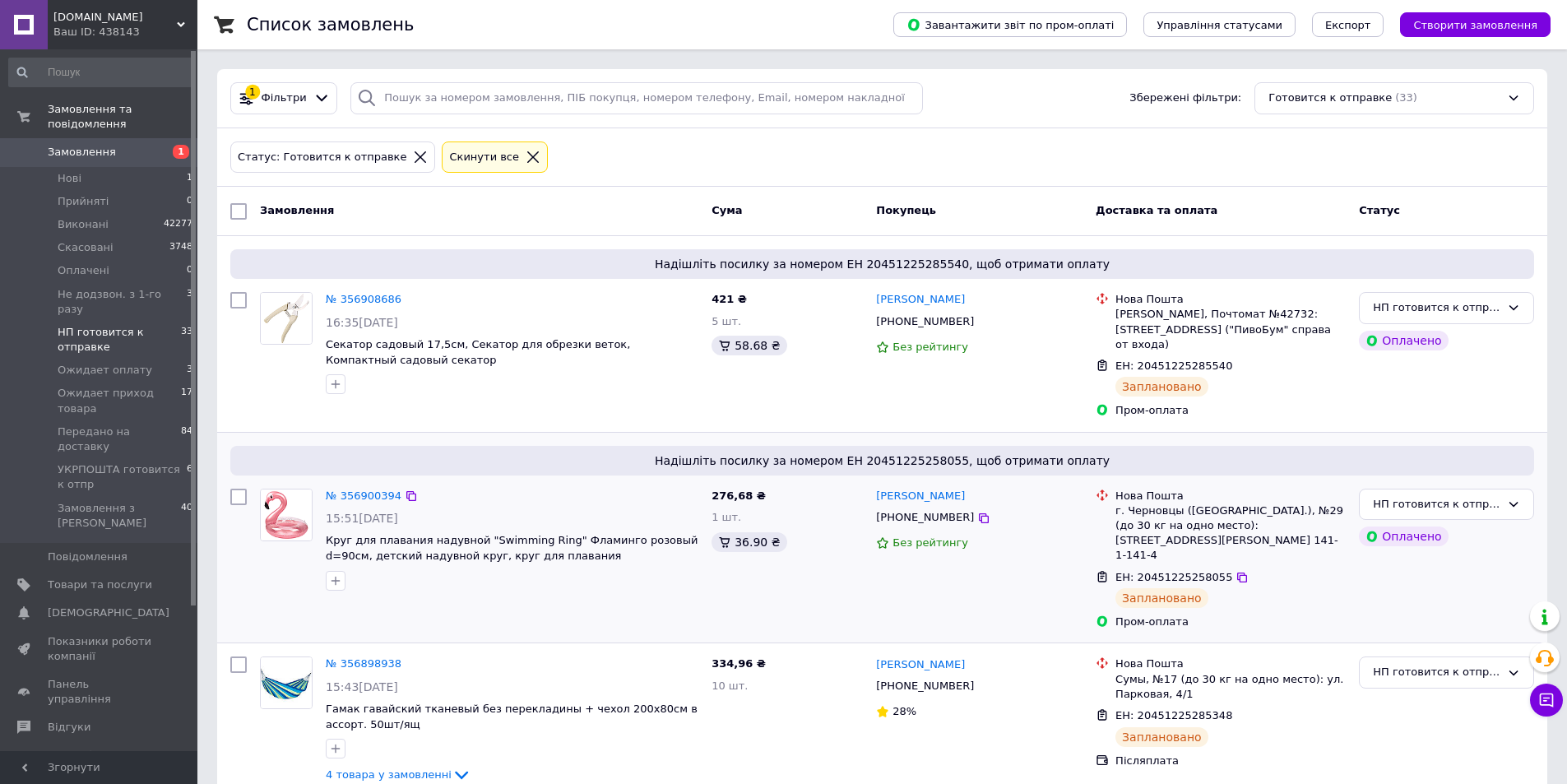
click at [1036, 588] on div "Ілона Панчук +380994203213 Без рейтингу" at bounding box center [979, 559] width 220 height 155
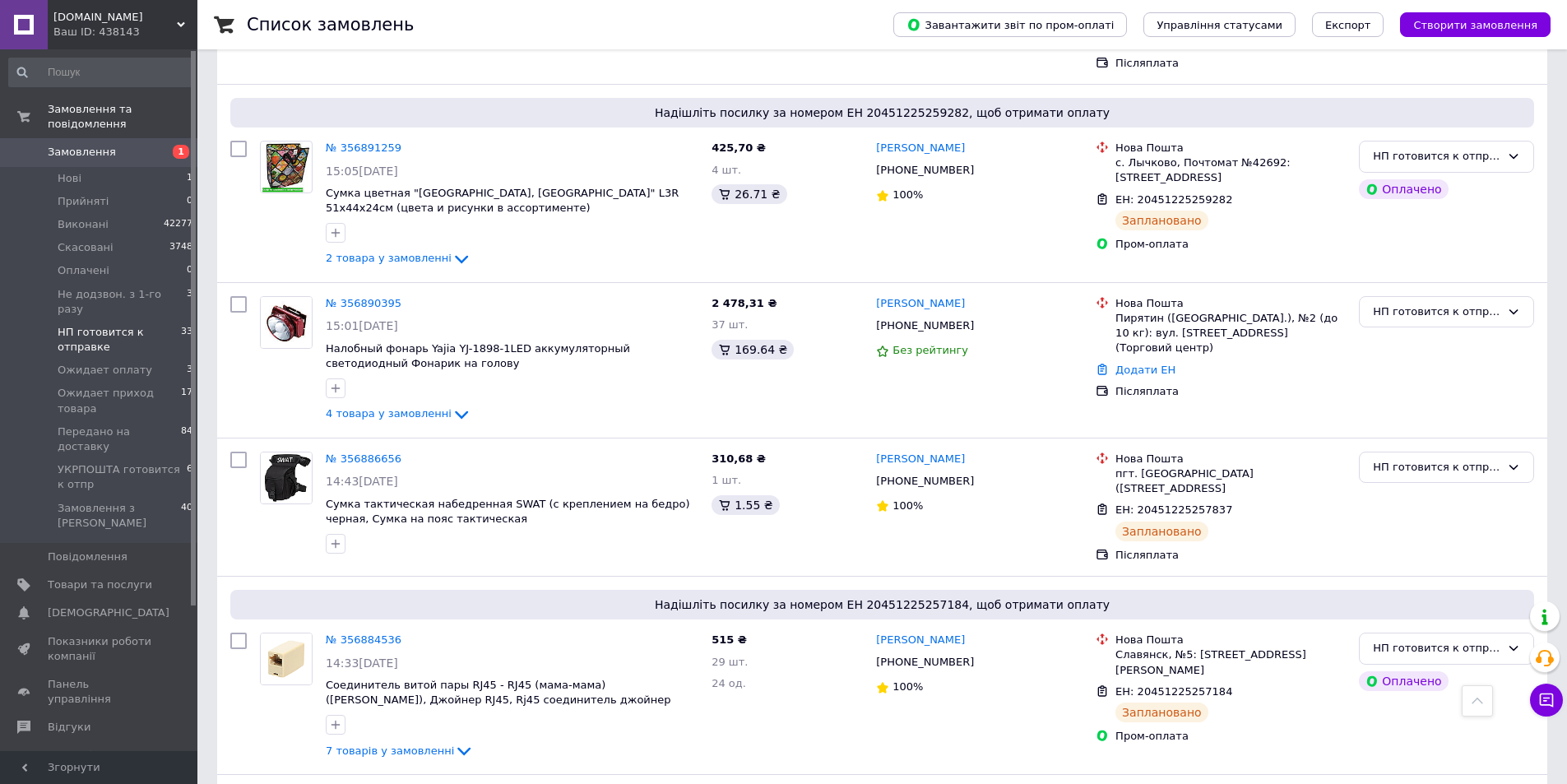
scroll to position [636, 0]
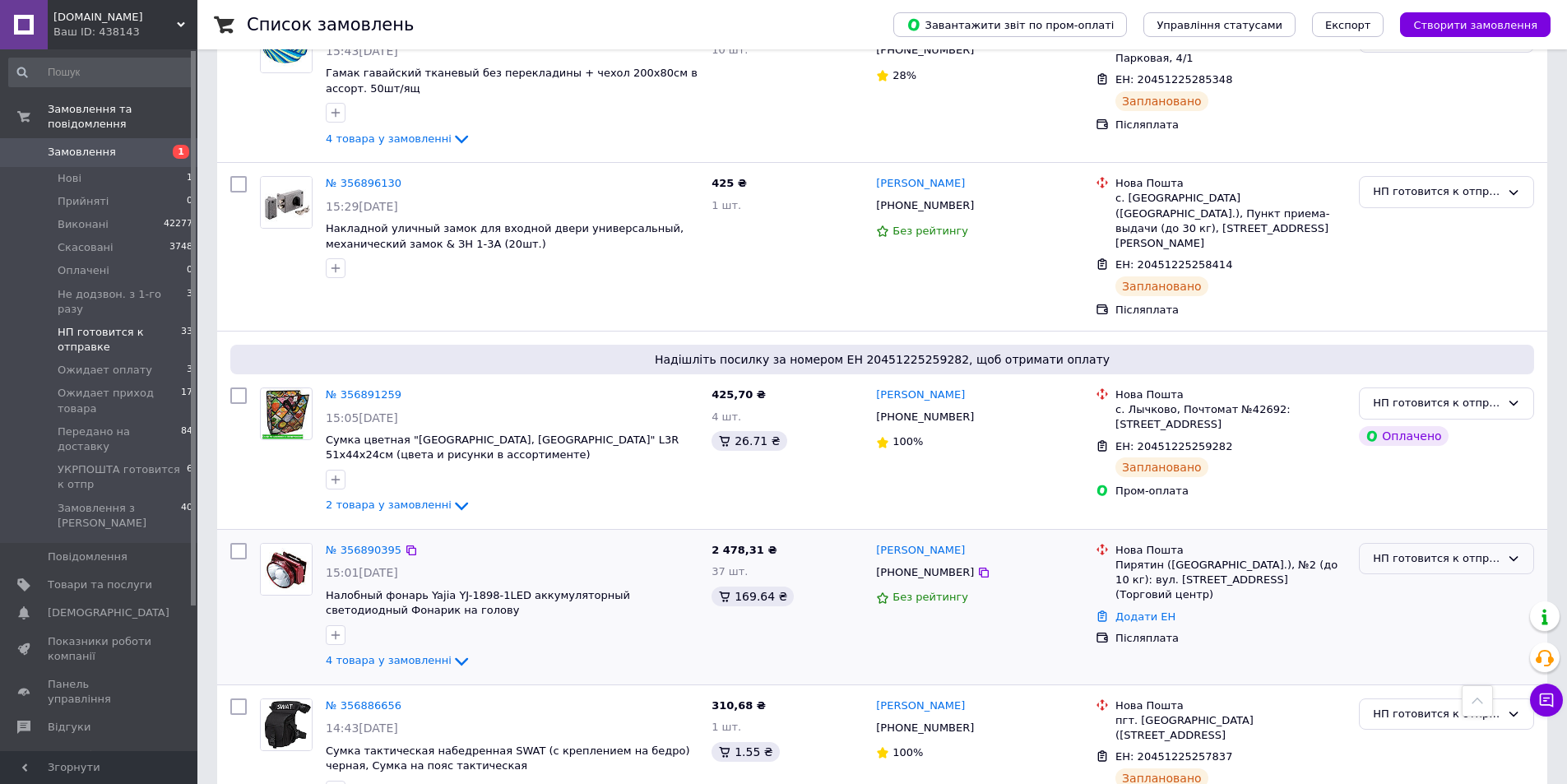
click at [1391, 550] on div "НП готовится к отправке" at bounding box center [1437, 559] width 127 height 17
click at [1391, 608] on li "Виконано" at bounding box center [1447, 623] width 173 height 31
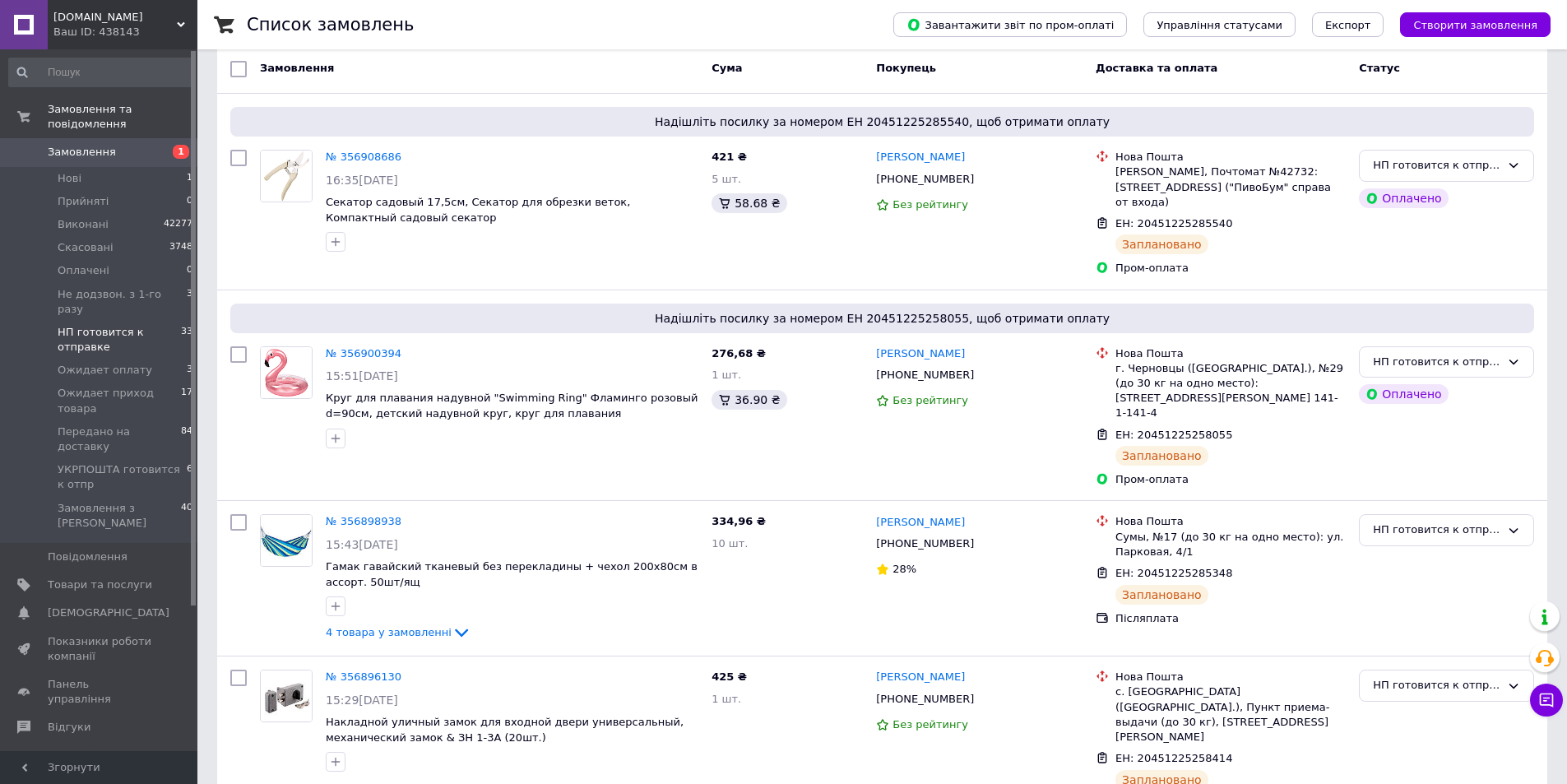
scroll to position [0, 0]
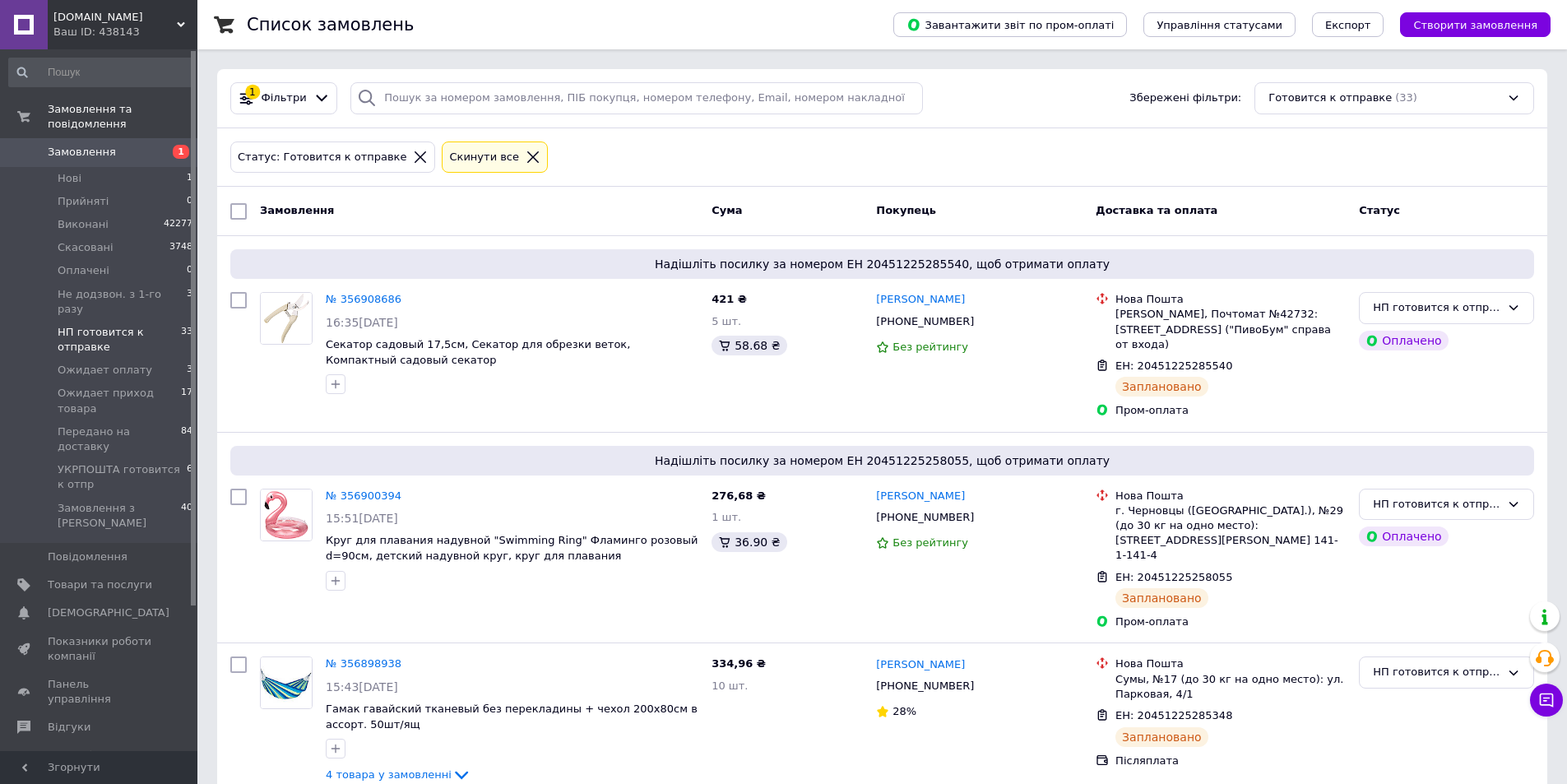
click at [90, 325] on span "НП готовится к отправке" at bounding box center [120, 339] width 123 height 30
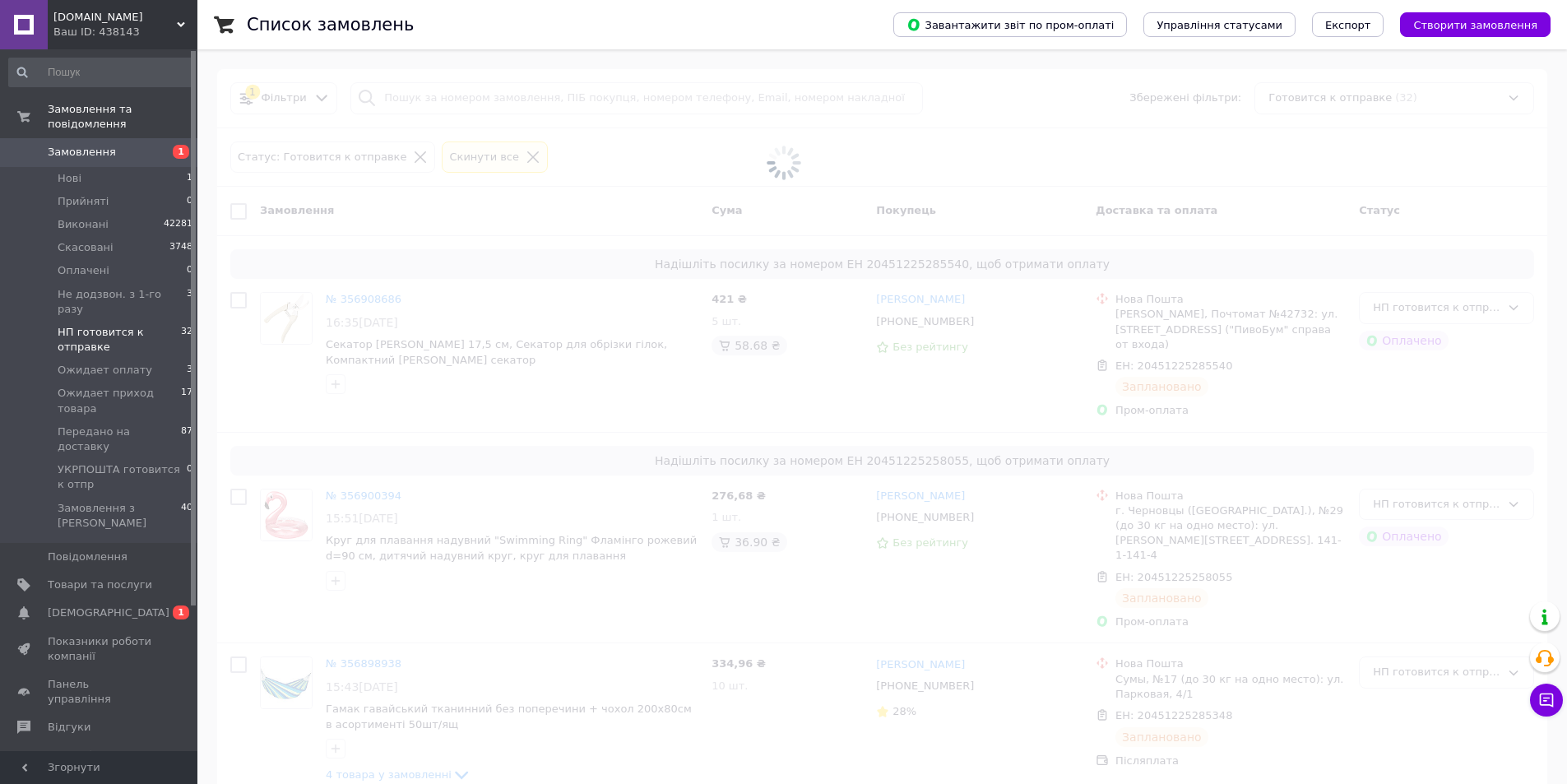
click at [98, 605] on span "[DEMOGRAPHIC_DATA]" at bounding box center [109, 612] width 121 height 14
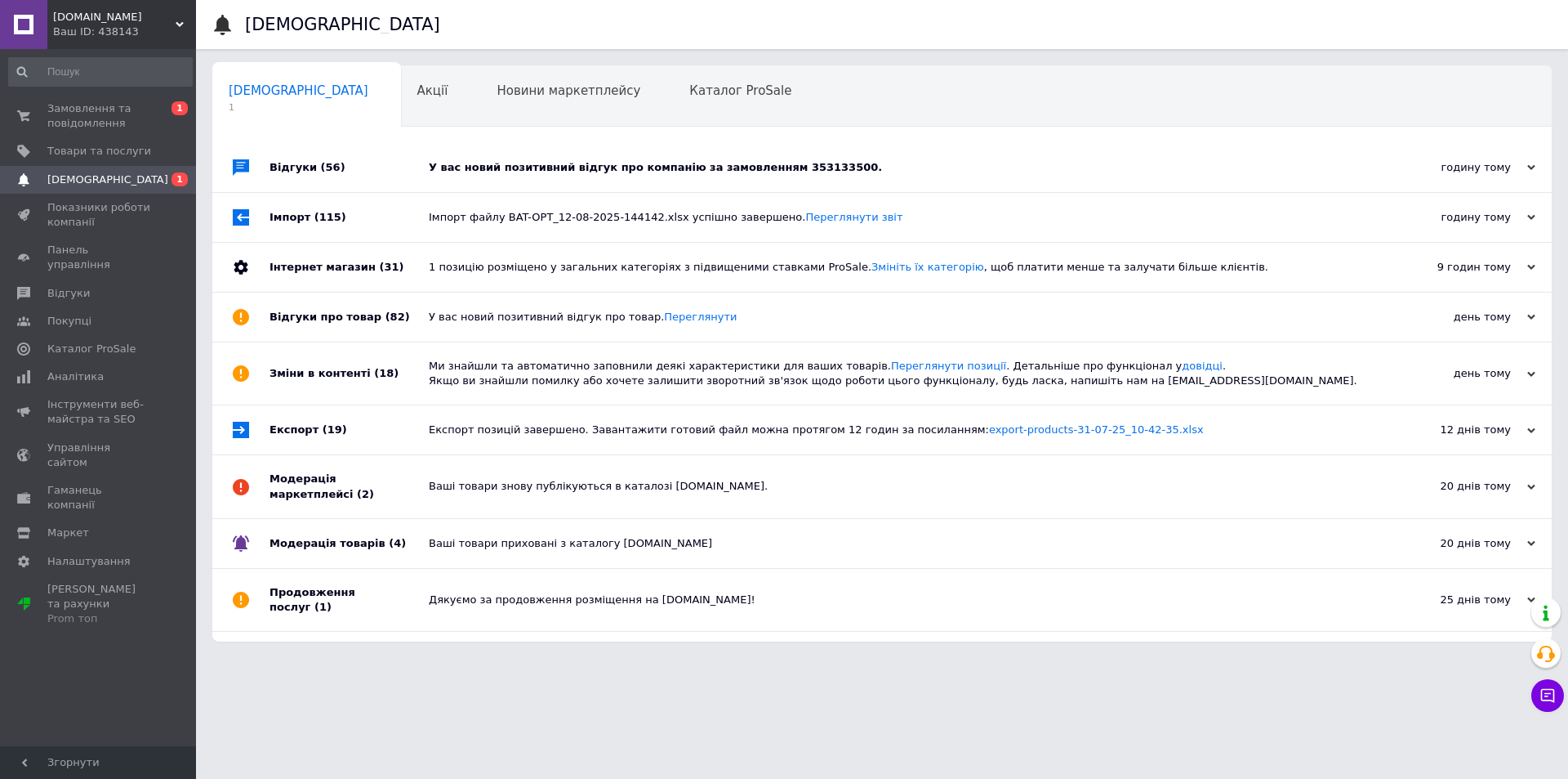
click at [531, 167] on div "У вас новий позитивний відгук про компанію за замовленням 353133500." at bounding box center [900, 167] width 943 height 14
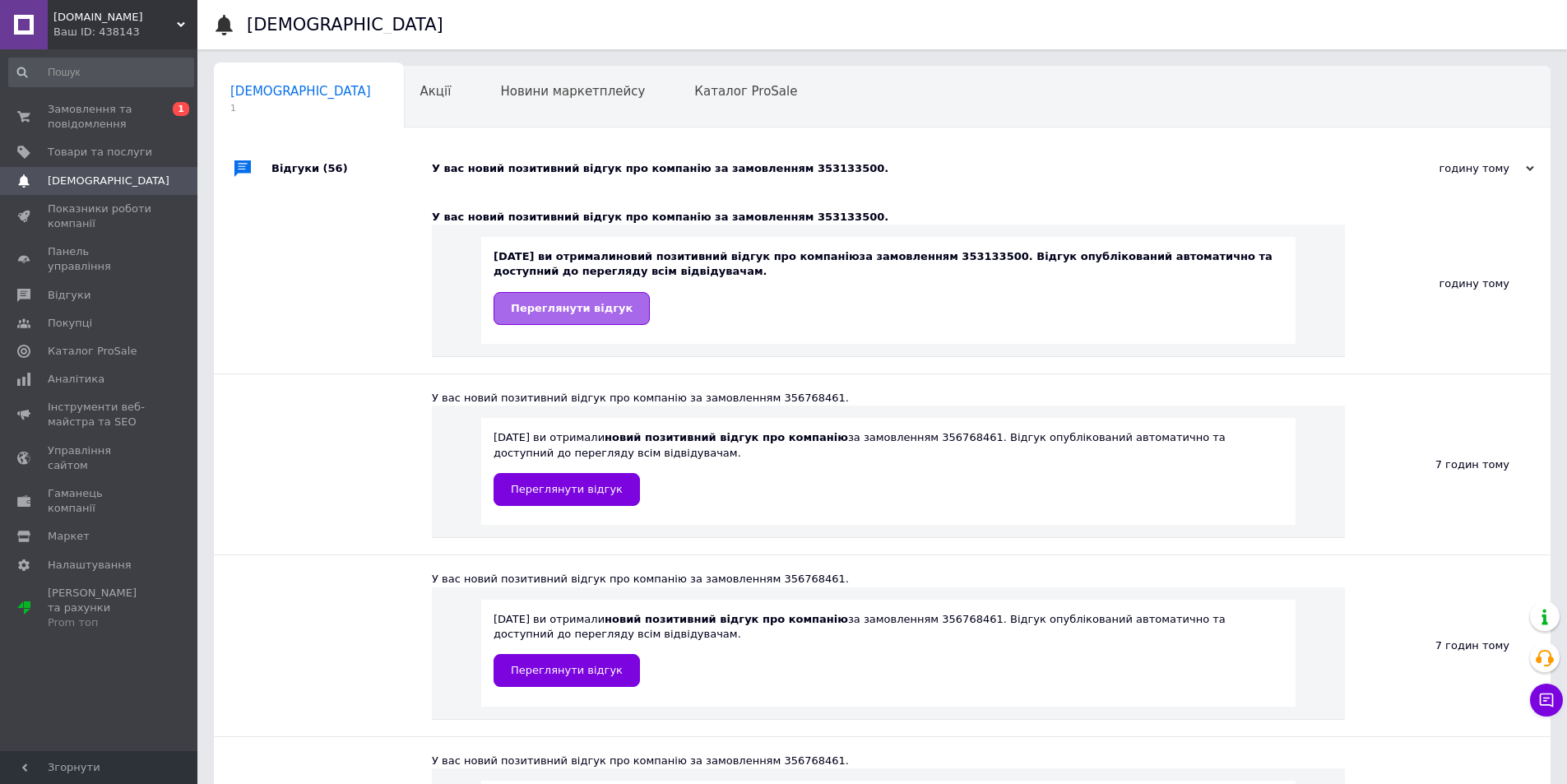
click at [606, 314] on span "Переглянути відгук" at bounding box center [571, 307] width 121 height 13
click at [594, 498] on link "Переглянути відгук" at bounding box center [567, 489] width 146 height 33
click at [70, 116] on span "Замовлення та повідомлення" at bounding box center [100, 117] width 104 height 30
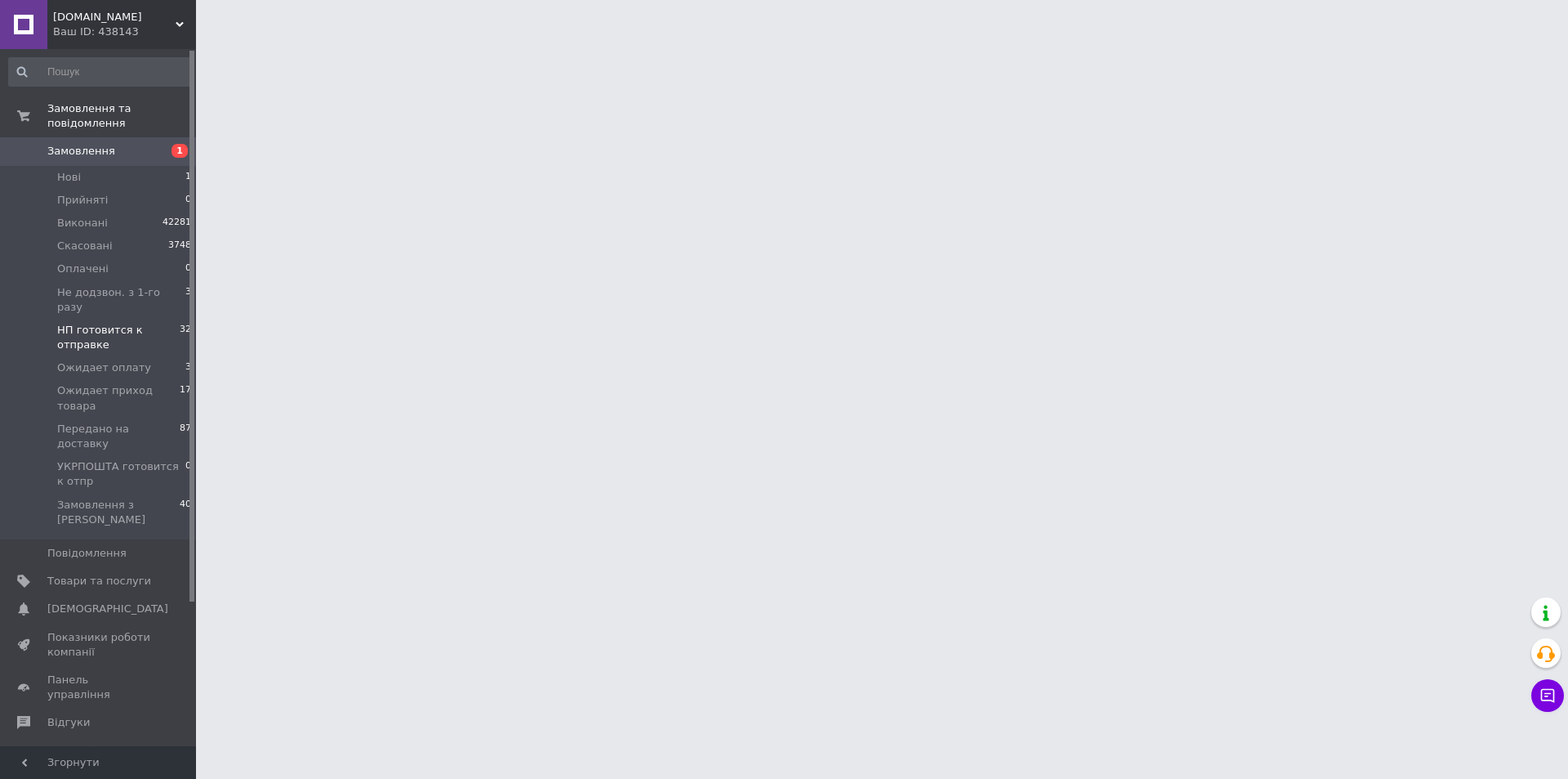
click at [101, 323] on span "НП готовится к отправке" at bounding box center [119, 337] width 122 height 30
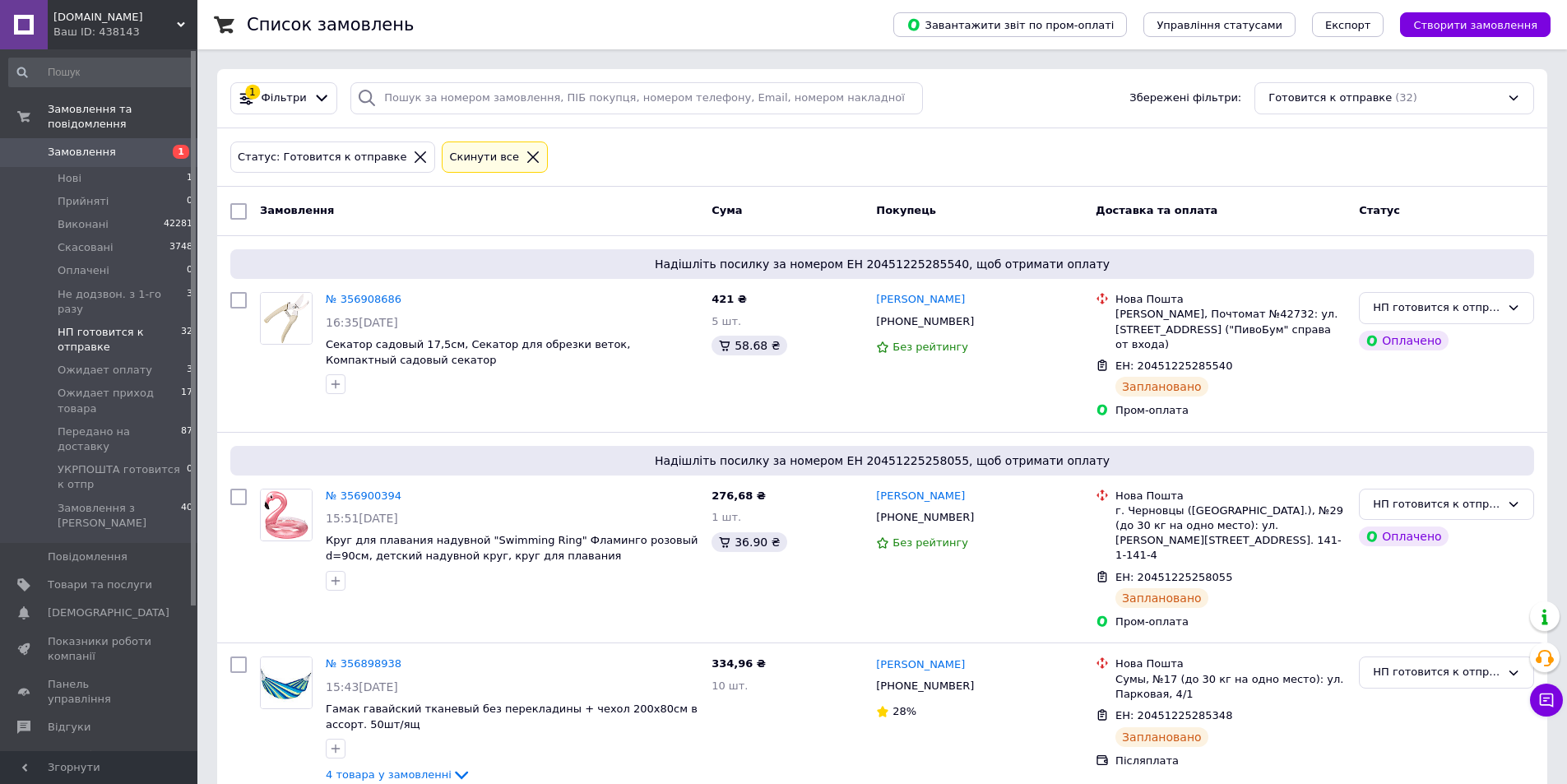
click at [242, 214] on input "checkbox" at bounding box center [238, 211] width 16 height 16
checkbox input "true"
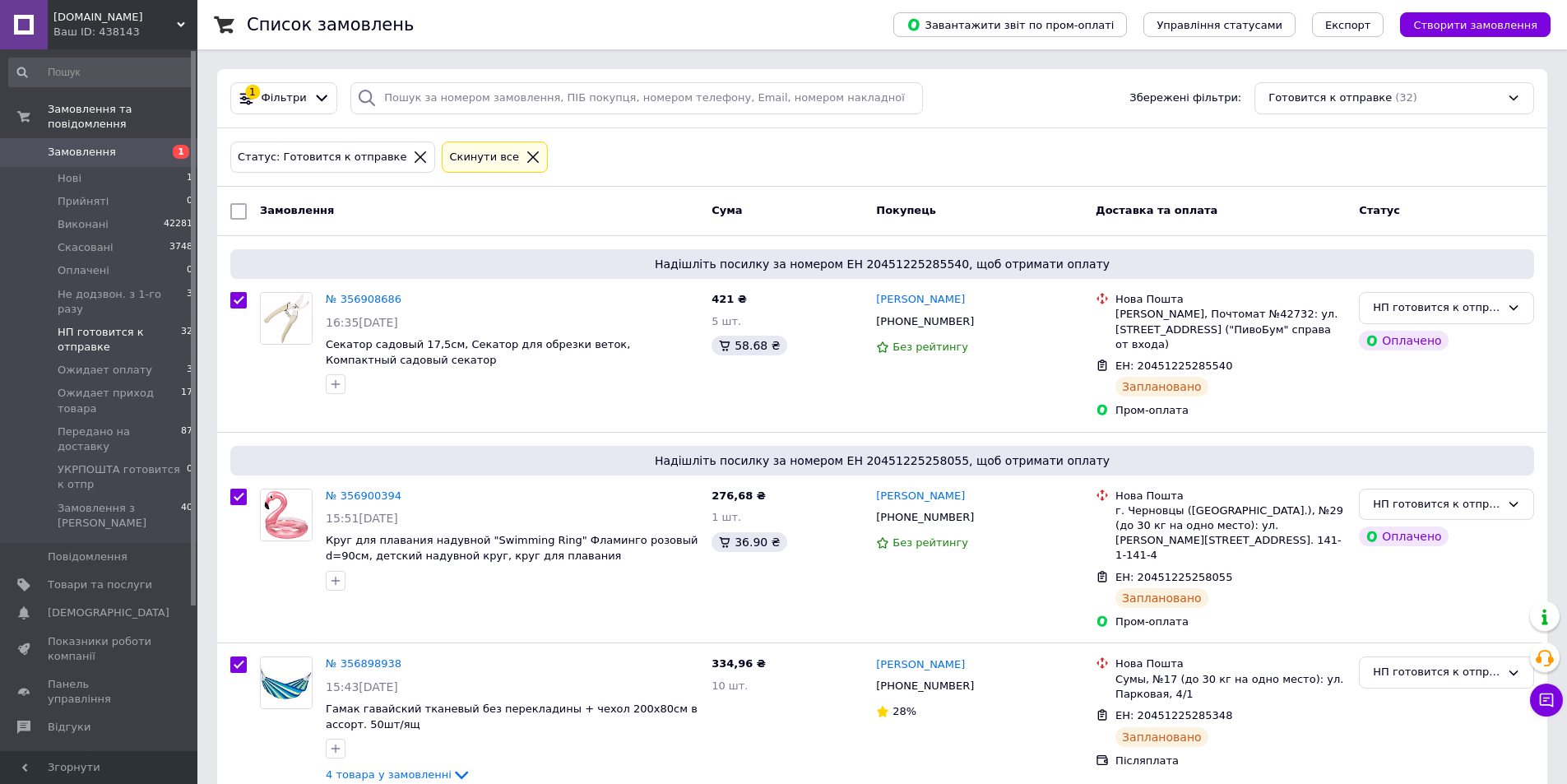
checkbox input "true"
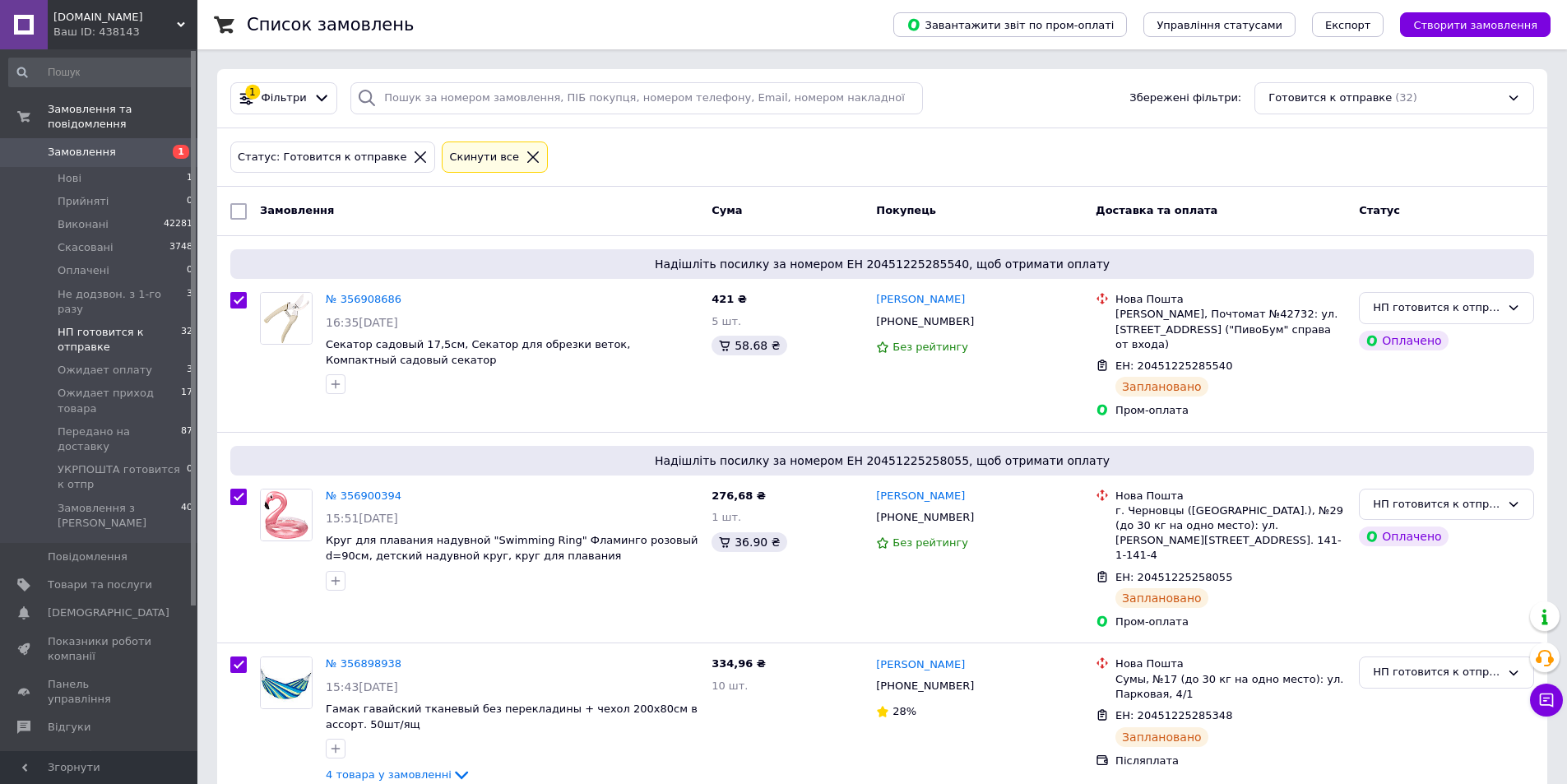
checkbox input "true"
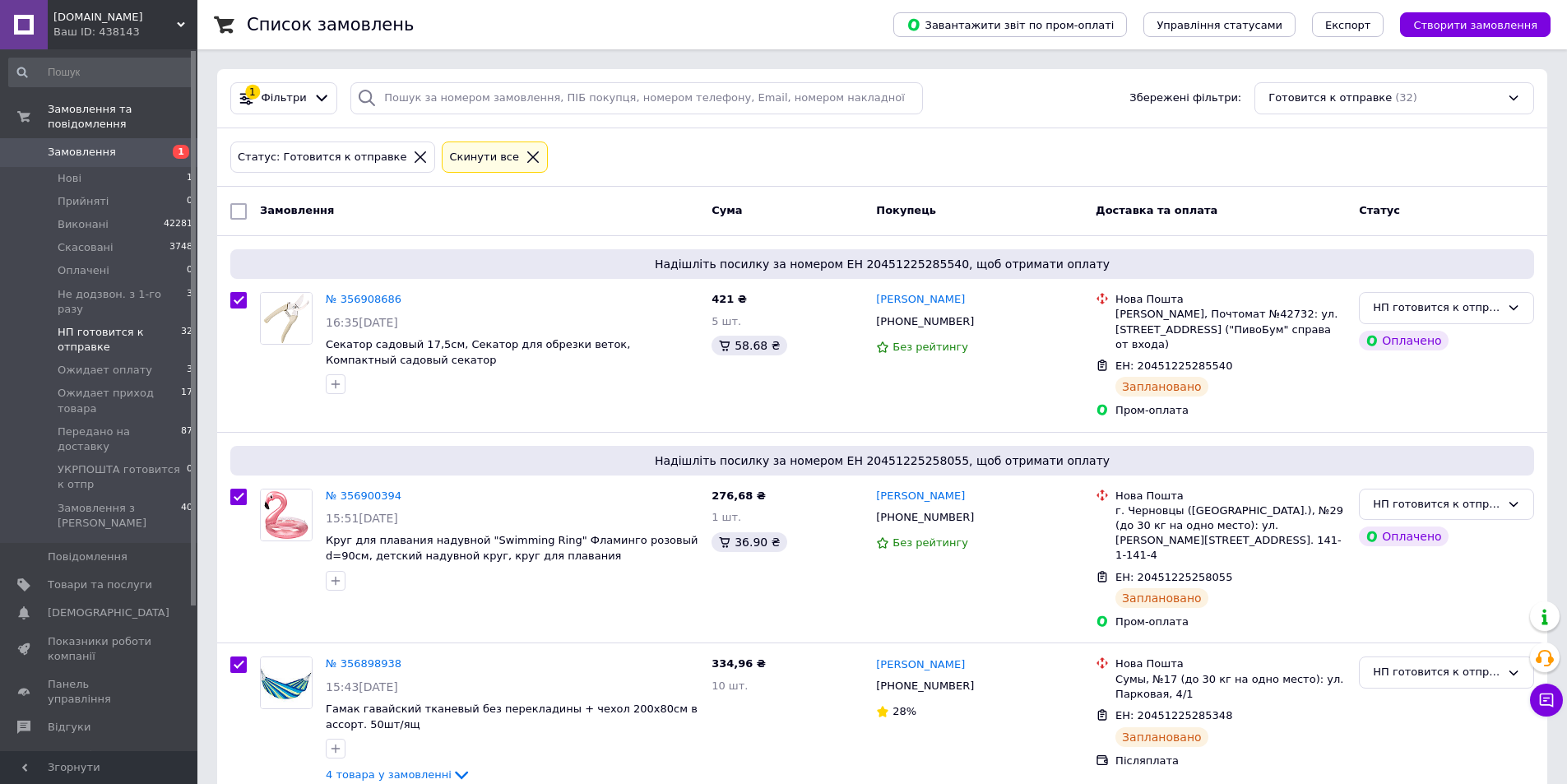
checkbox input "true"
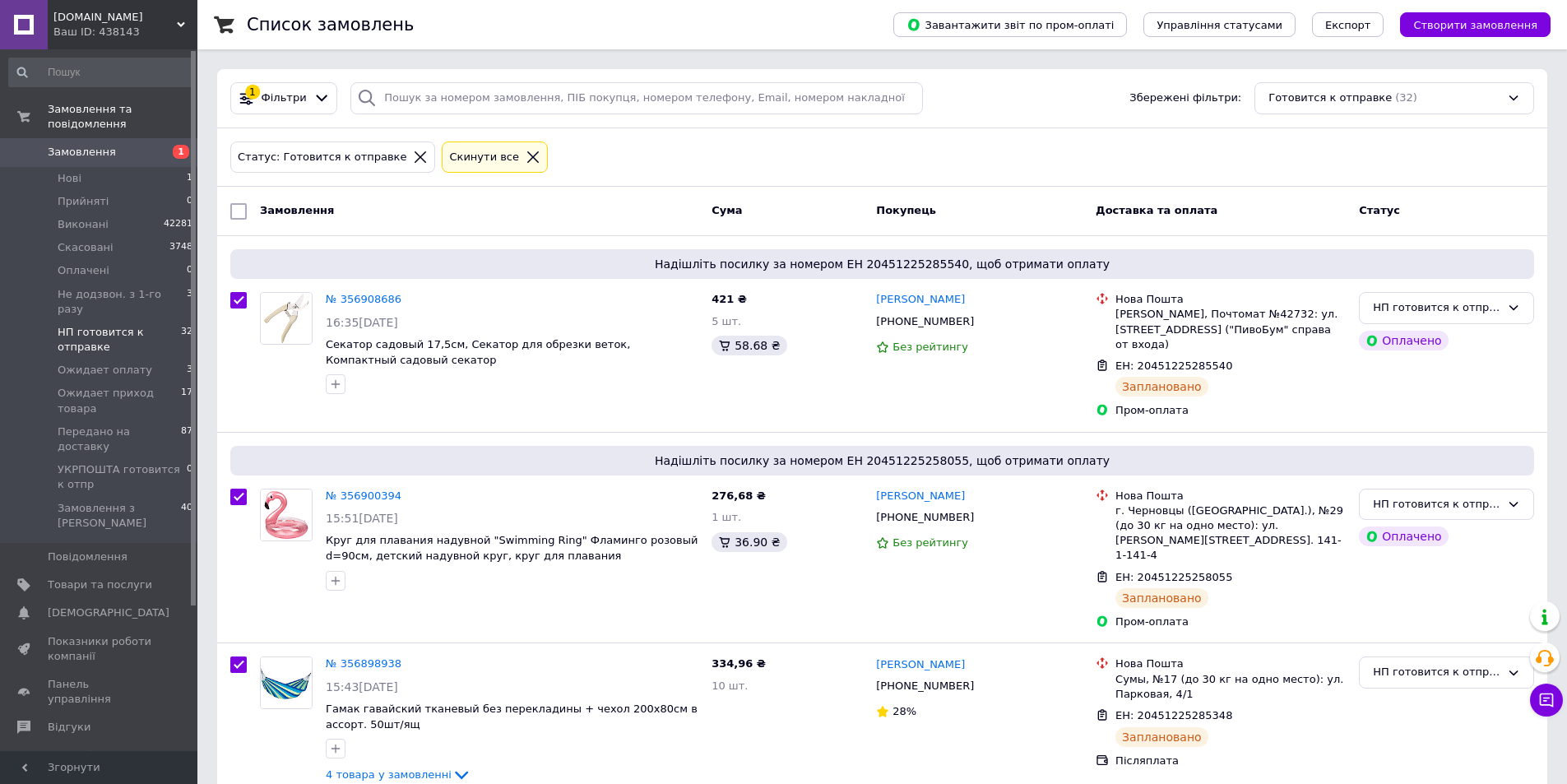
checkbox input "true"
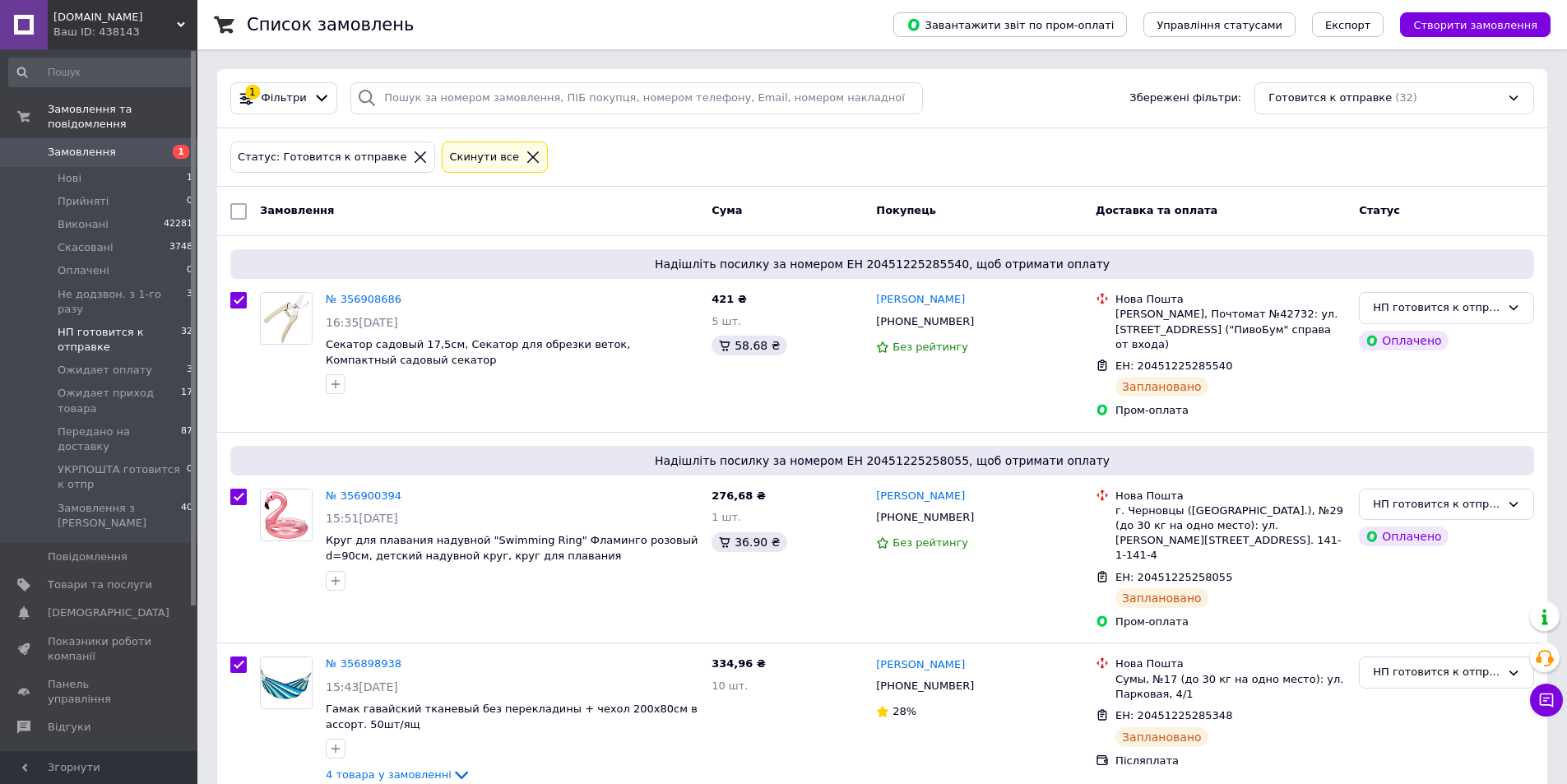
checkbox input "true"
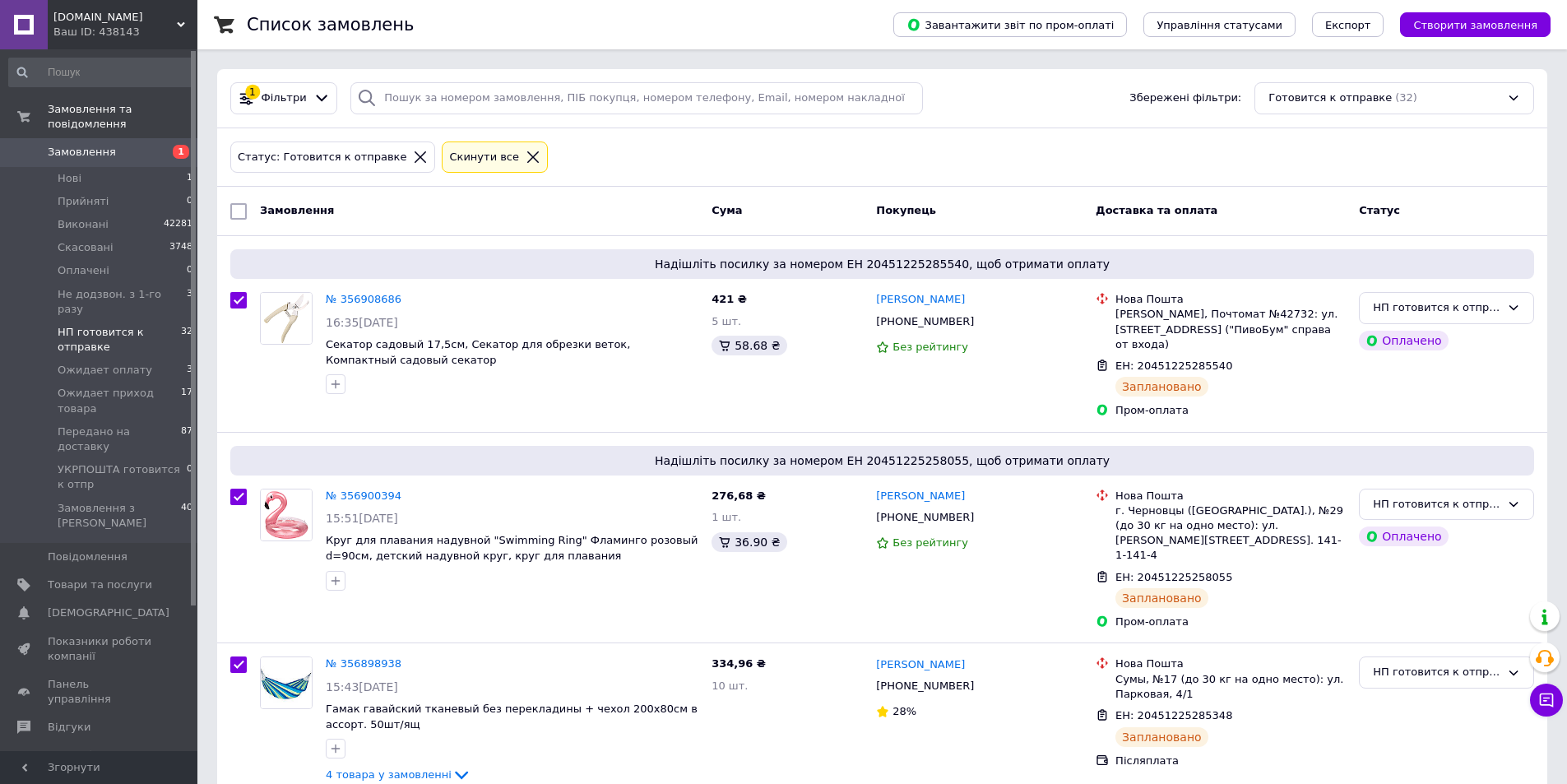
checkbox input "true"
click at [376, 205] on div "Дії для 32 замовлень" at bounding box center [318, 211] width 179 height 26
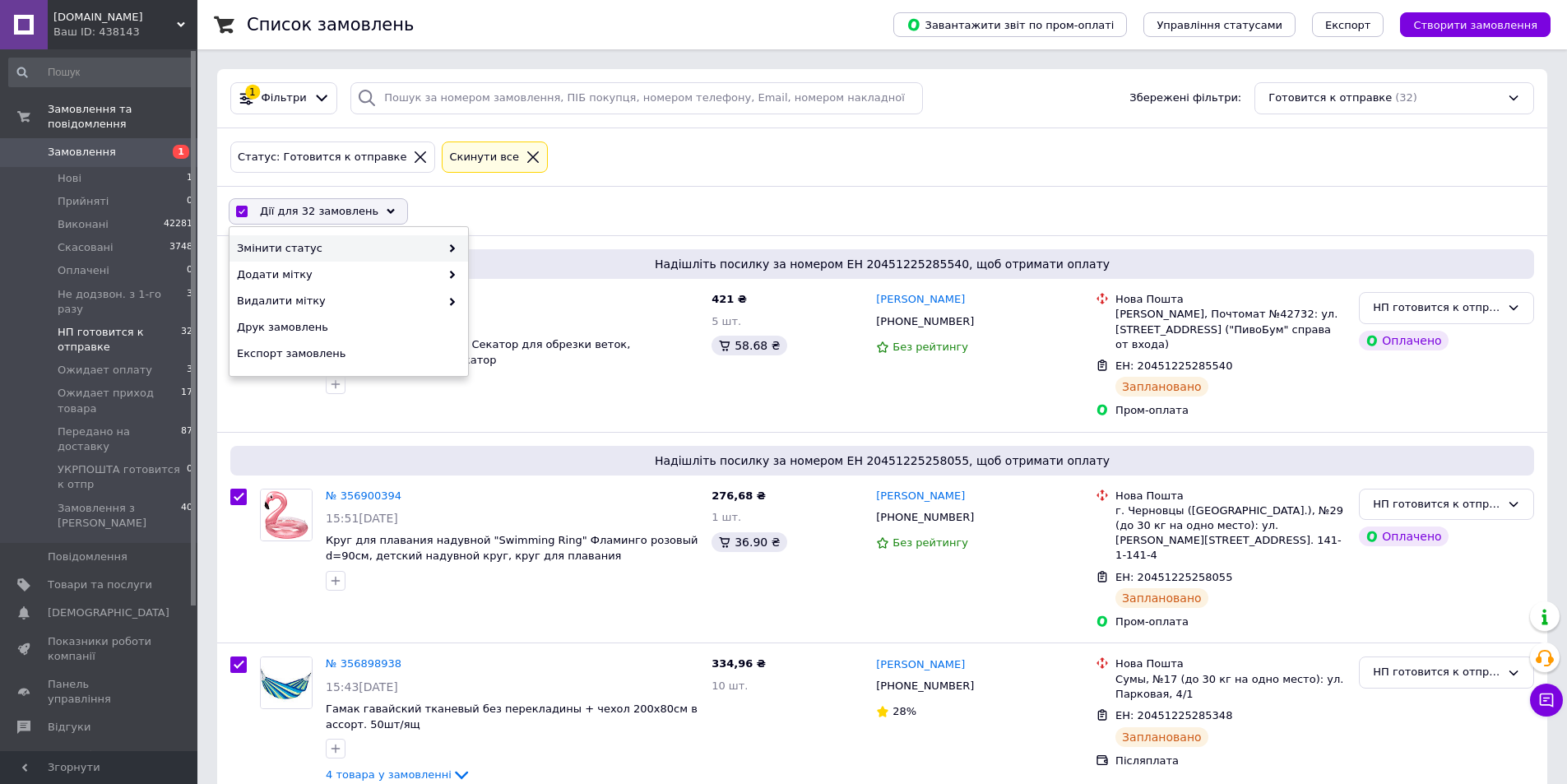
click at [447, 246] on span at bounding box center [448, 248] width 16 height 14
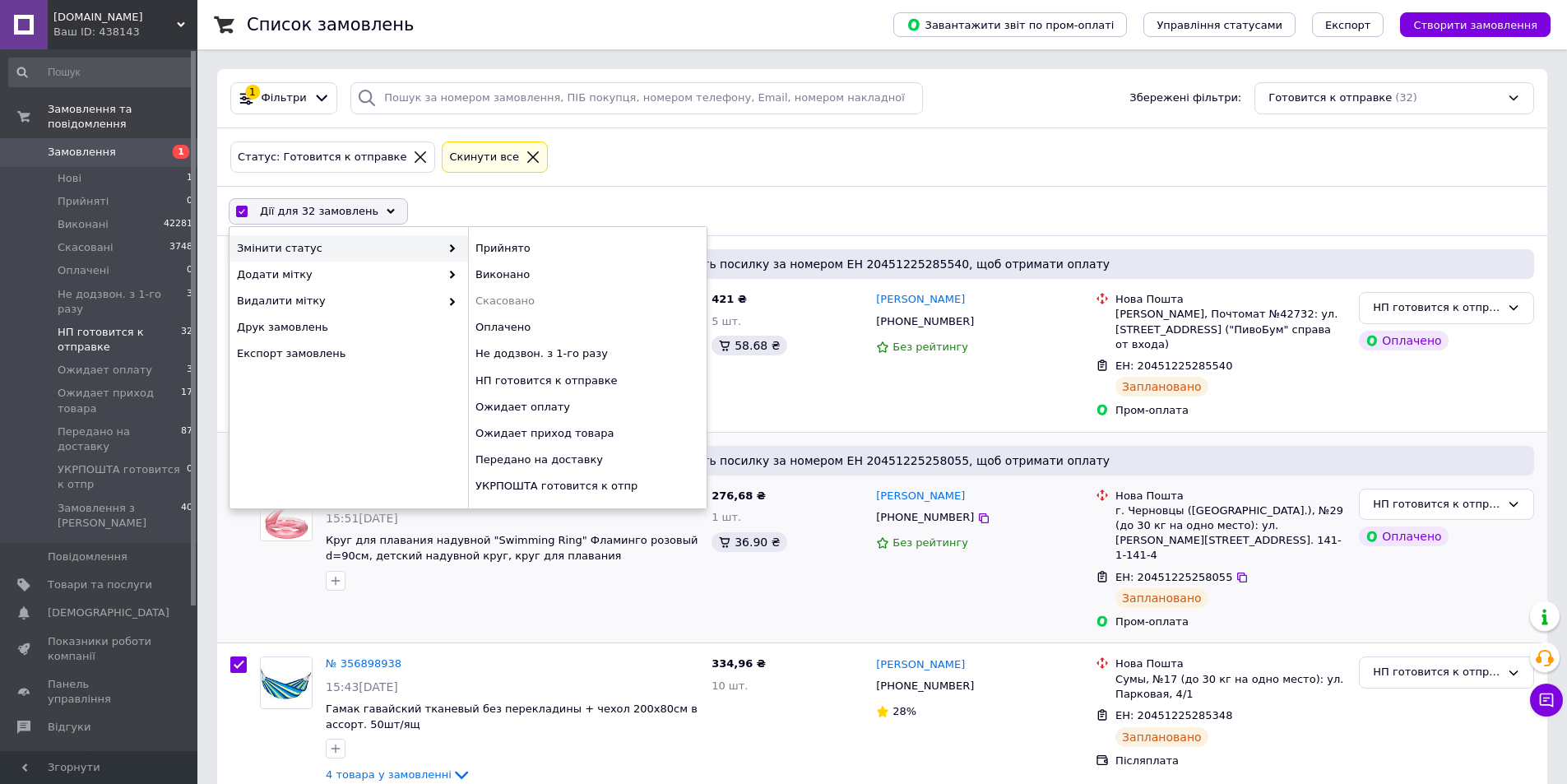
click at [534, 454] on div "Передано на доставку" at bounding box center [588, 459] width 239 height 26
checkbox input "false"
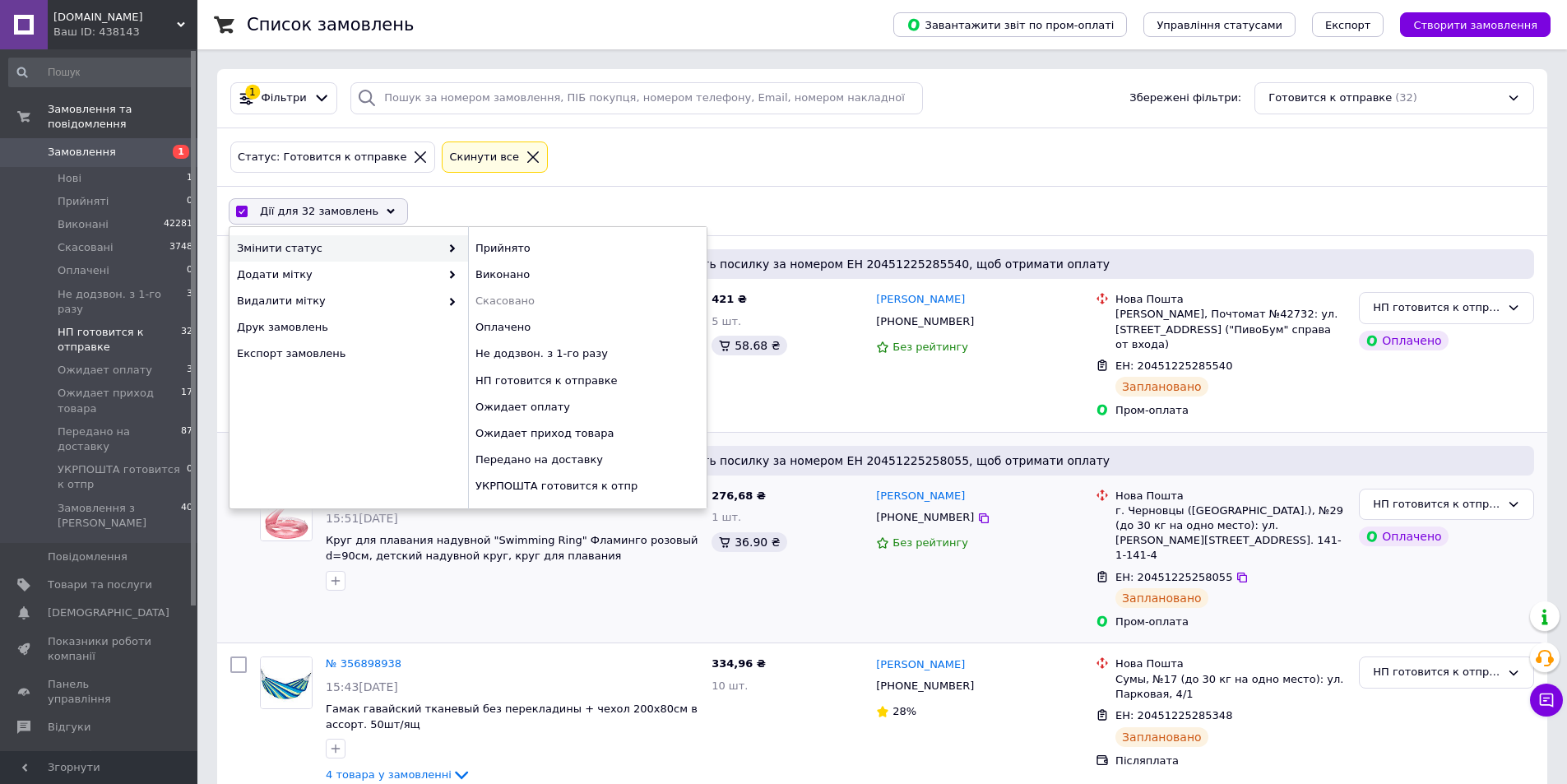
checkbox input "false"
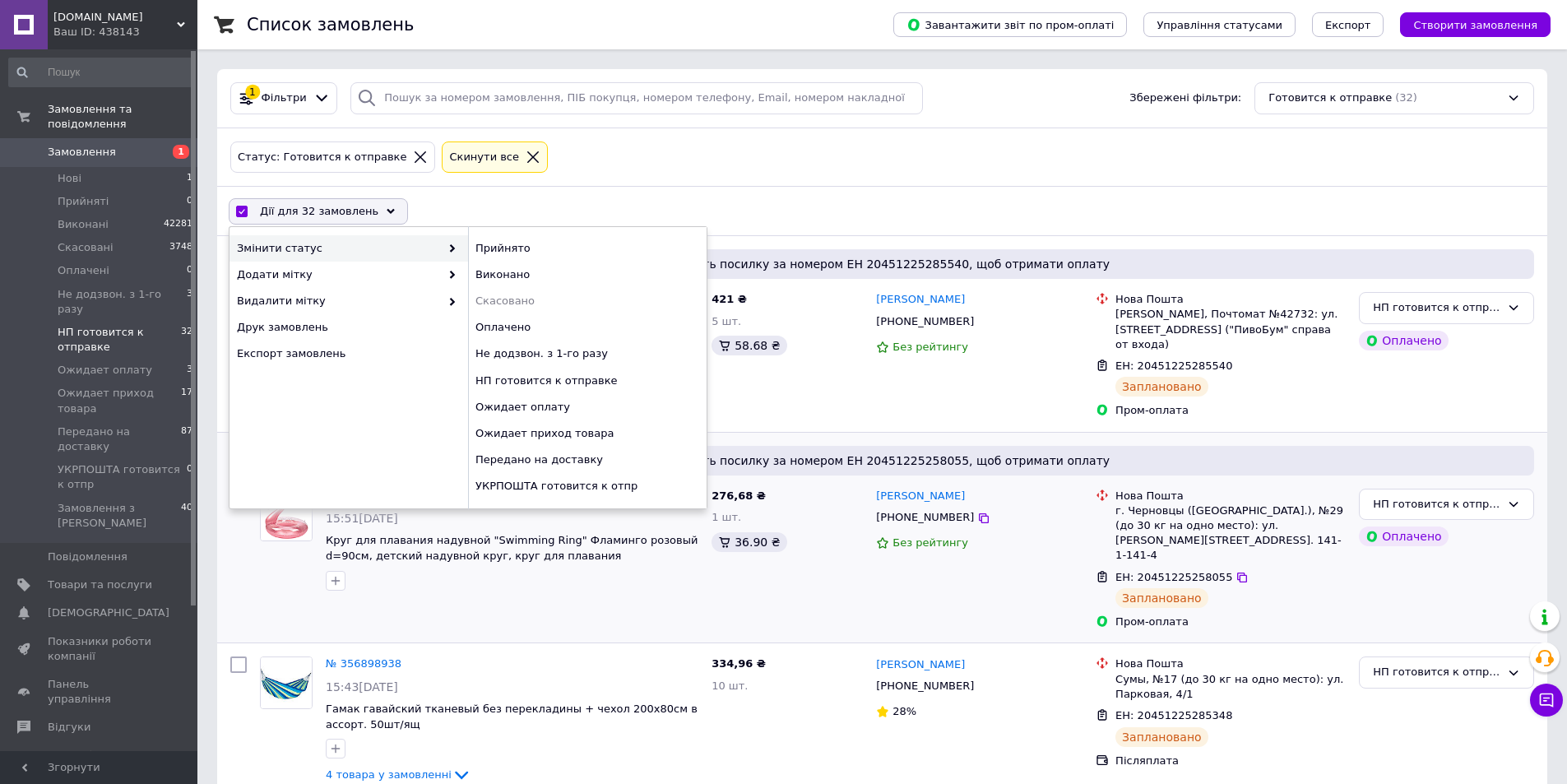
checkbox input "false"
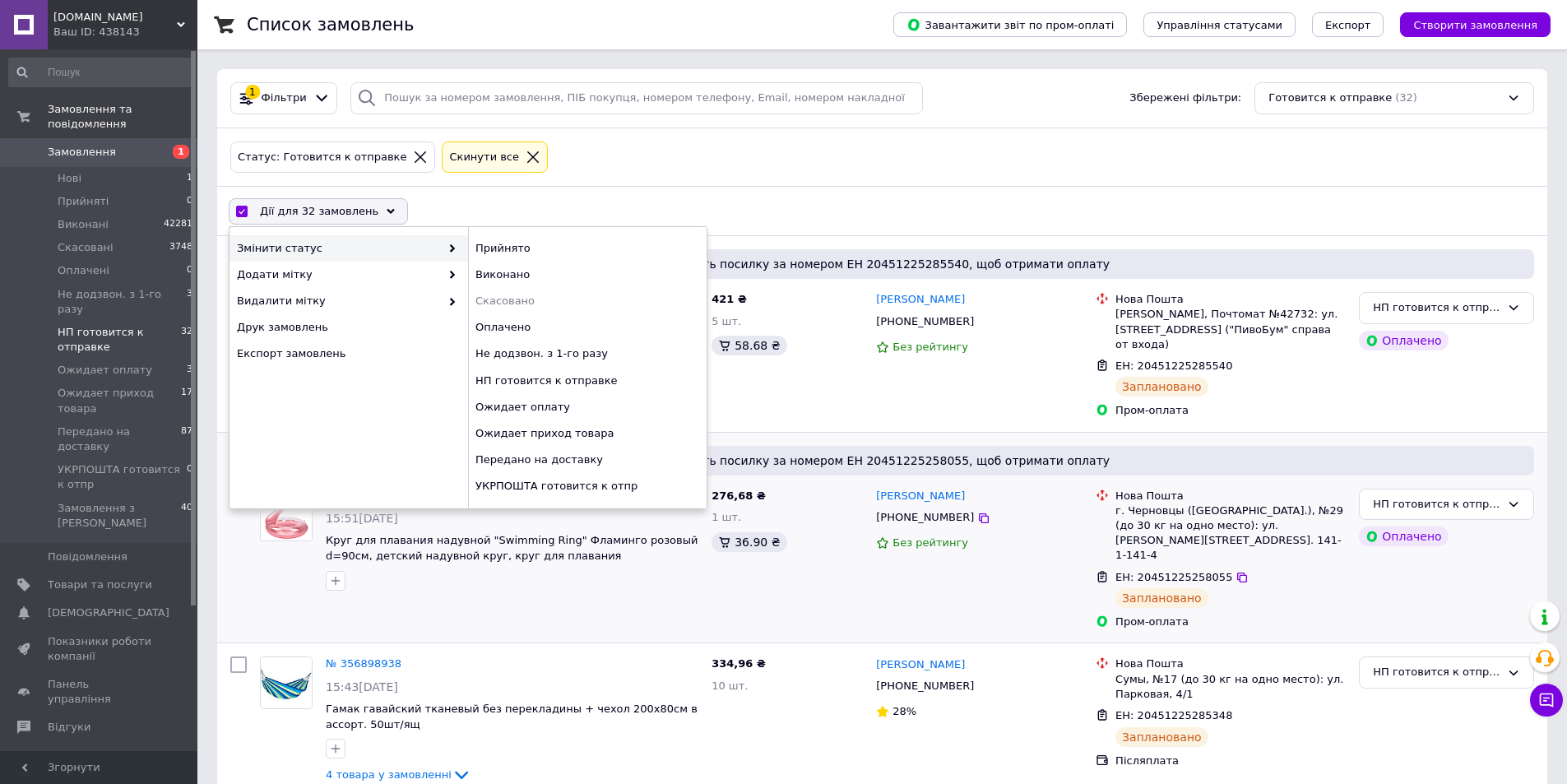
checkbox input "false"
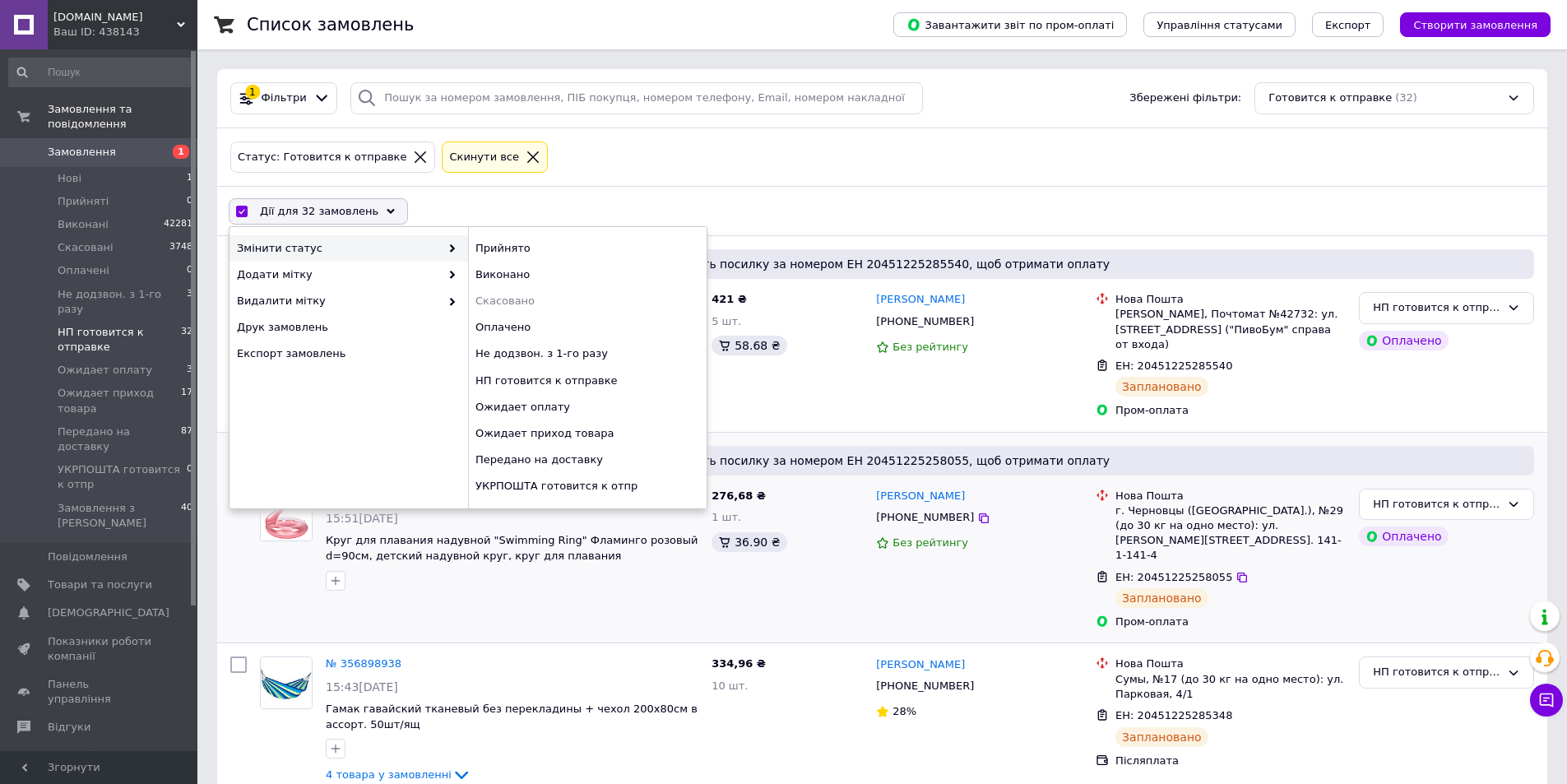
checkbox input "false"
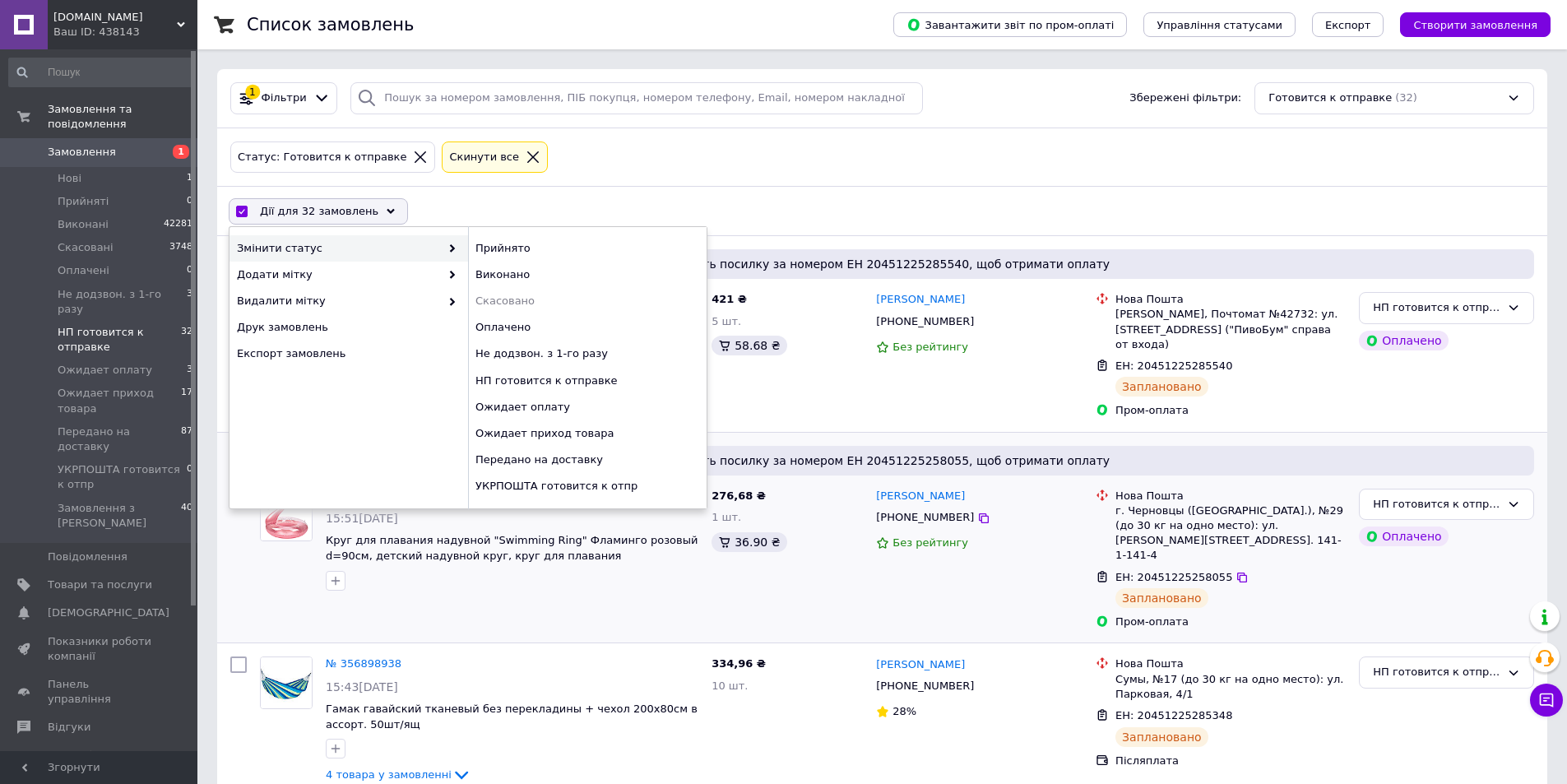
checkbox input "false"
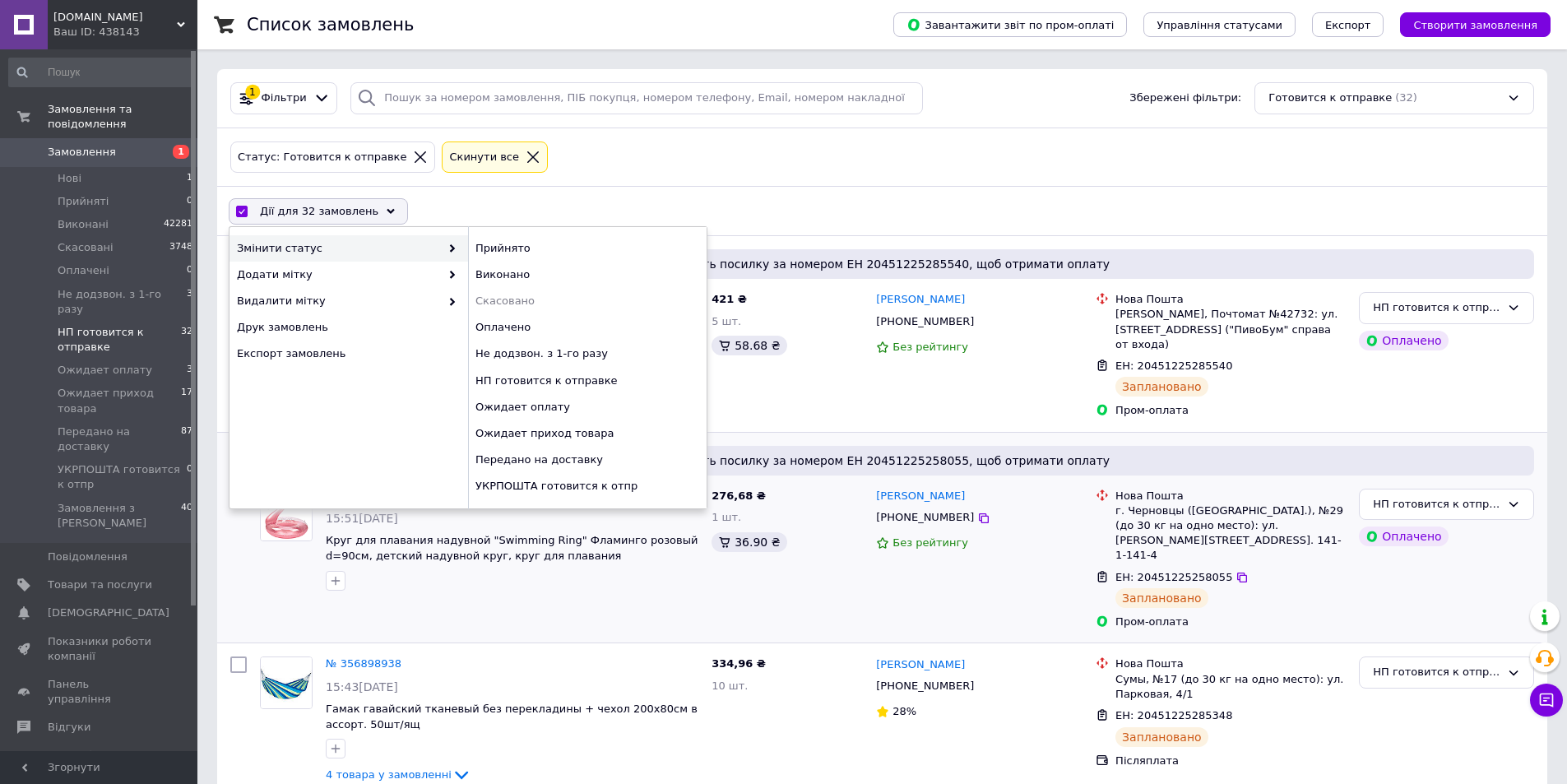
checkbox input "false"
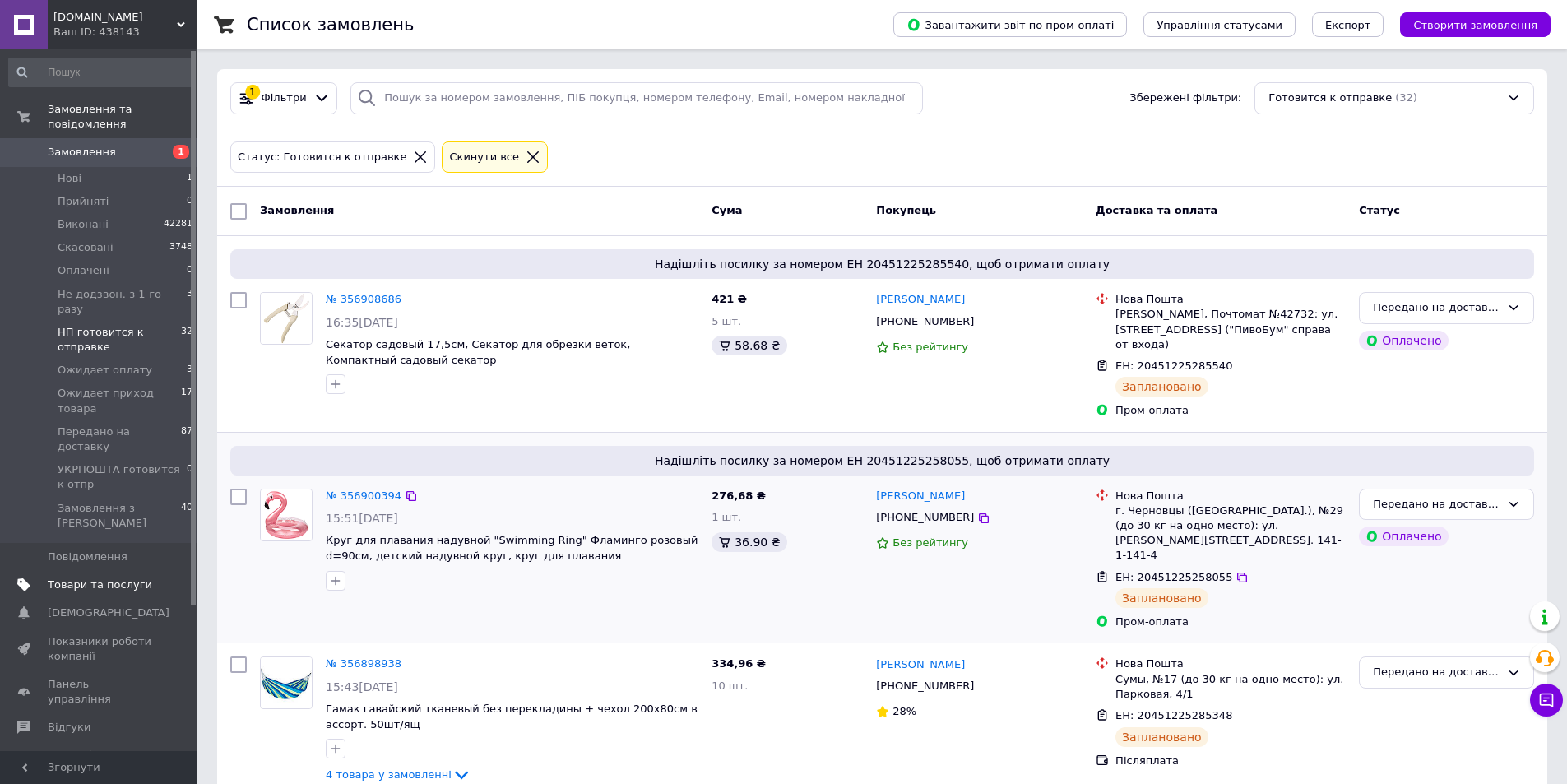
click at [103, 577] on span "Товари та послуги" at bounding box center [100, 584] width 104 height 14
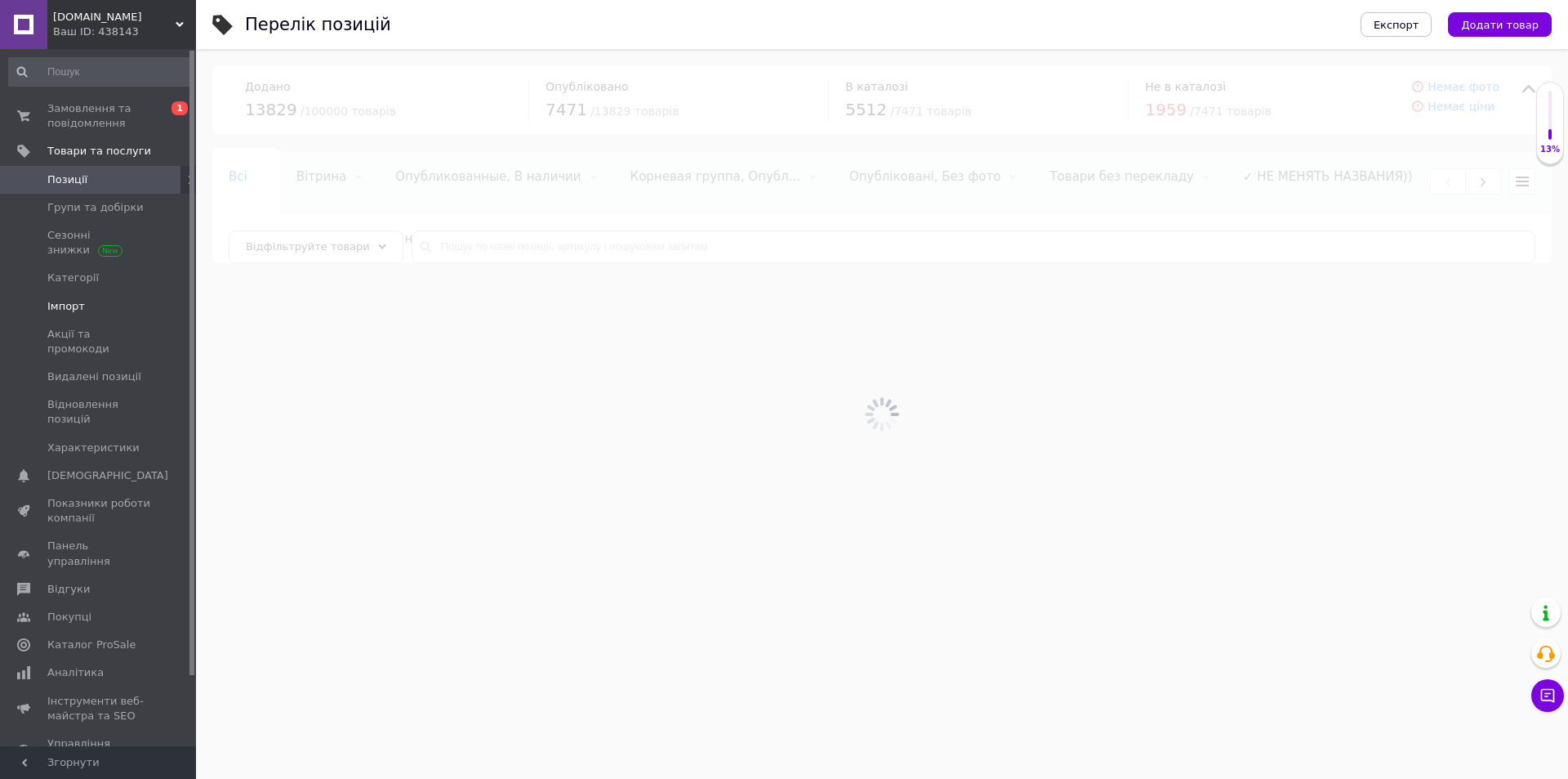
click at [61, 299] on span "Імпорт" at bounding box center [66, 305] width 37 height 14
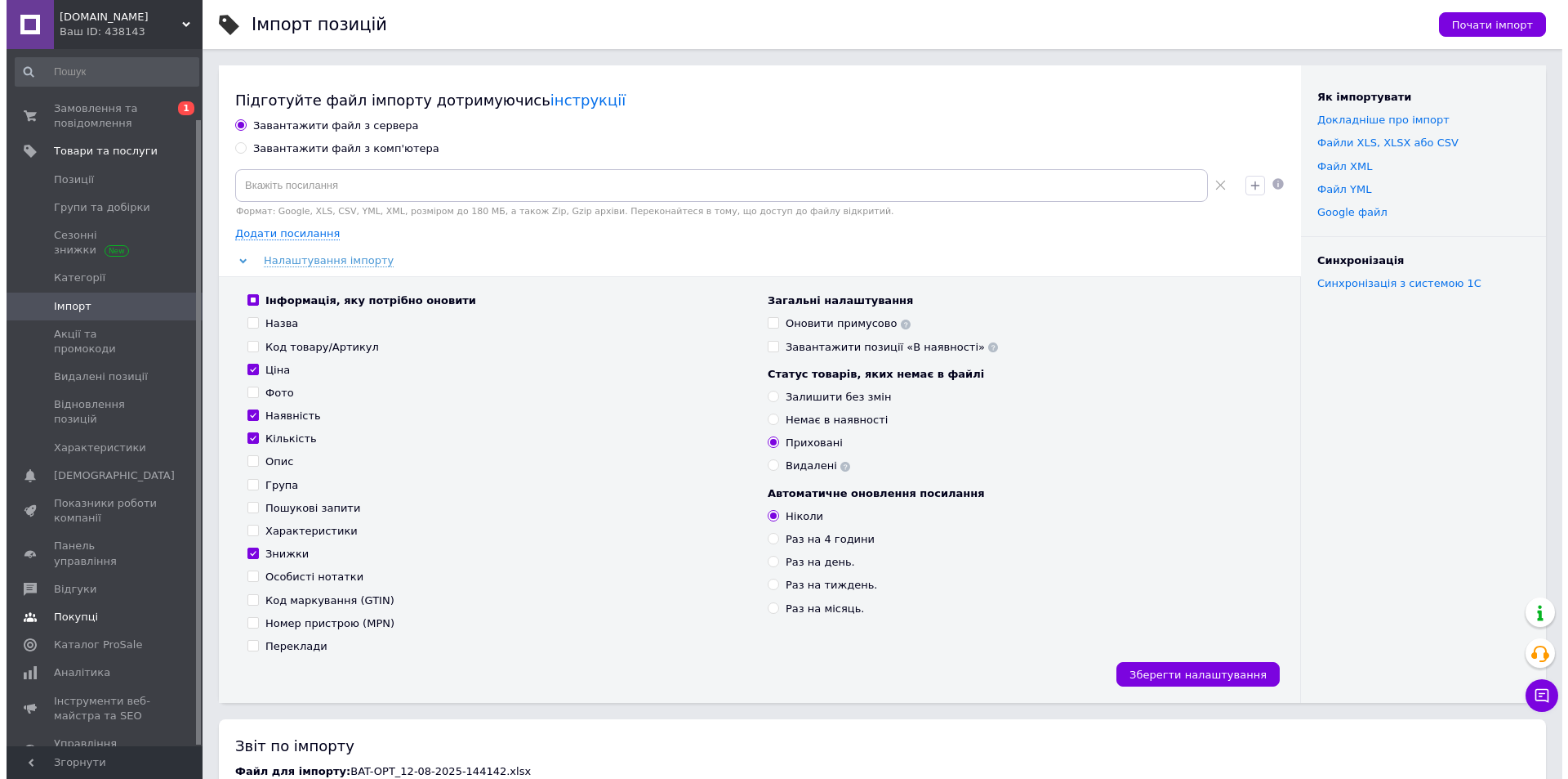
scroll to position [78, 0]
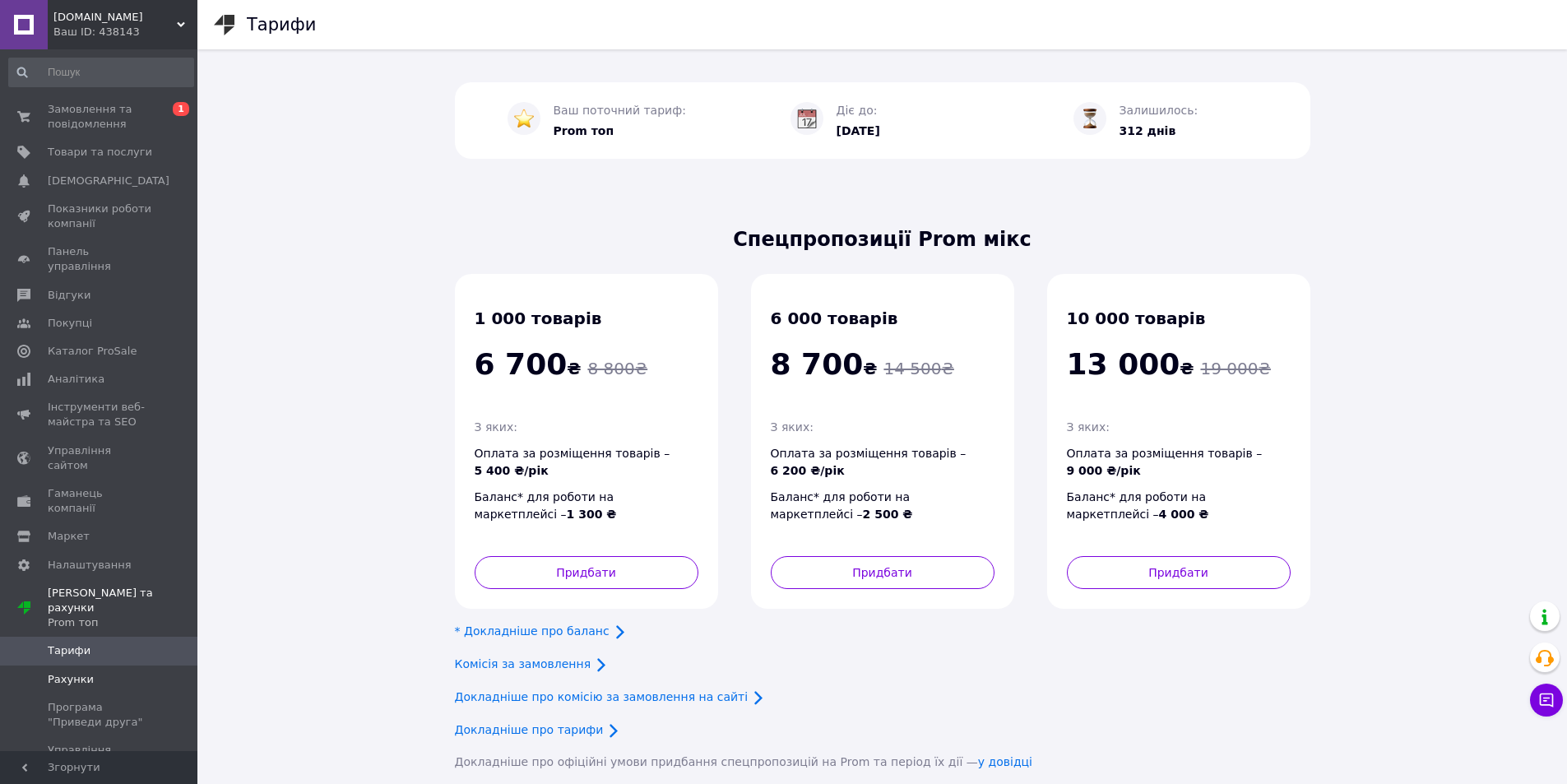
click at [68, 672] on span "Рахунки" at bounding box center [71, 679] width 46 height 14
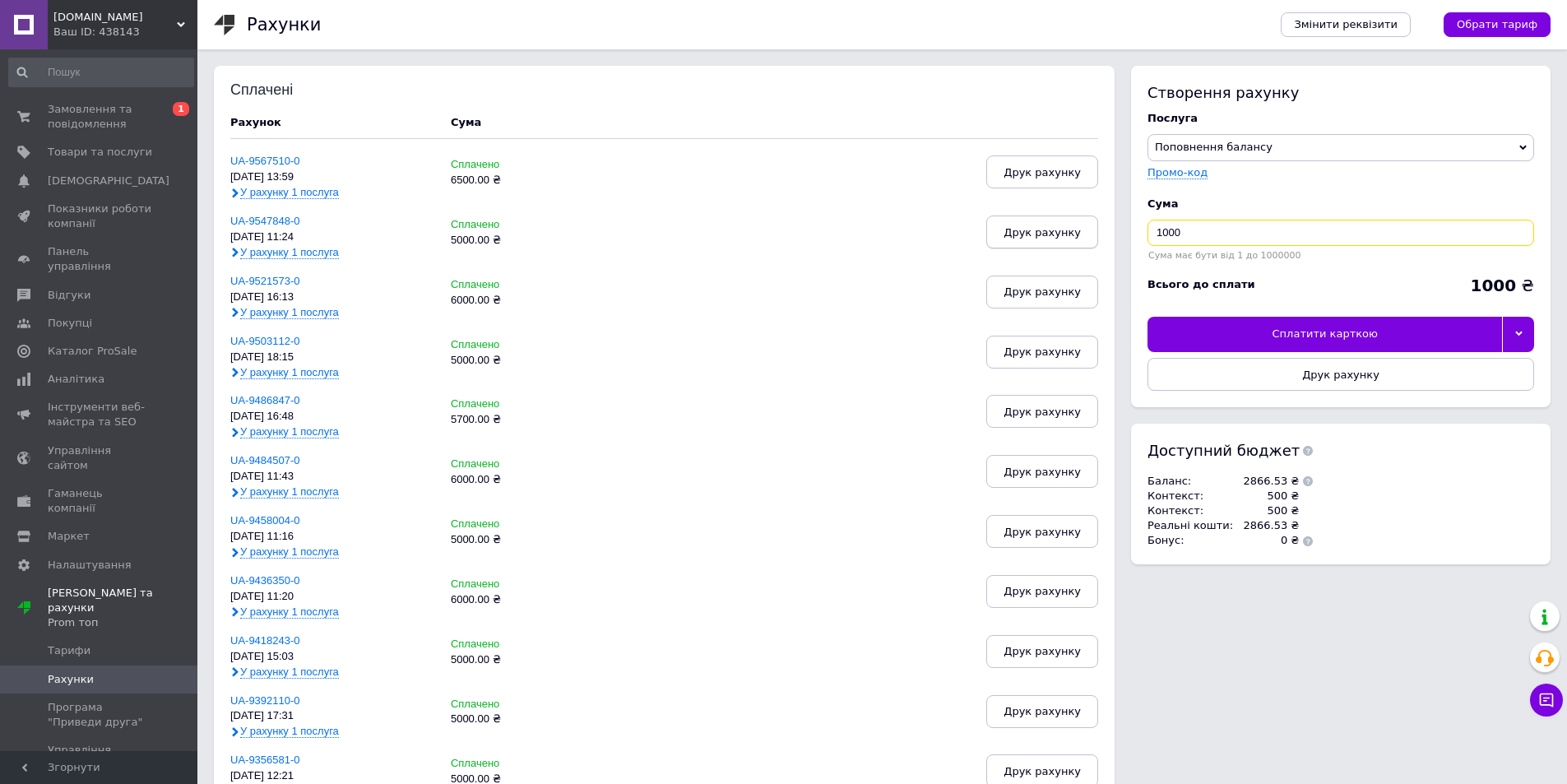
drag, startPoint x: 1193, startPoint y: 233, endPoint x: 1070, endPoint y: 228, distance: 123.1
click at [1070, 228] on div "Сплачені Рахунок Cума UA-9567510-0 [DATE] 13:59 У рахунку 1 послуга Сплачено 65…" at bounding box center [882, 753] width 1337 height 1375
type input "5000"
click at [1407, 372] on button "Друк рахунку" at bounding box center [1341, 374] width 386 height 33
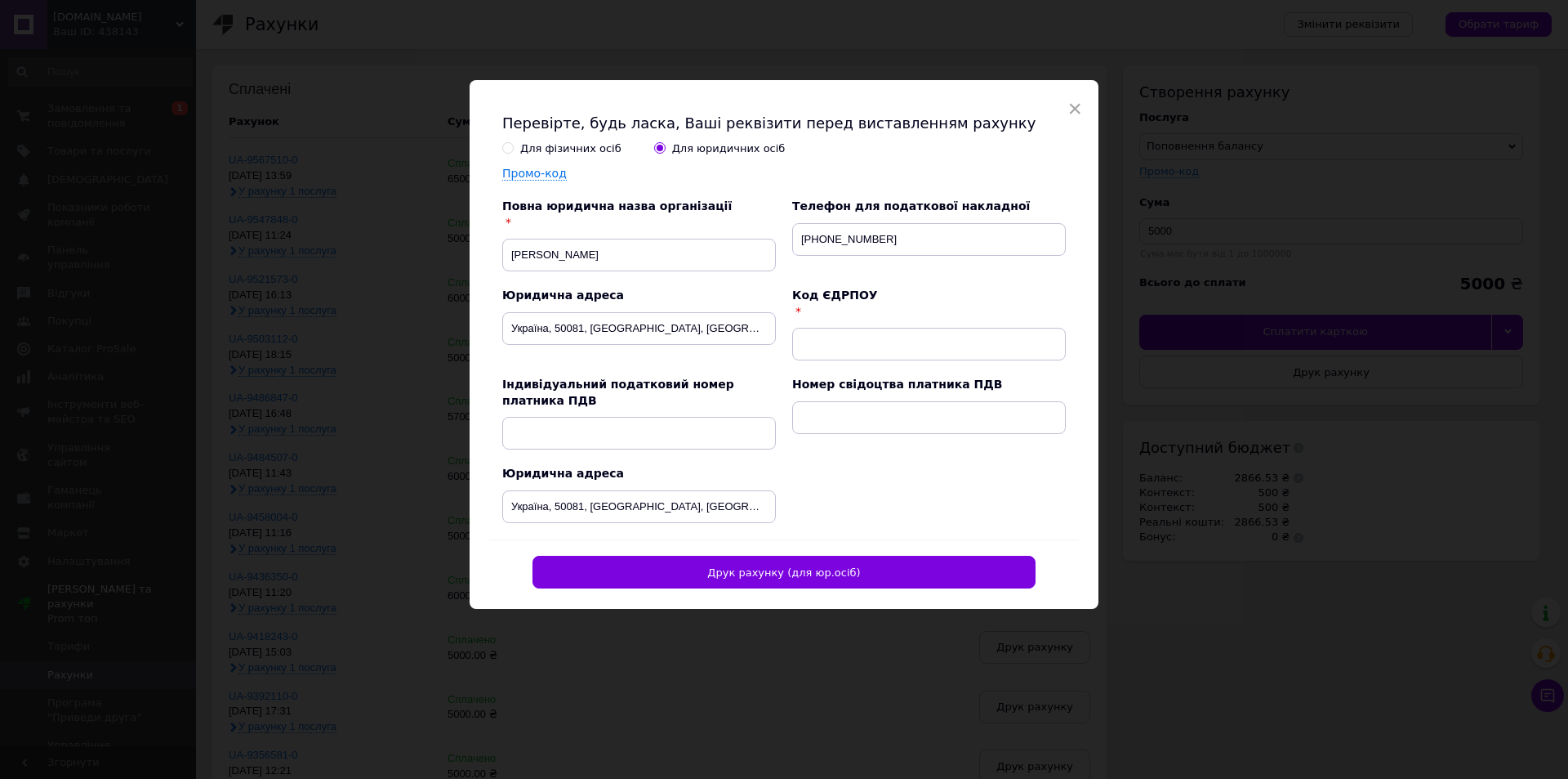
click at [583, 145] on div "Для фізичних осіб" at bounding box center [571, 148] width 101 height 14
click at [513, 145] on input "Для фізичних осіб" at bounding box center [507, 147] width 11 height 11
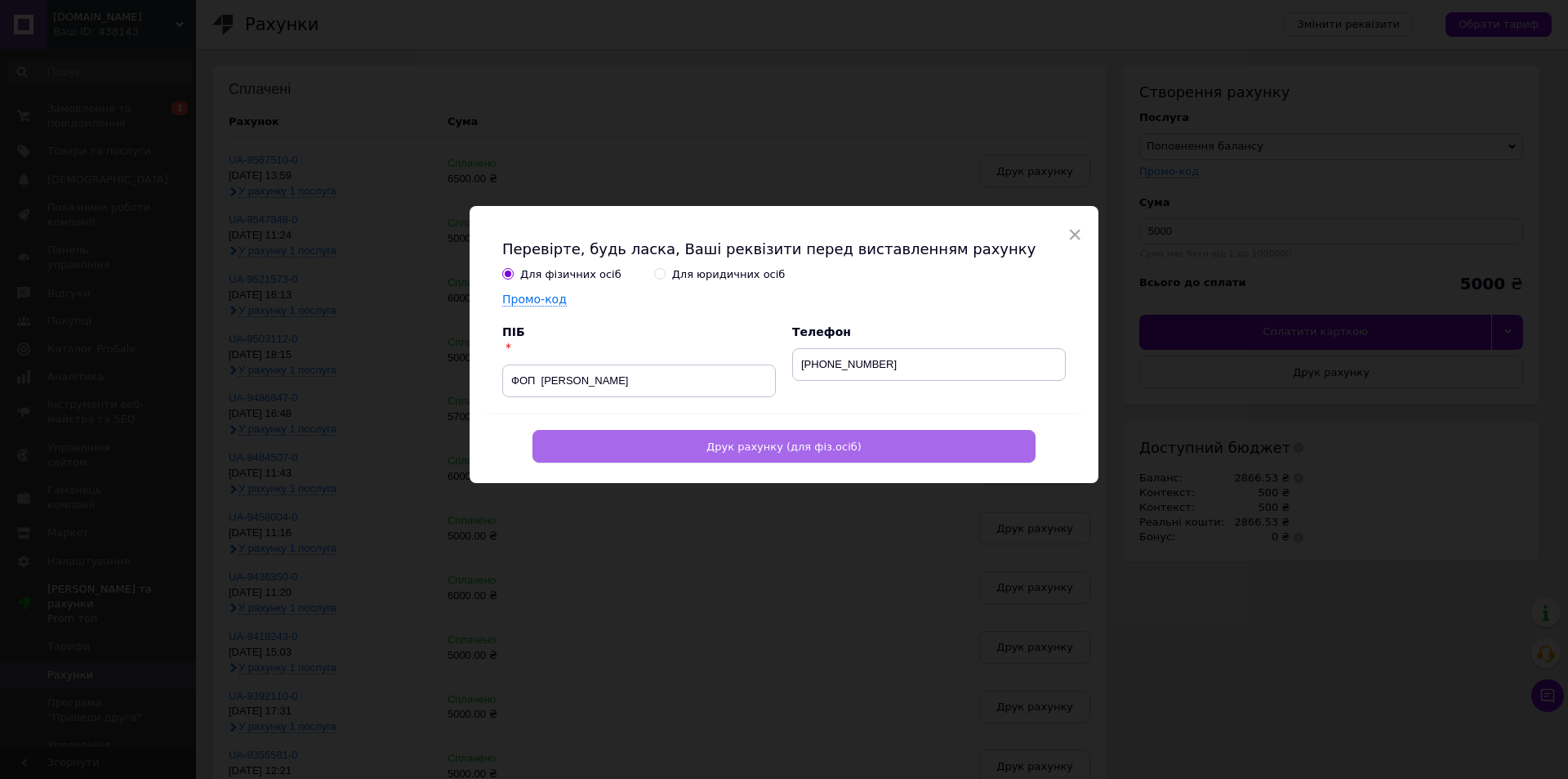
click at [720, 447] on span "Друк рахунку (для фіз.осіб)" at bounding box center [784, 446] width 155 height 12
